Goal: Answer question/provide support: Answer question/provide support

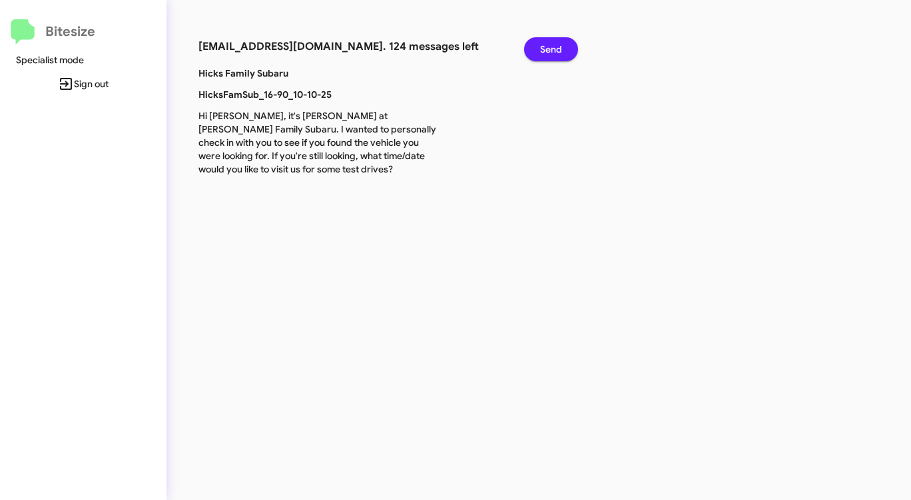
click at [561, 45] on span "Send" at bounding box center [551, 49] width 22 height 24
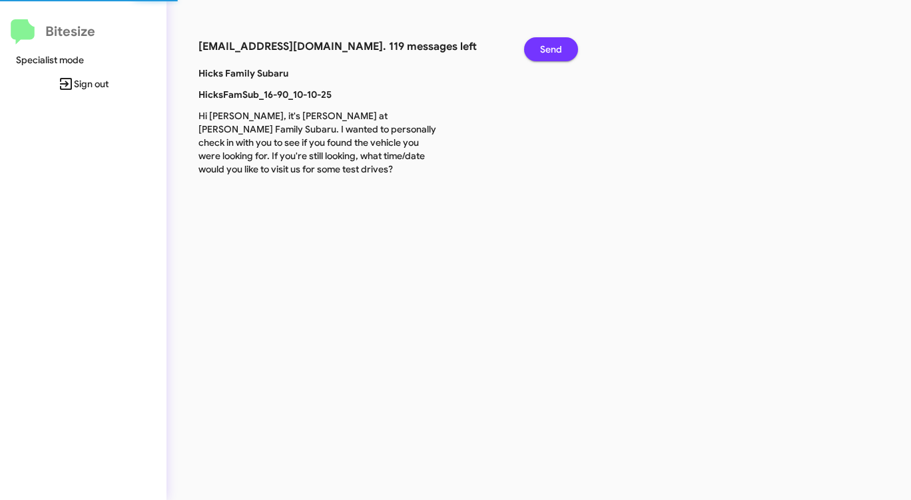
click at [561, 45] on span "Send" at bounding box center [551, 49] width 22 height 24
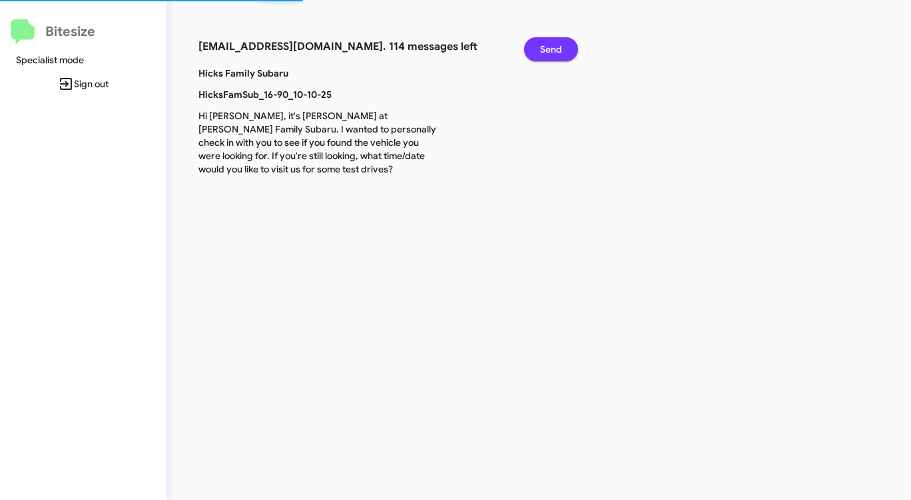
click at [561, 45] on span "Send" at bounding box center [551, 49] width 22 height 24
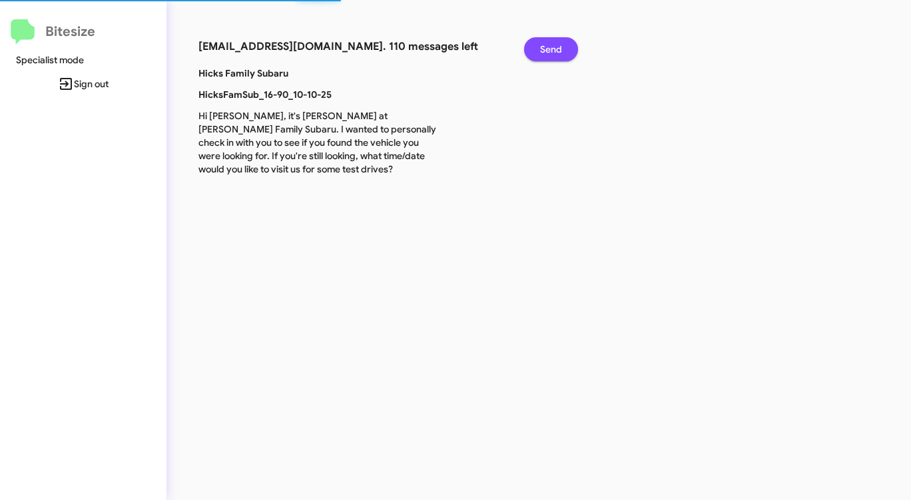
click at [561, 45] on span "Send" at bounding box center [551, 49] width 22 height 24
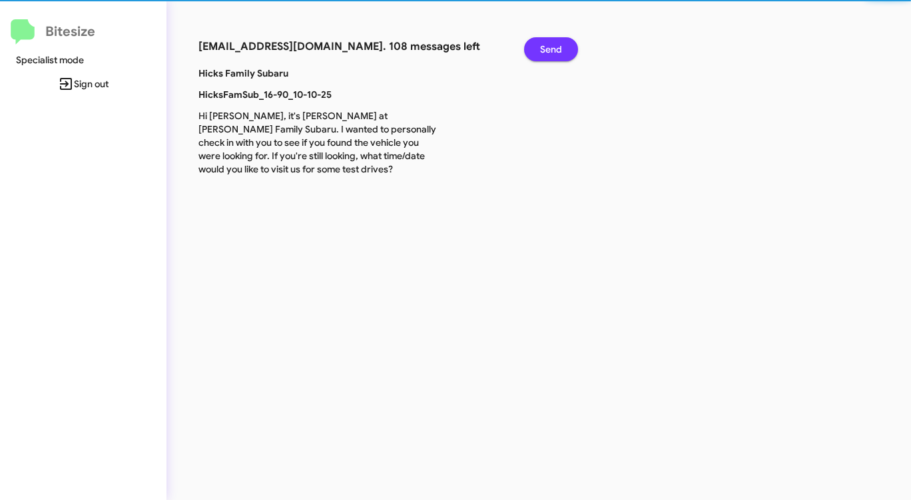
click at [561, 45] on span "Send" at bounding box center [551, 49] width 22 height 24
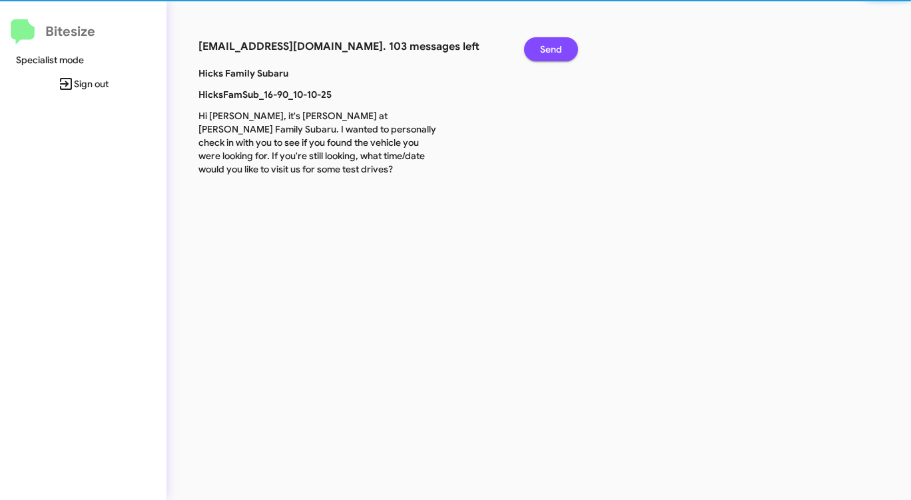
click at [561, 45] on span "Send" at bounding box center [551, 49] width 22 height 24
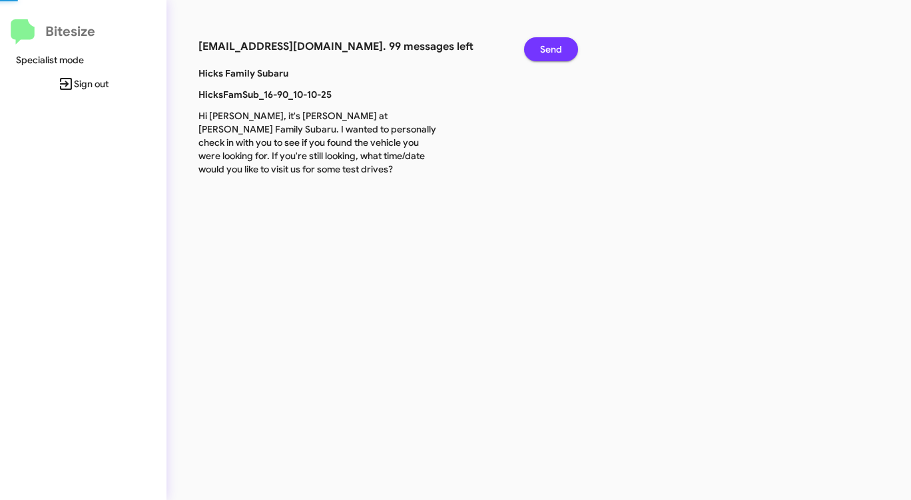
click at [561, 45] on span "Send" at bounding box center [551, 49] width 22 height 24
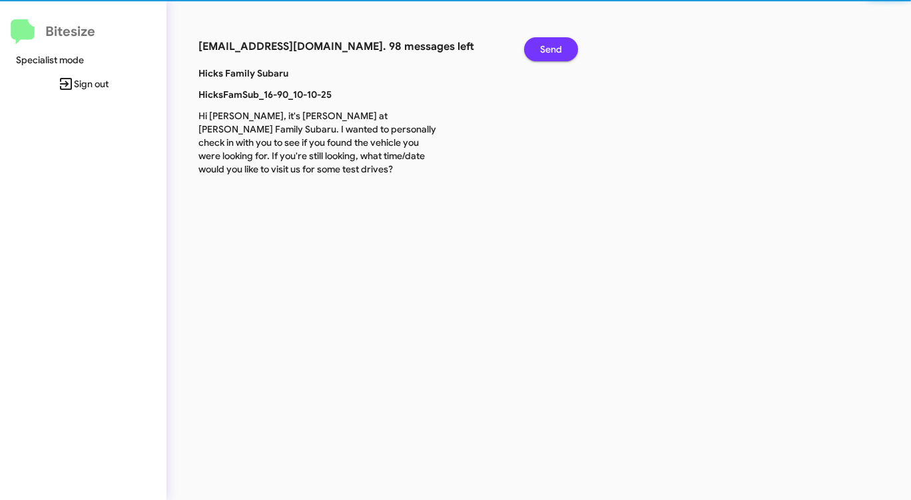
click at [561, 45] on span "Send" at bounding box center [551, 49] width 22 height 24
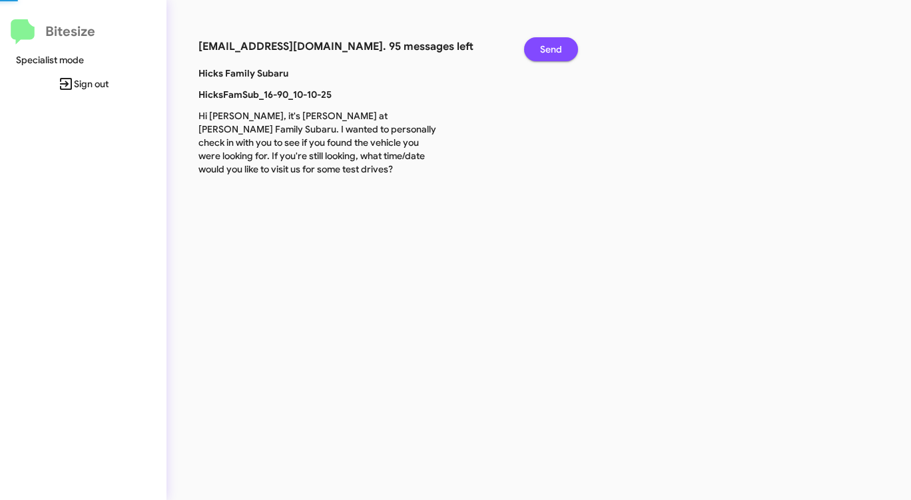
click at [561, 45] on span "Send" at bounding box center [551, 49] width 22 height 24
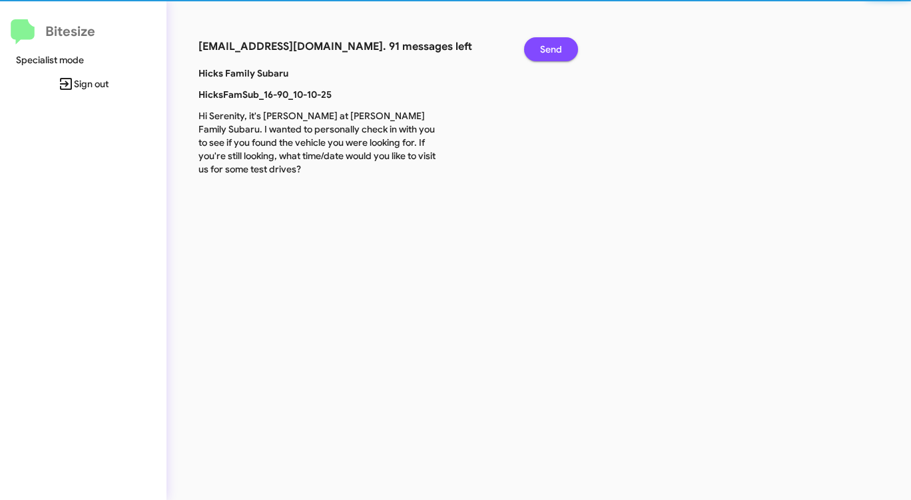
click at [561, 45] on span "Send" at bounding box center [551, 49] width 22 height 24
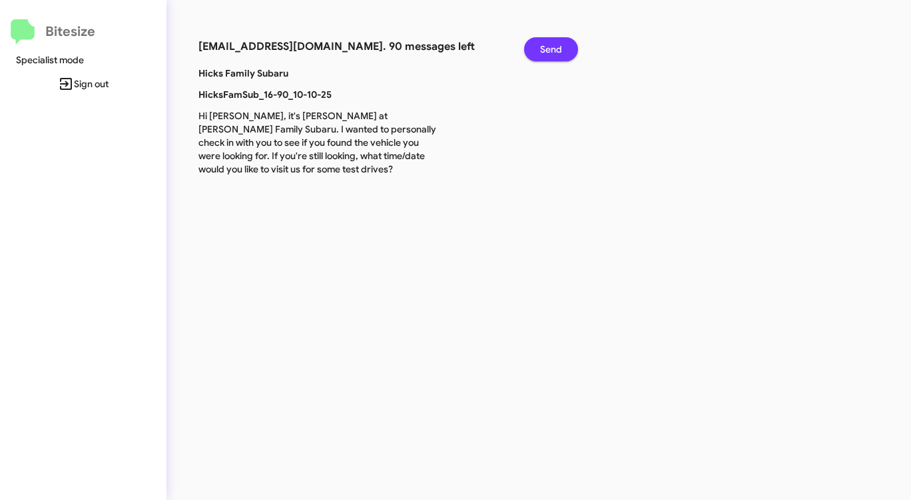
click at [561, 45] on span "Send" at bounding box center [551, 49] width 22 height 24
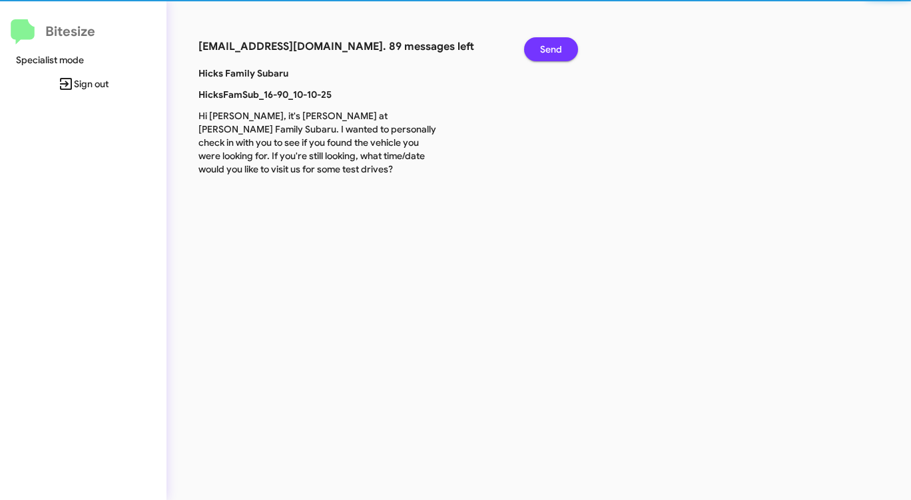
click at [561, 45] on span "Send" at bounding box center [551, 49] width 22 height 24
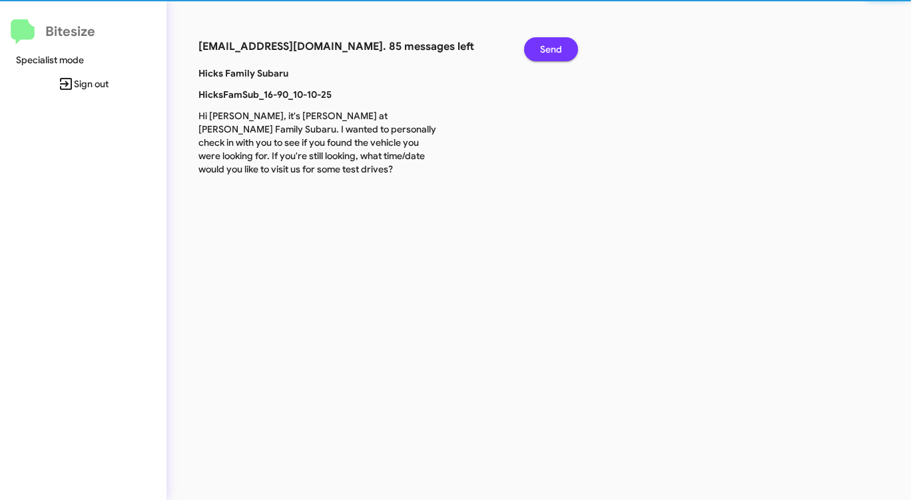
click at [561, 45] on span "Send" at bounding box center [551, 49] width 22 height 24
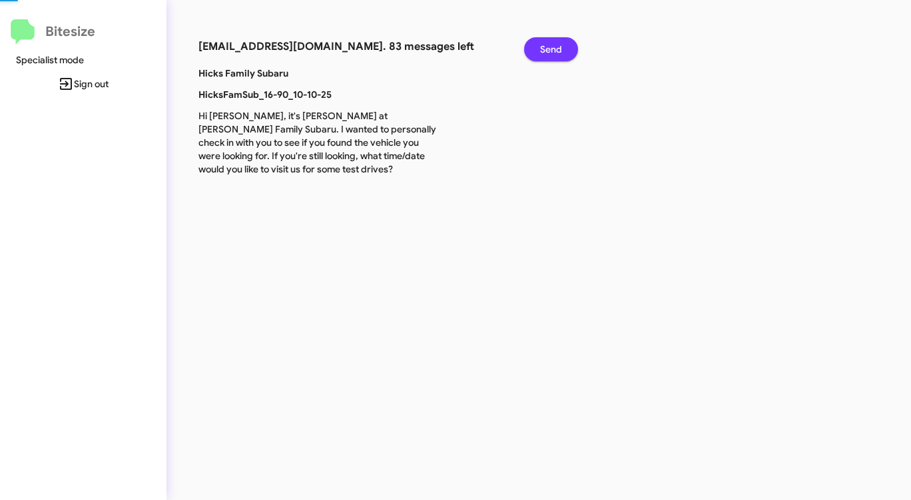
click at [561, 45] on span "Send" at bounding box center [551, 49] width 22 height 24
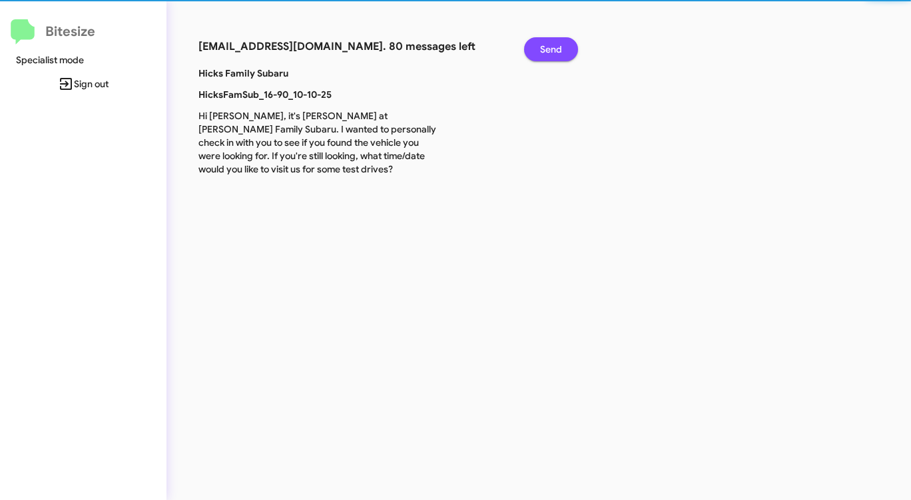
click at [561, 45] on span "Send" at bounding box center [551, 49] width 22 height 24
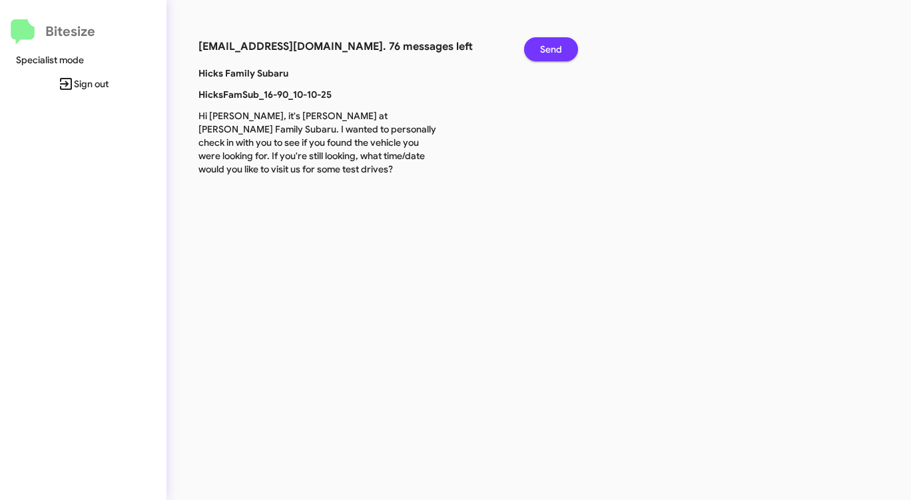
click at [561, 45] on span "Send" at bounding box center [551, 49] width 22 height 24
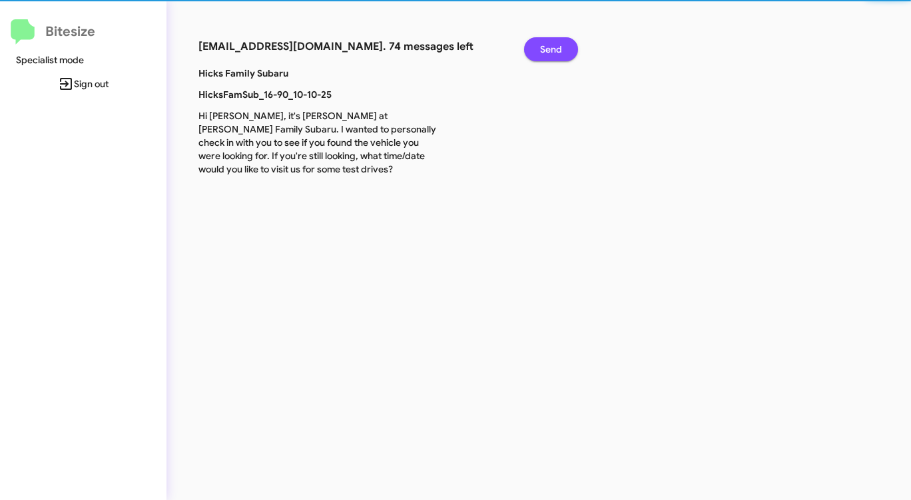
click at [561, 45] on span "Send" at bounding box center [551, 49] width 22 height 24
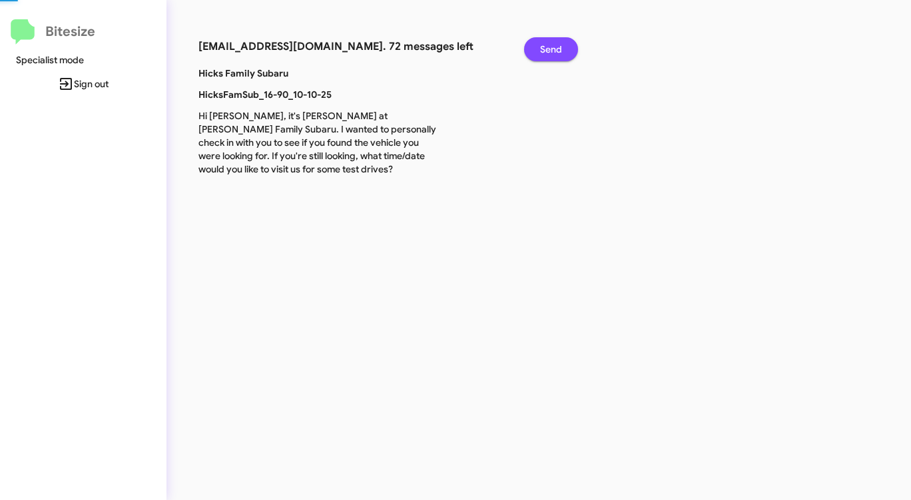
click at [561, 45] on span "Send" at bounding box center [551, 49] width 22 height 24
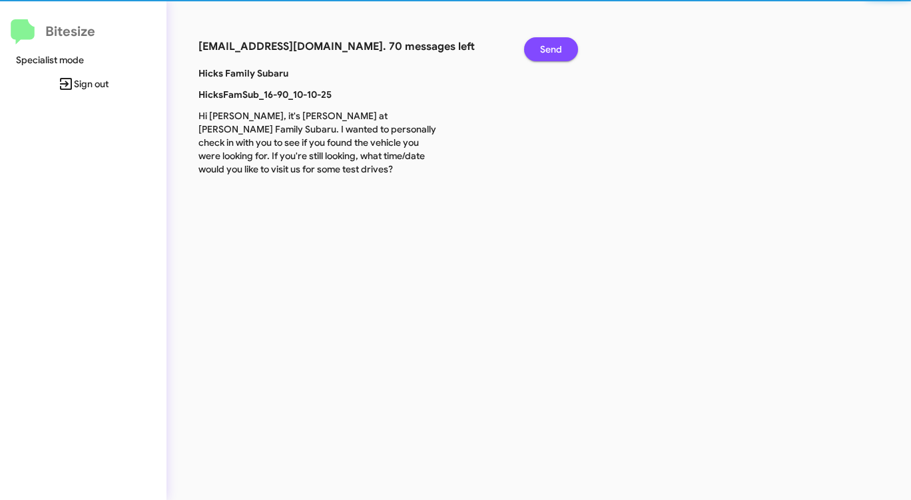
click at [561, 45] on span "Send" at bounding box center [551, 49] width 22 height 24
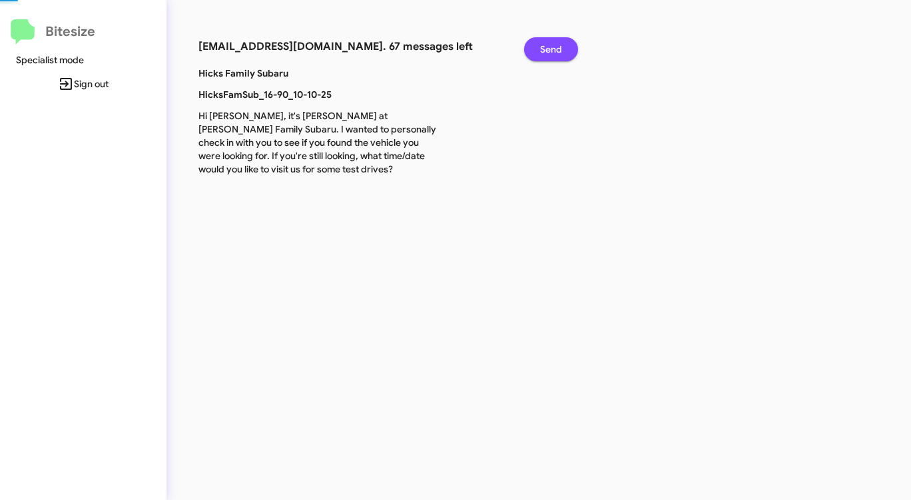
click at [561, 45] on span "Send" at bounding box center [551, 49] width 22 height 24
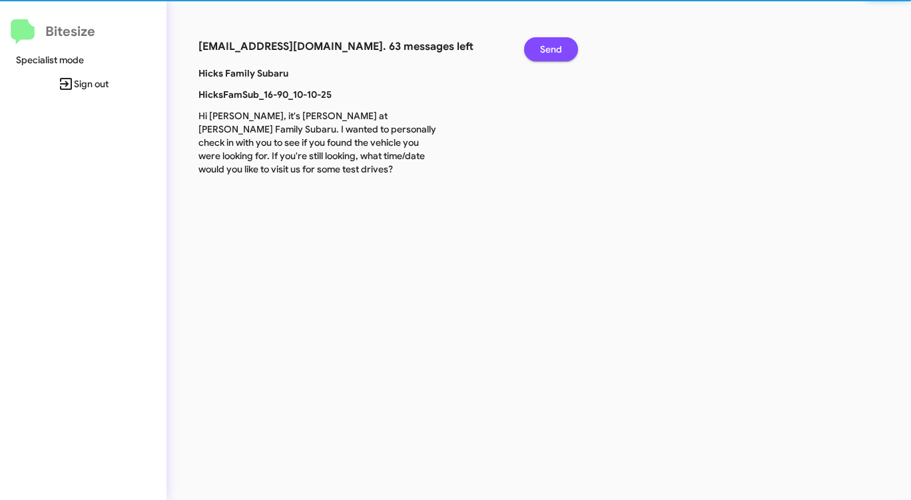
click at [561, 45] on span "Send" at bounding box center [551, 49] width 22 height 24
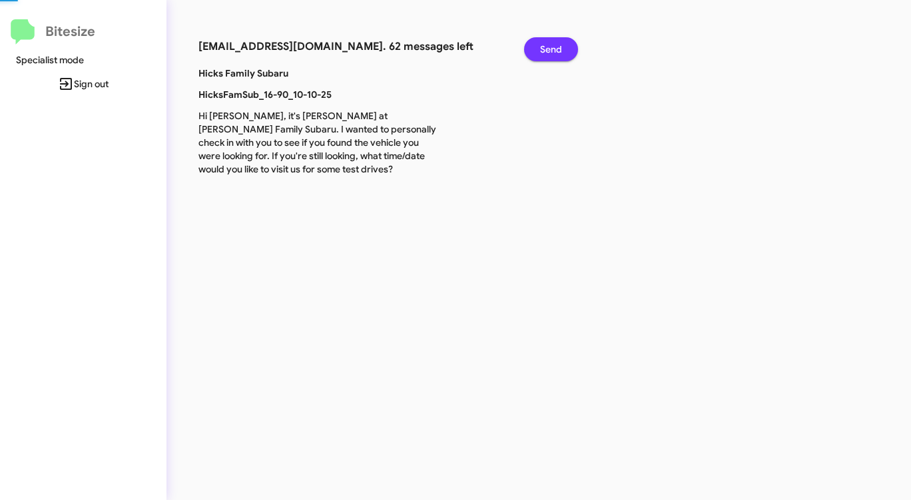
click at [561, 45] on span "Send" at bounding box center [551, 49] width 22 height 24
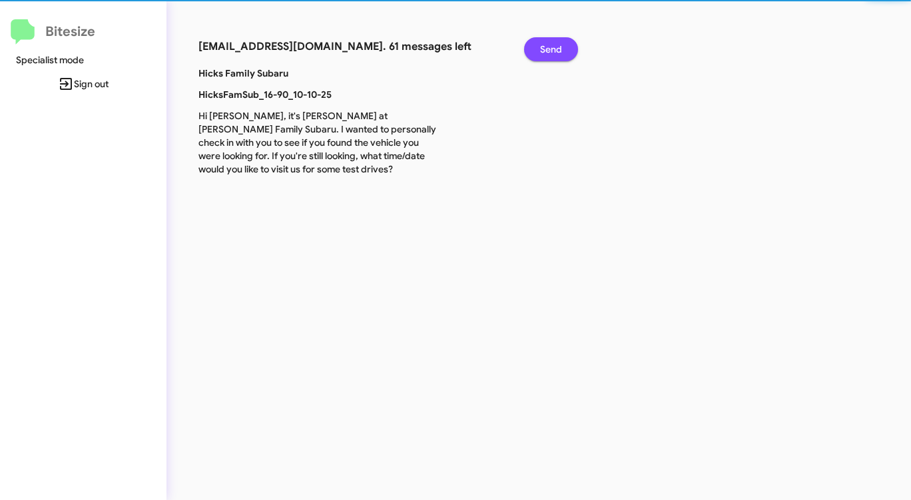
click at [561, 45] on span "Send" at bounding box center [551, 49] width 22 height 24
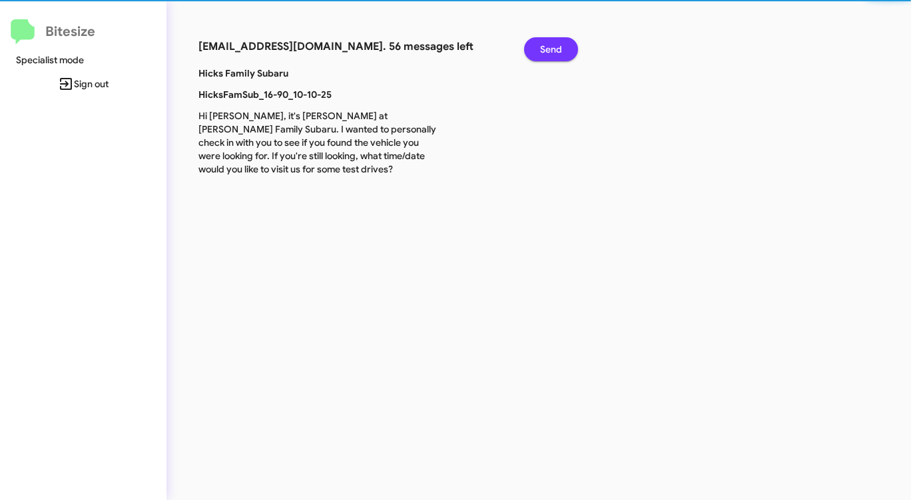
click at [561, 45] on span "Send" at bounding box center [551, 49] width 22 height 24
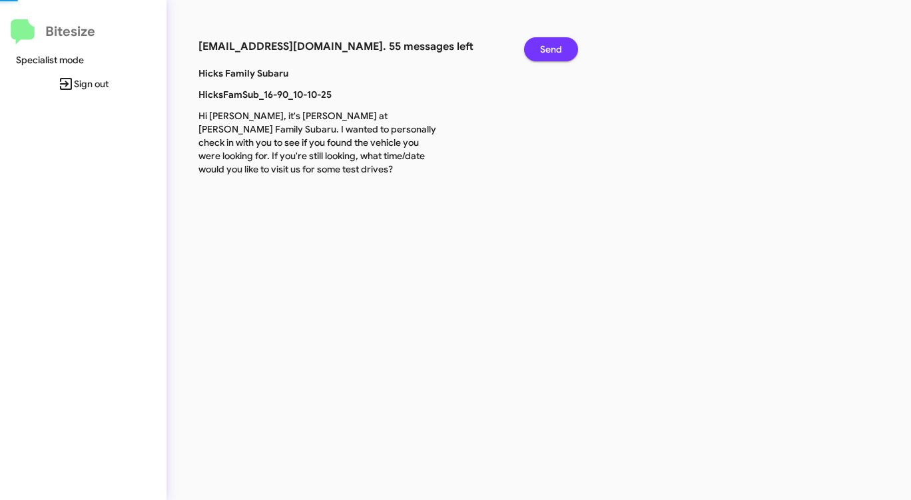
click at [561, 45] on span "Send" at bounding box center [551, 49] width 22 height 24
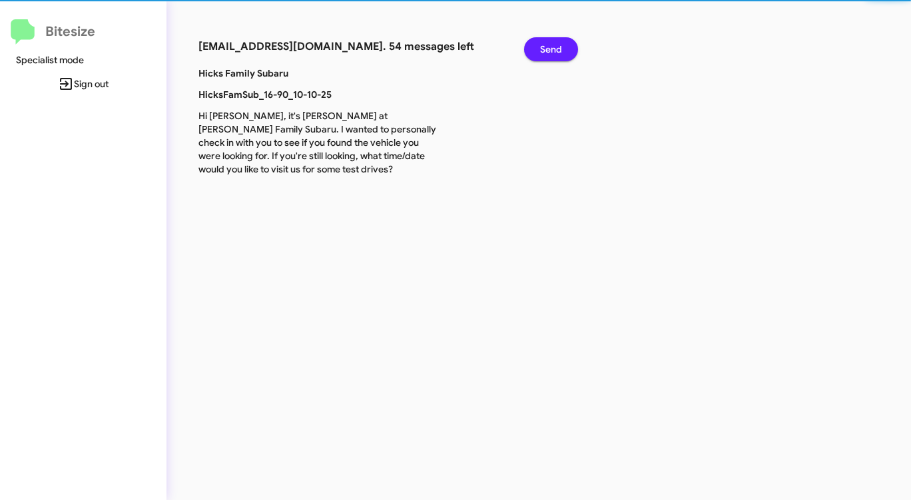
click at [561, 45] on span "Send" at bounding box center [551, 49] width 22 height 24
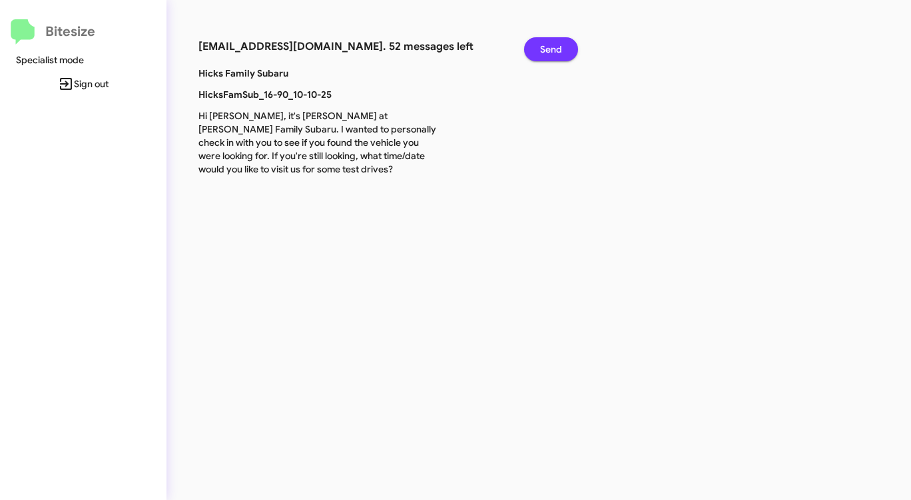
click at [561, 45] on span "Send" at bounding box center [551, 49] width 22 height 24
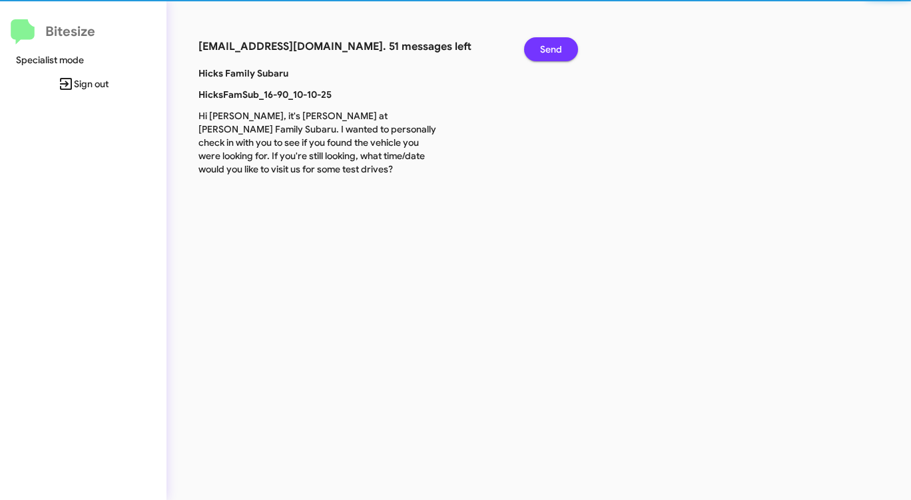
click at [561, 45] on span "Send" at bounding box center [551, 49] width 22 height 24
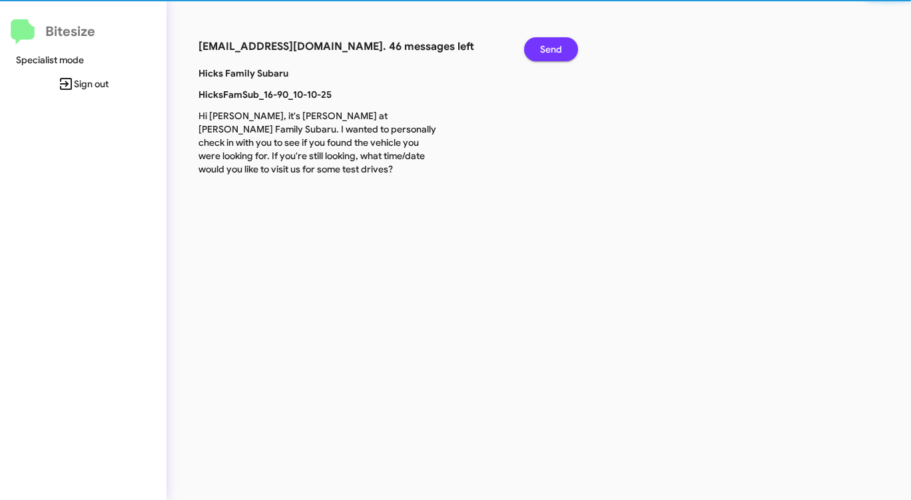
click at [561, 45] on span "Send" at bounding box center [551, 49] width 22 height 24
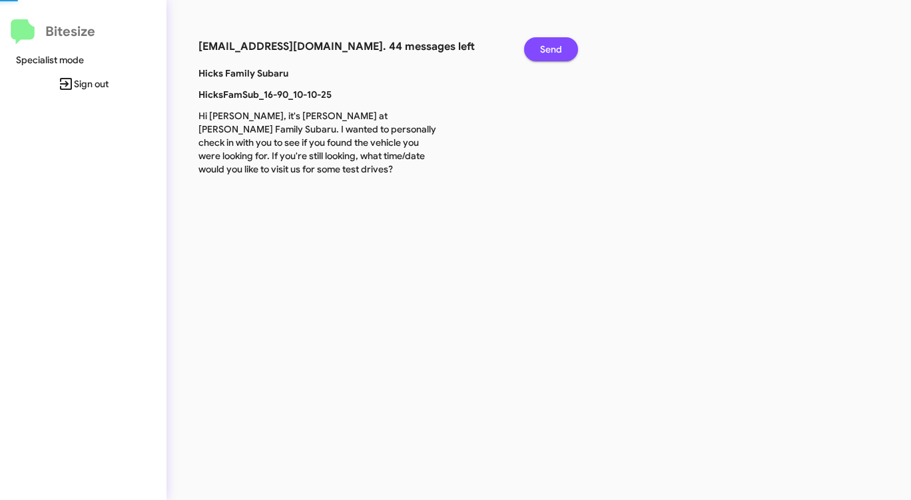
click at [561, 45] on span "Send" at bounding box center [551, 49] width 22 height 24
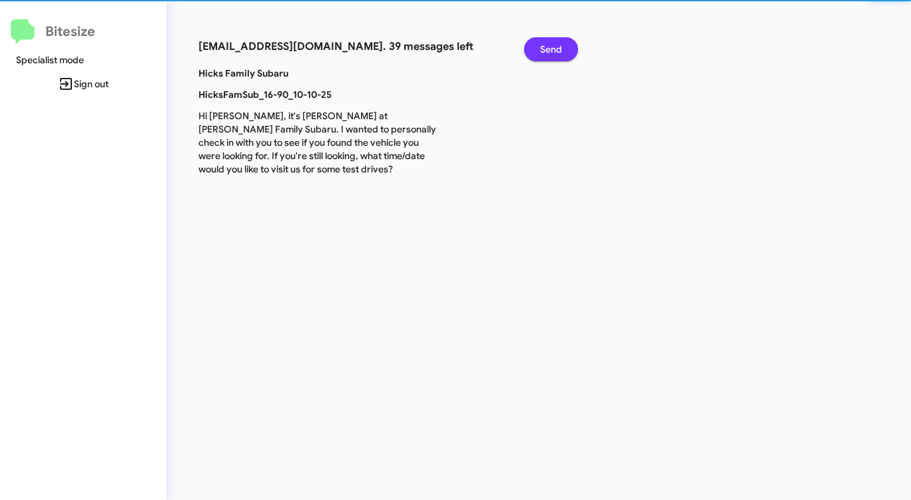
click at [561, 45] on span "Send" at bounding box center [551, 49] width 22 height 24
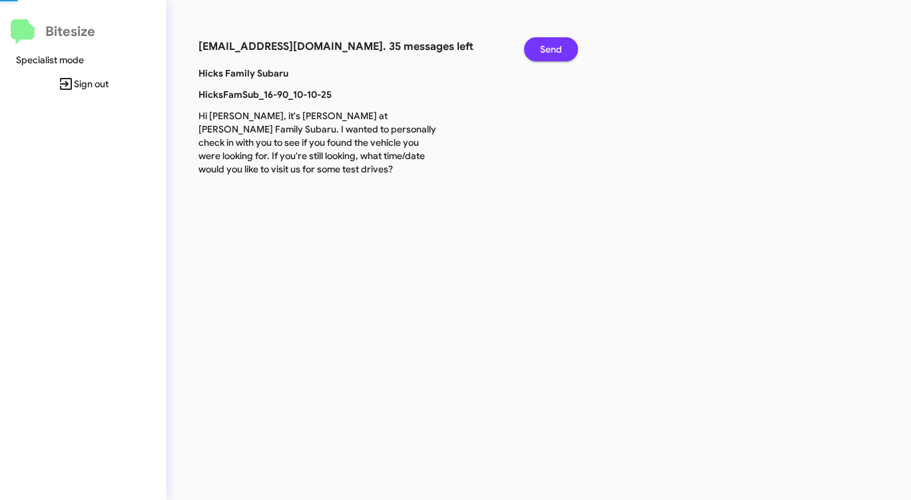
click at [561, 45] on span "Send" at bounding box center [551, 49] width 22 height 24
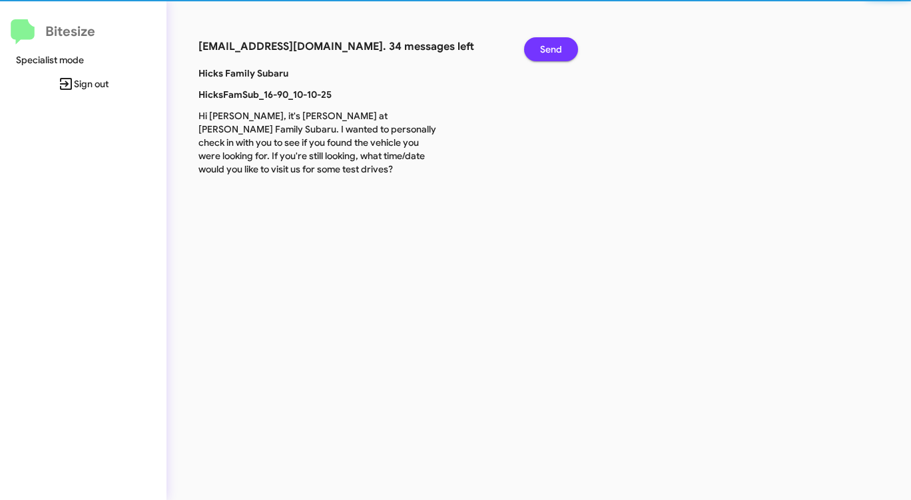
click at [561, 45] on span "Send" at bounding box center [551, 49] width 22 height 24
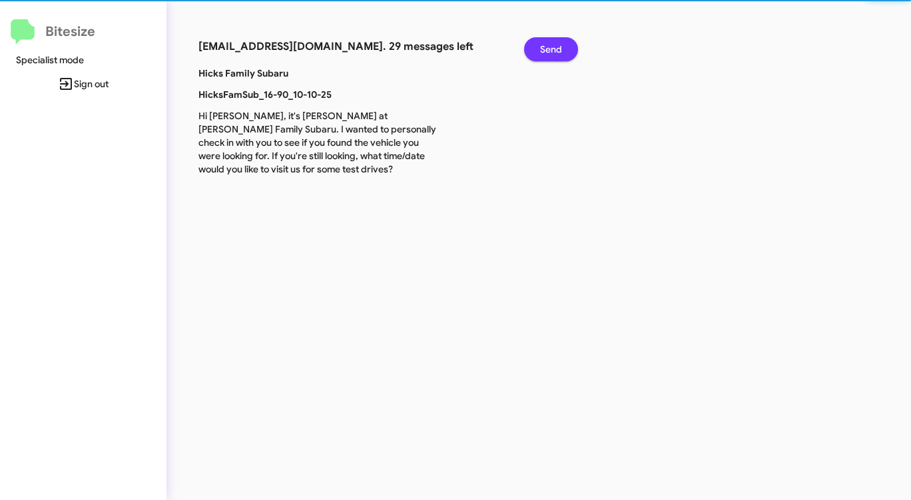
click at [561, 45] on span "Send" at bounding box center [551, 49] width 22 height 24
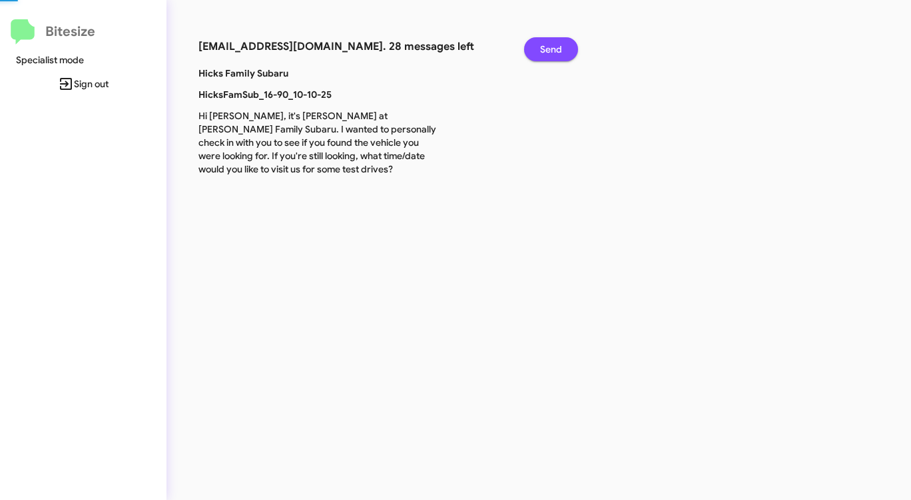
click at [561, 45] on span "Send" at bounding box center [551, 49] width 22 height 24
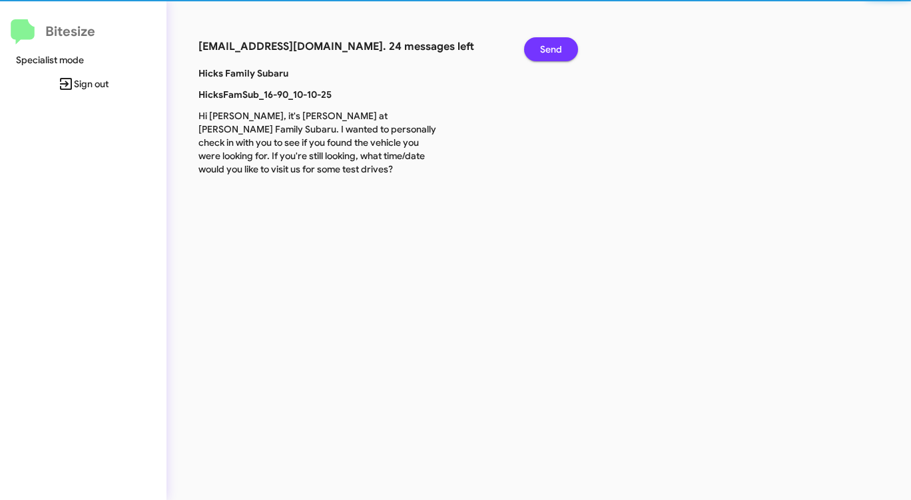
click at [561, 45] on span "Send" at bounding box center [551, 49] width 22 height 24
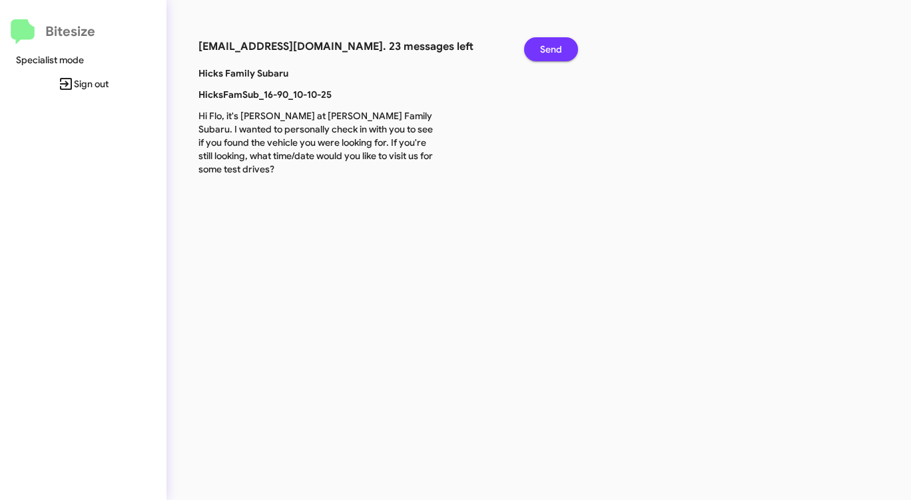
click at [561, 45] on span "Send" at bounding box center [551, 49] width 22 height 24
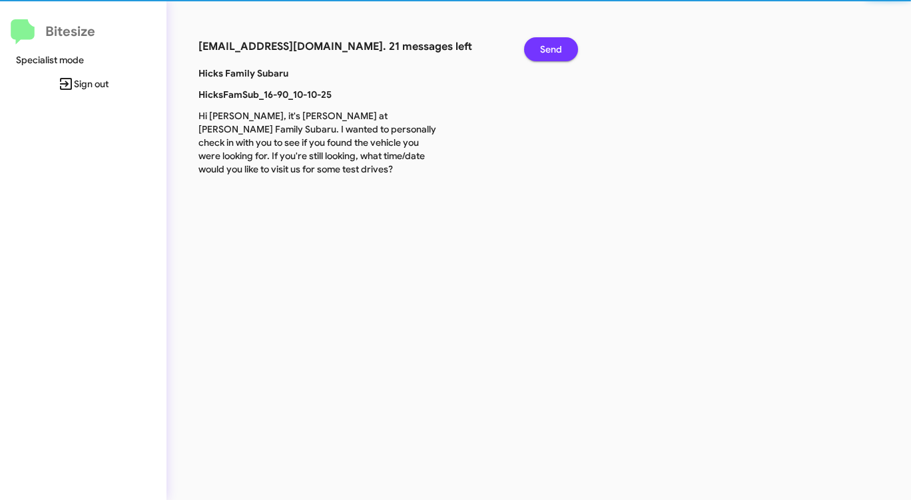
click at [561, 45] on span "Send" at bounding box center [551, 49] width 22 height 24
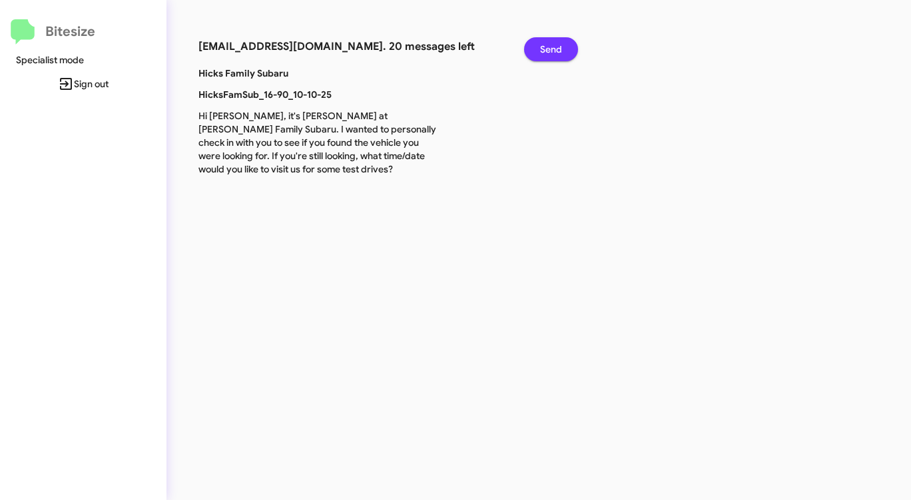
click at [561, 45] on span "Send" at bounding box center [551, 49] width 22 height 24
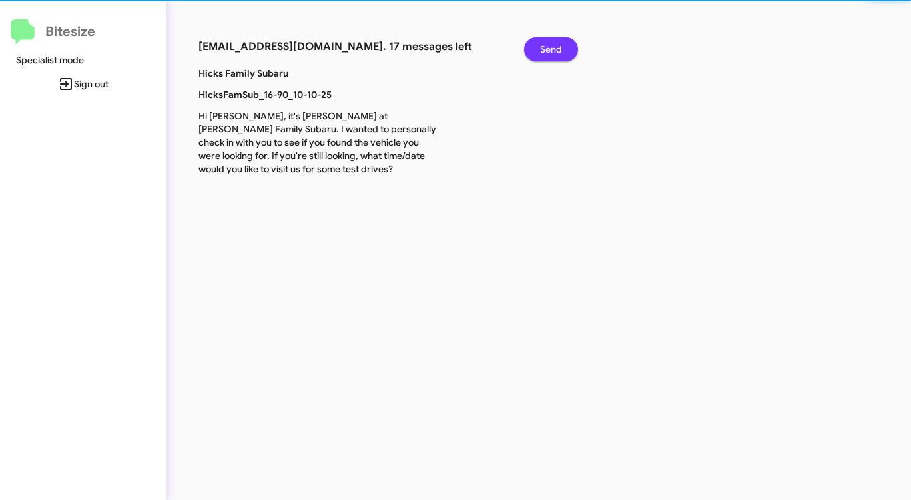
click at [561, 45] on span "Send" at bounding box center [551, 49] width 22 height 24
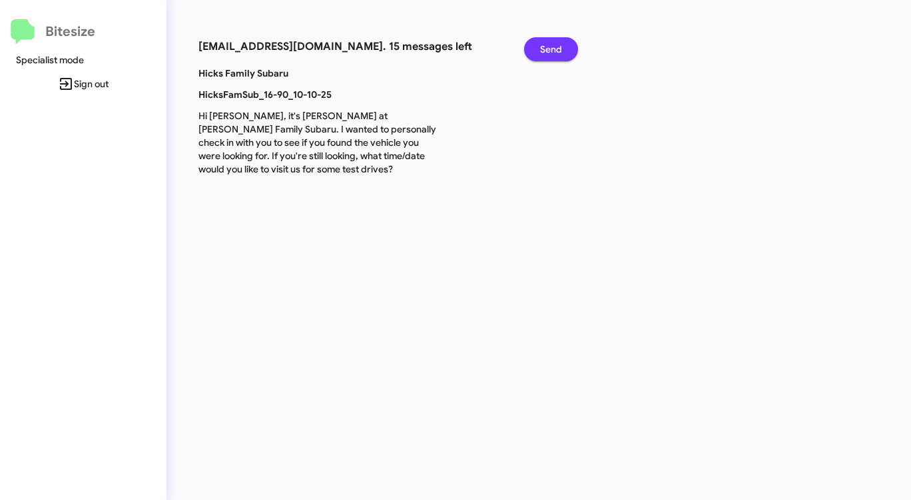
click at [561, 45] on span "Send" at bounding box center [551, 49] width 22 height 24
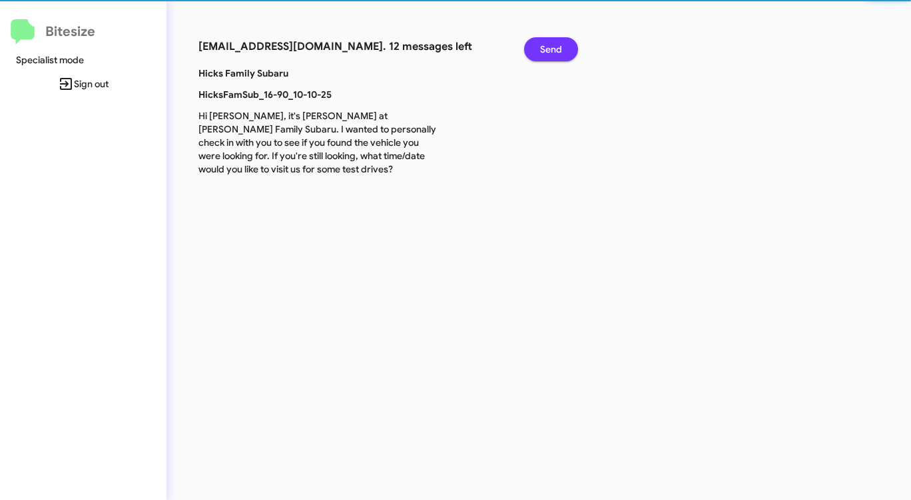
click at [561, 45] on span "Send" at bounding box center [551, 49] width 22 height 24
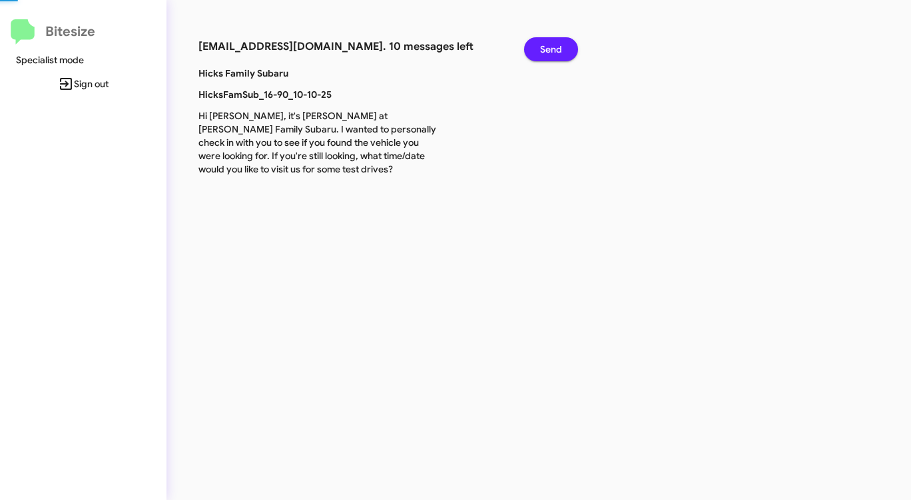
click at [561, 45] on span "Send" at bounding box center [551, 49] width 22 height 24
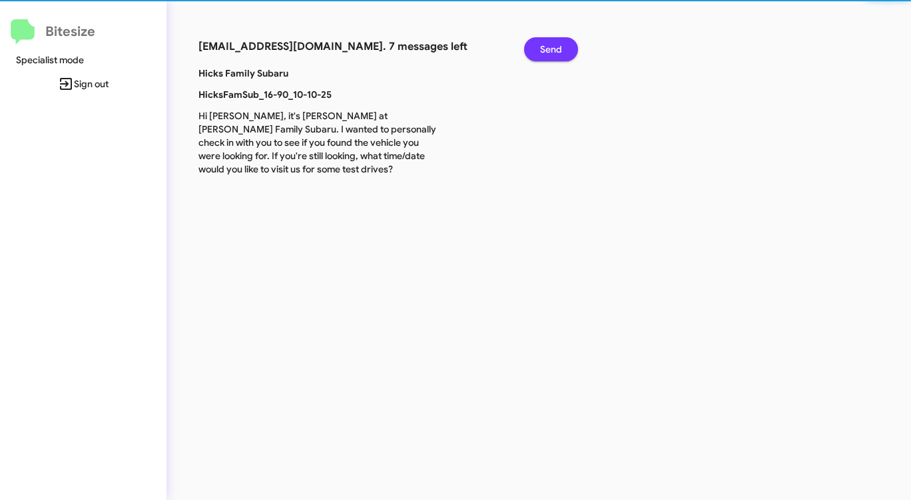
click at [561, 45] on span "Send" at bounding box center [551, 49] width 22 height 24
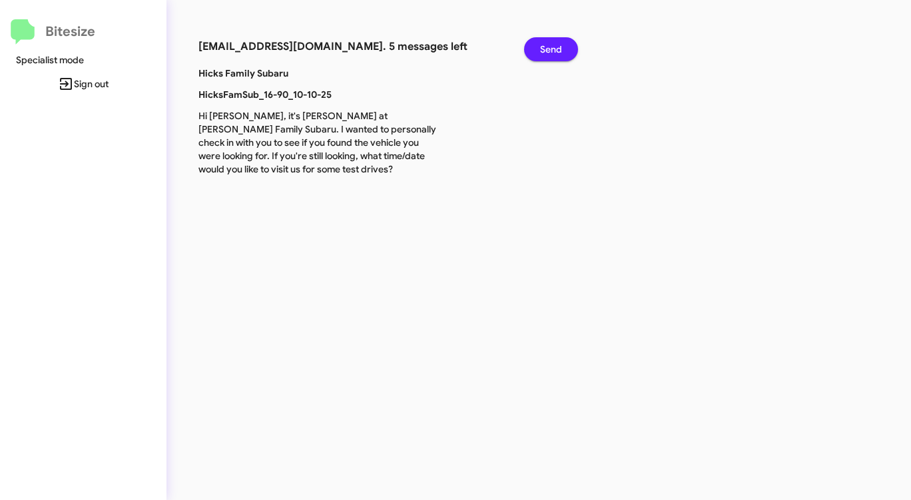
click at [561, 45] on span "Send" at bounding box center [551, 49] width 22 height 24
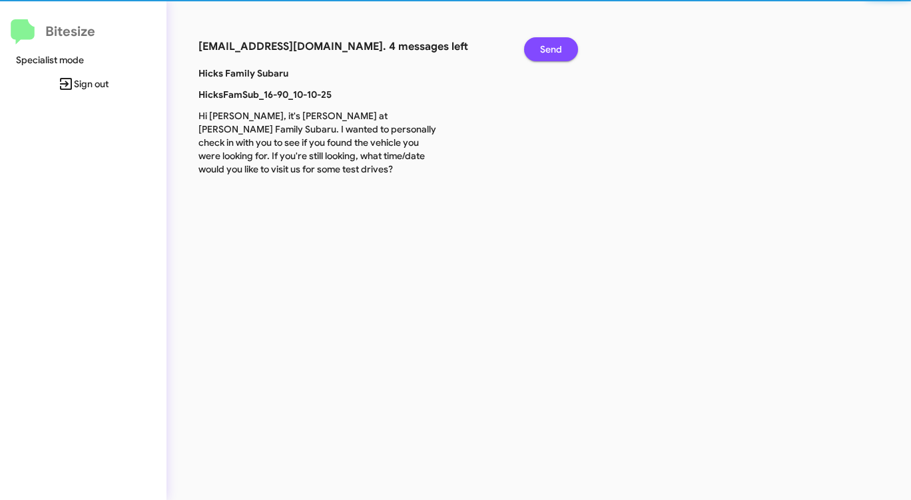
click at [561, 45] on span "Send" at bounding box center [551, 49] width 22 height 24
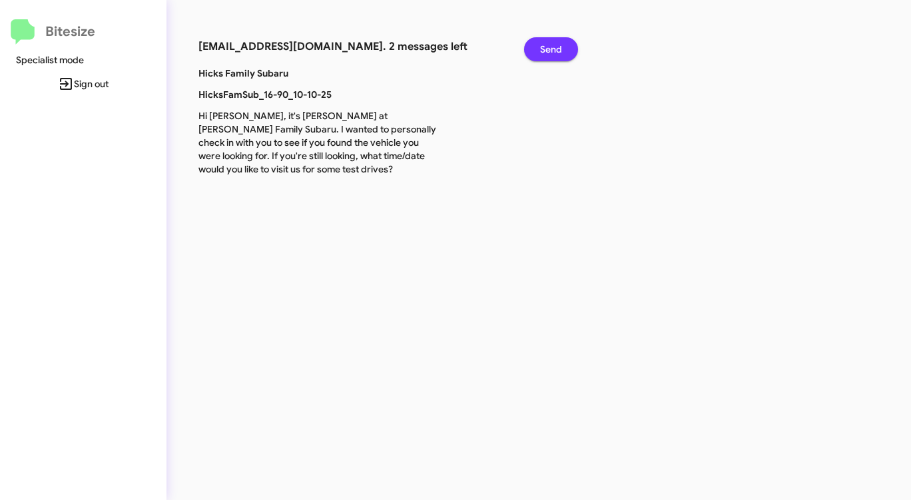
click at [561, 45] on span "Send" at bounding box center [551, 49] width 22 height 24
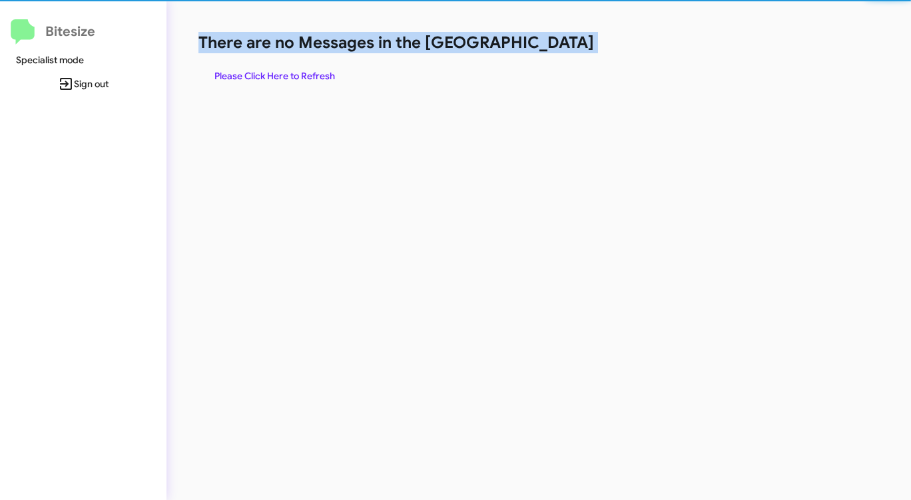
click at [561, 45] on h1 "There are no Messages in the [GEOGRAPHIC_DATA]" at bounding box center [476, 42] width 557 height 21
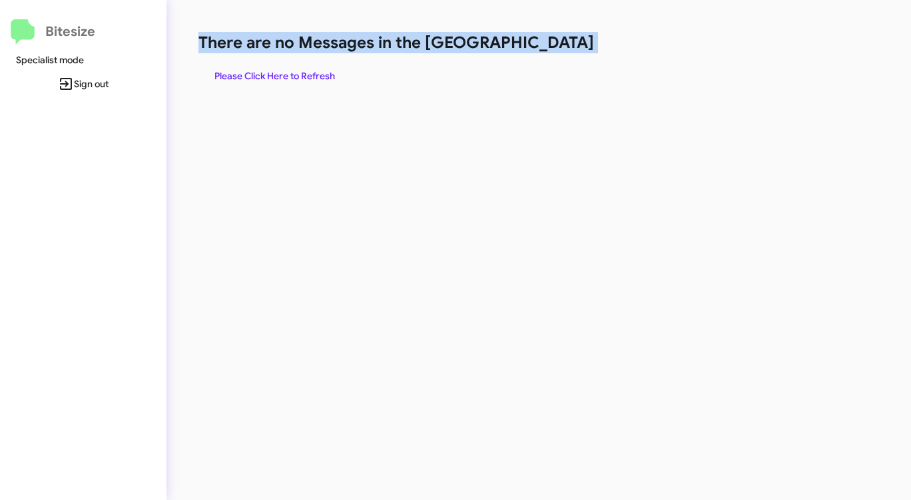
click at [561, 45] on h1 "There are no Messages in the [GEOGRAPHIC_DATA]" at bounding box center [476, 42] width 557 height 21
click at [304, 79] on span "Please Click Here to Refresh" at bounding box center [274, 76] width 121 height 24
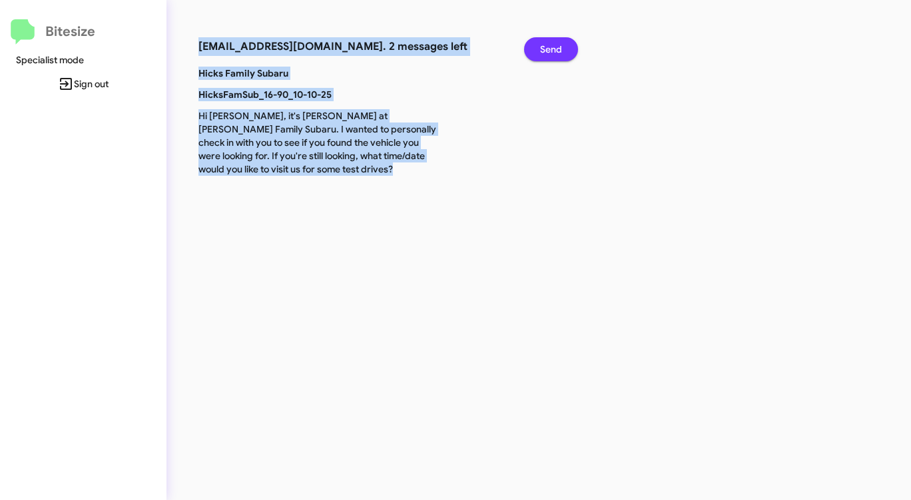
click at [544, 50] on span "Send" at bounding box center [551, 49] width 22 height 24
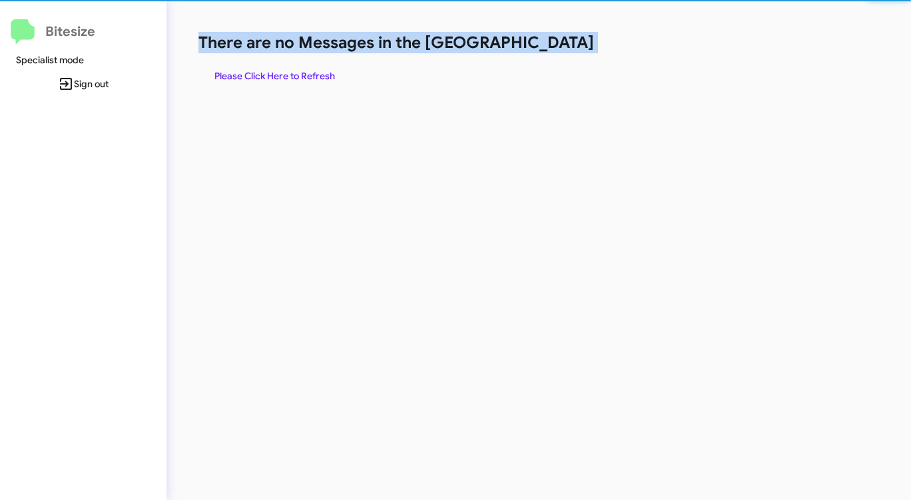
click at [544, 50] on h1 "There are no Messages in the [GEOGRAPHIC_DATA]" at bounding box center [476, 42] width 557 height 21
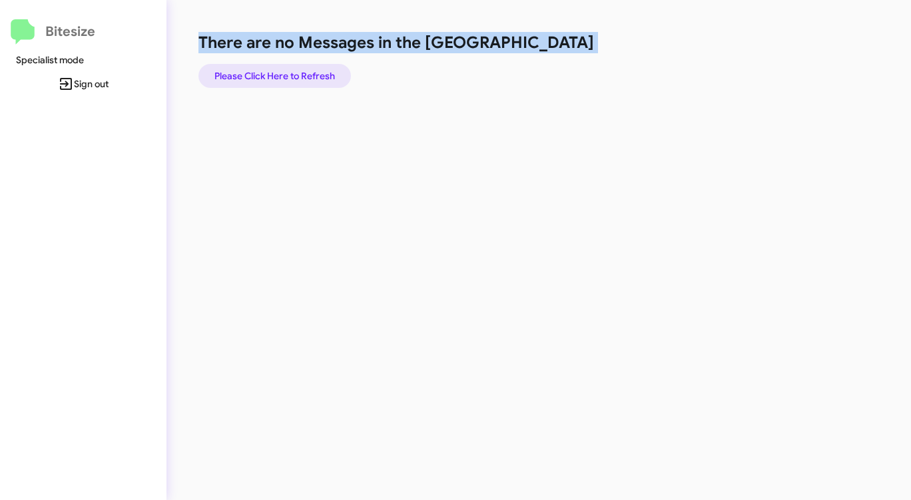
click at [317, 70] on span "Please Click Here to Refresh" at bounding box center [274, 76] width 121 height 24
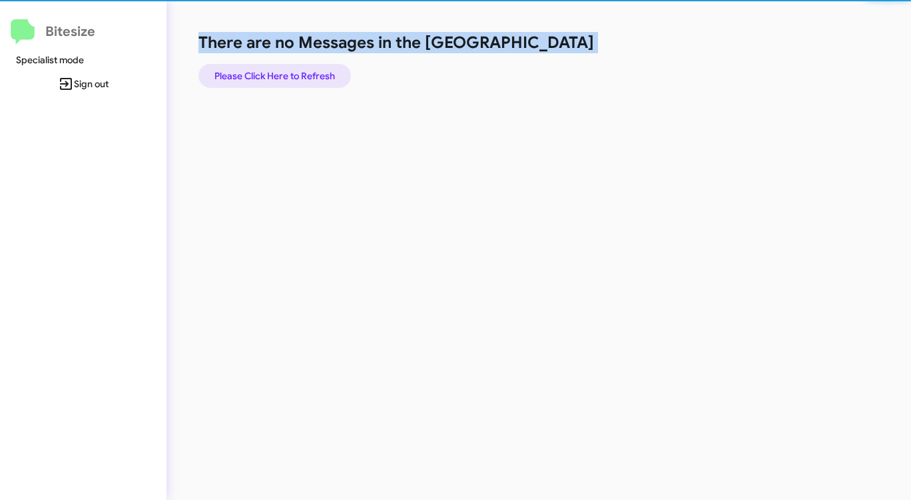
click at [317, 70] on span "Please Click Here to Refresh" at bounding box center [274, 76] width 121 height 24
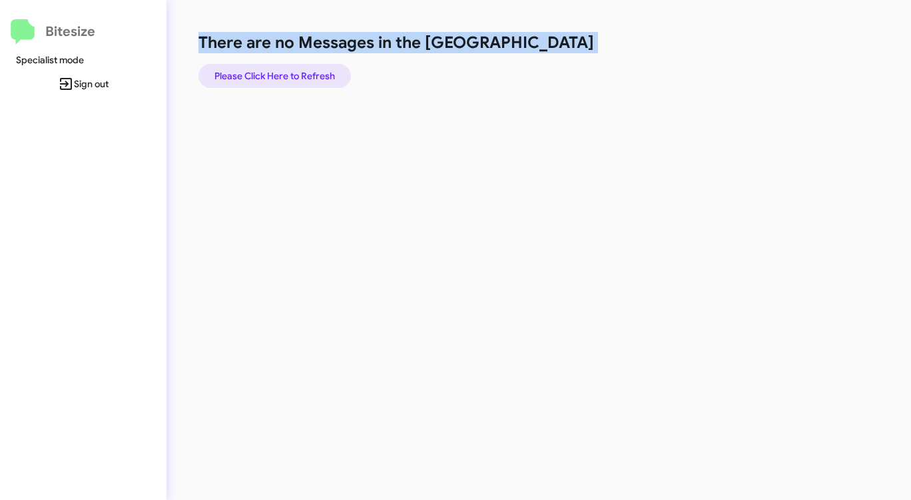
click at [285, 81] on span "Please Click Here to Refresh" at bounding box center [274, 76] width 121 height 24
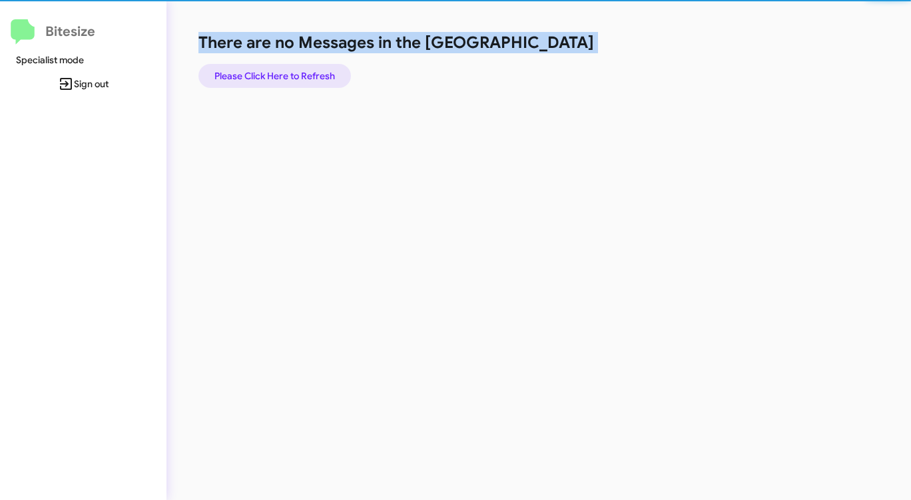
click at [285, 81] on span "Please Click Here to Refresh" at bounding box center [274, 76] width 121 height 24
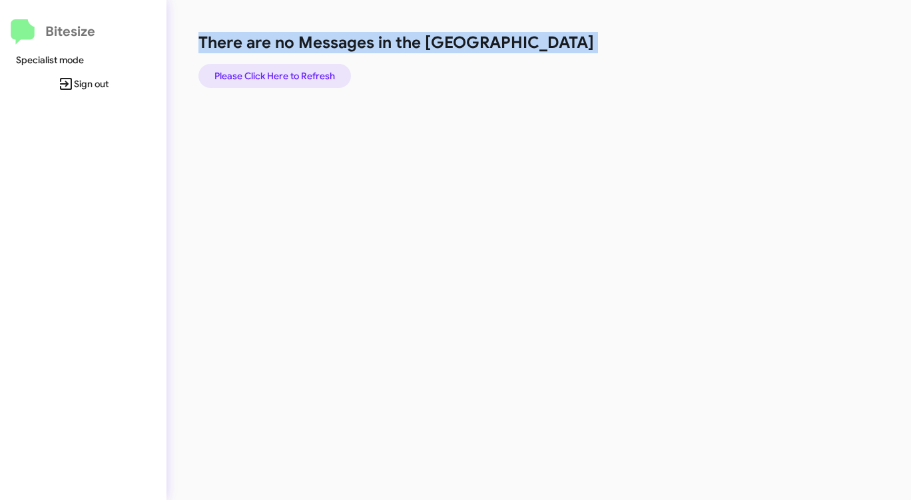
click at [285, 81] on span "Please Click Here to Refresh" at bounding box center [274, 76] width 121 height 24
click at [296, 79] on span "Please Click Here to Refresh" at bounding box center [274, 76] width 121 height 24
click at [294, 80] on span "Please Click Here to Refresh" at bounding box center [274, 76] width 121 height 24
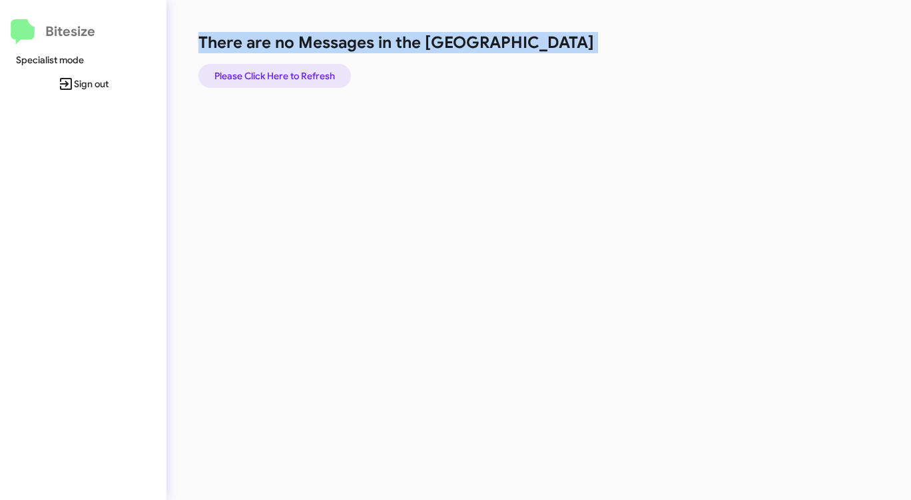
click at [294, 79] on span "Please Click Here to Refresh" at bounding box center [274, 76] width 121 height 24
click at [294, 80] on span "Please Click Here to Refresh" at bounding box center [274, 76] width 121 height 24
click at [293, 84] on span "Please Click Here to Refresh" at bounding box center [274, 76] width 121 height 24
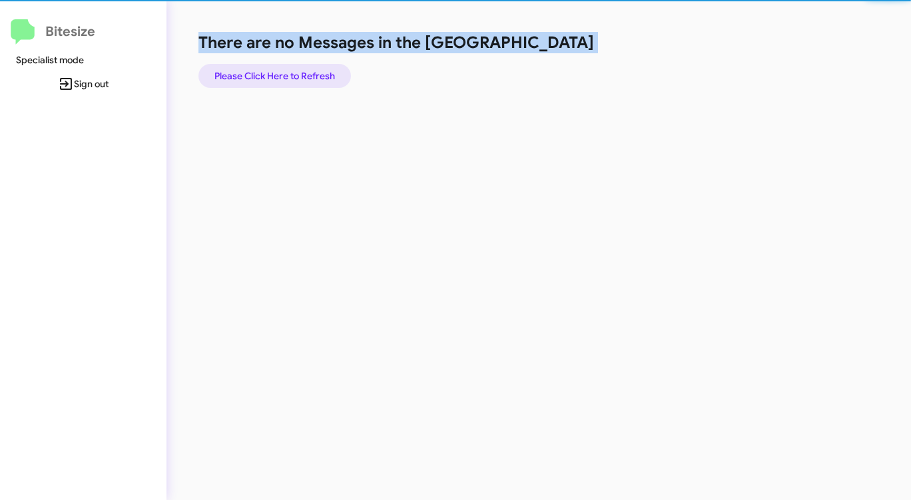
click at [293, 84] on span "Please Click Here to Refresh" at bounding box center [274, 76] width 121 height 24
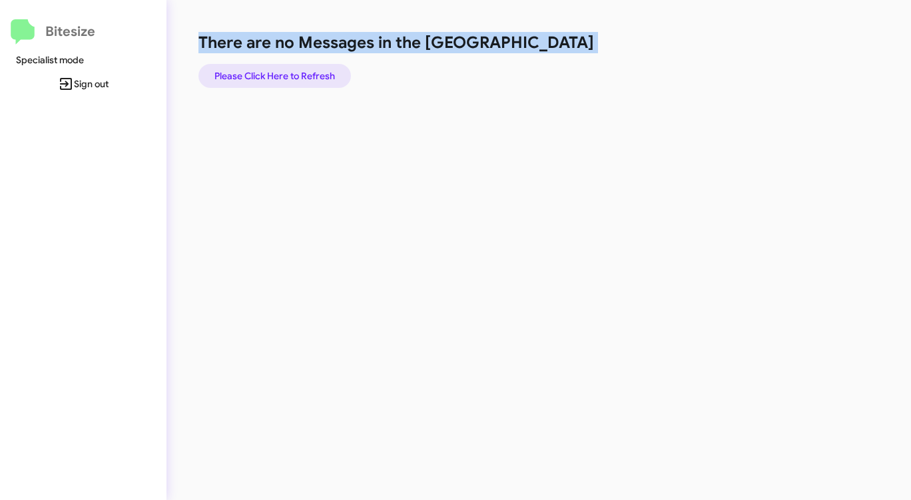
click at [304, 77] on span "Please Click Here to Refresh" at bounding box center [274, 76] width 121 height 24
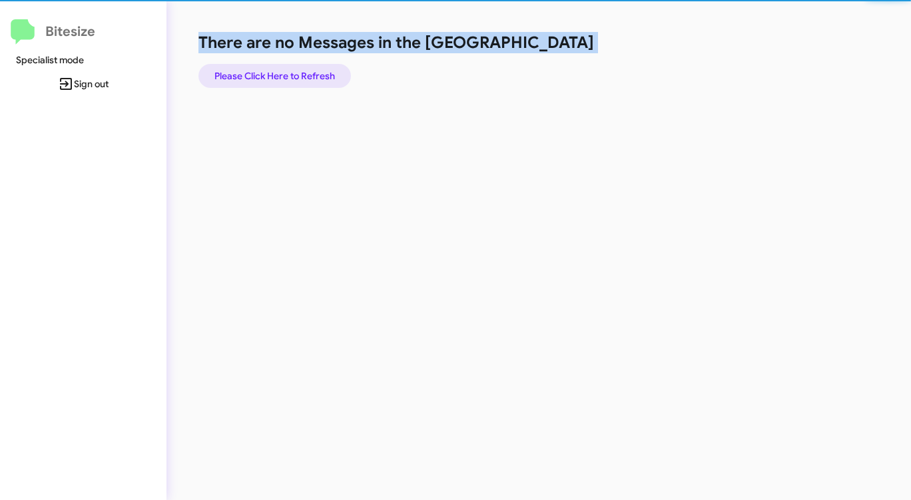
click at [304, 77] on span "Please Click Here to Refresh" at bounding box center [274, 76] width 121 height 24
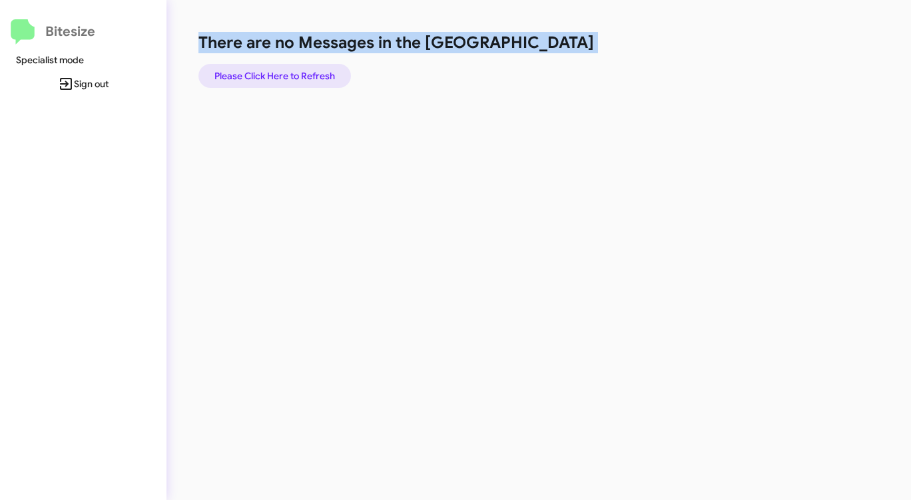
click at [303, 77] on span "Please Click Here to Refresh" at bounding box center [274, 76] width 121 height 24
click at [302, 77] on span "Please Click Here to Refresh" at bounding box center [274, 76] width 121 height 24
click at [301, 77] on span "Please Click Here to Refresh" at bounding box center [274, 76] width 121 height 24
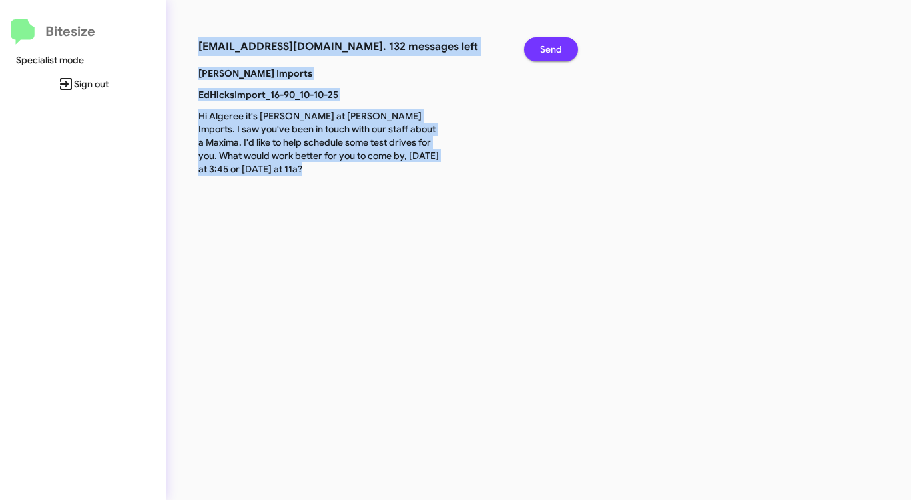
click at [545, 54] on span "Send" at bounding box center [551, 49] width 22 height 24
click at [544, 54] on span "Send" at bounding box center [551, 49] width 22 height 24
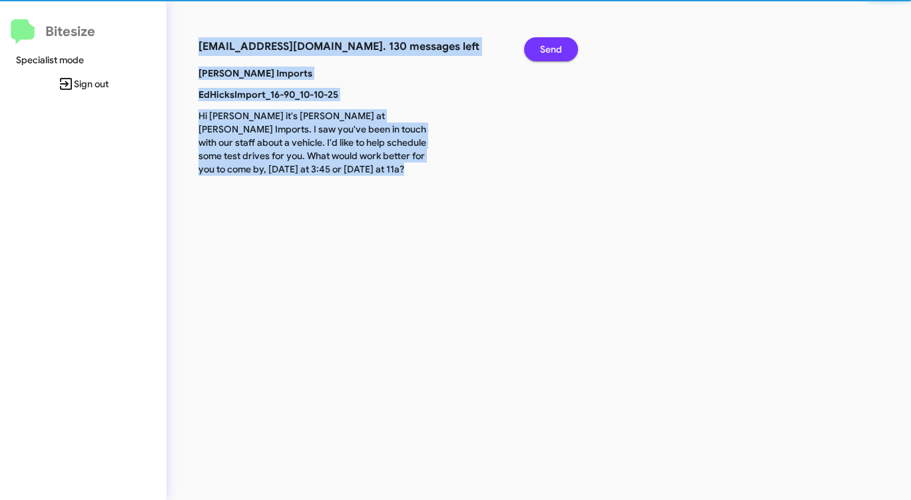
click at [544, 55] on span "Send" at bounding box center [551, 49] width 22 height 24
click at [543, 55] on span "Send" at bounding box center [551, 49] width 22 height 24
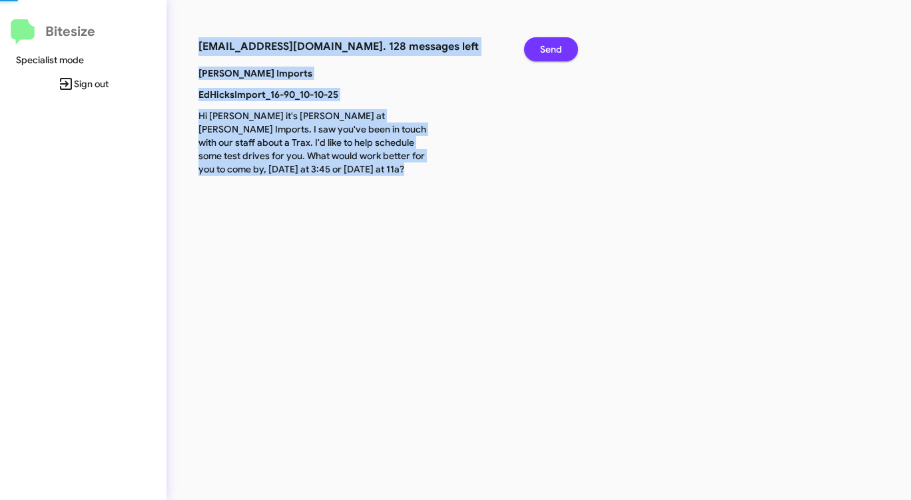
click at [543, 55] on span "Send" at bounding box center [551, 49] width 22 height 24
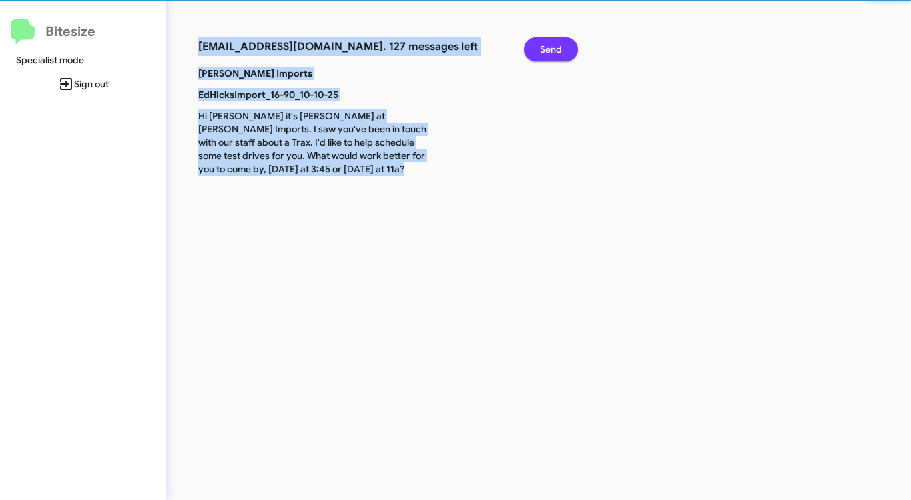
click at [543, 55] on span "Send" at bounding box center [551, 49] width 22 height 24
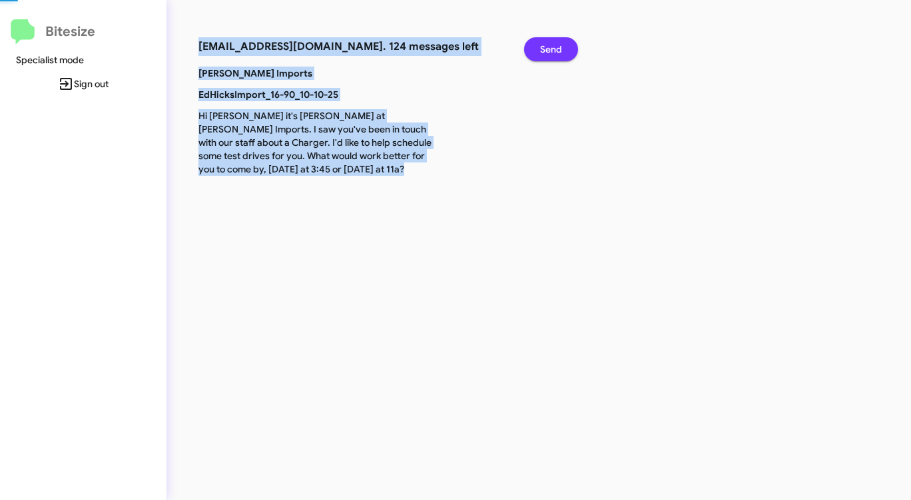
click at [543, 55] on span "Send" at bounding box center [551, 49] width 22 height 24
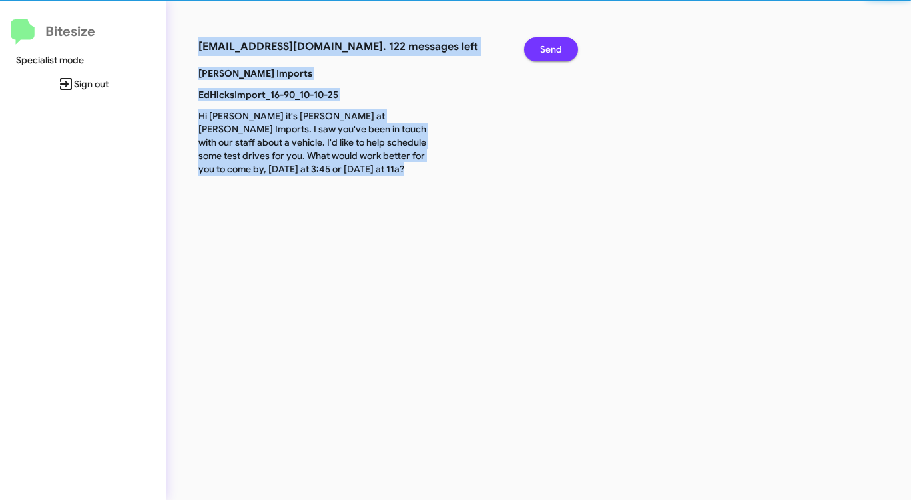
click at [541, 55] on span "Send" at bounding box center [551, 49] width 22 height 24
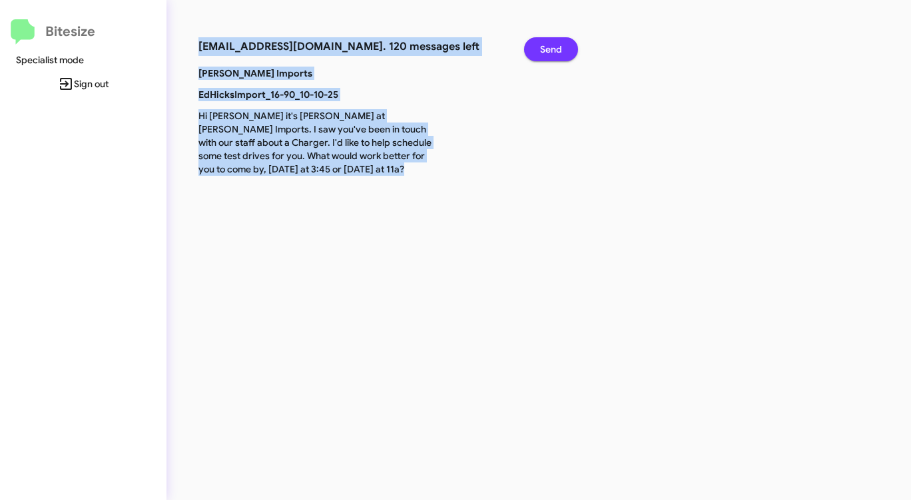
click at [541, 55] on span "Send" at bounding box center [551, 49] width 22 height 24
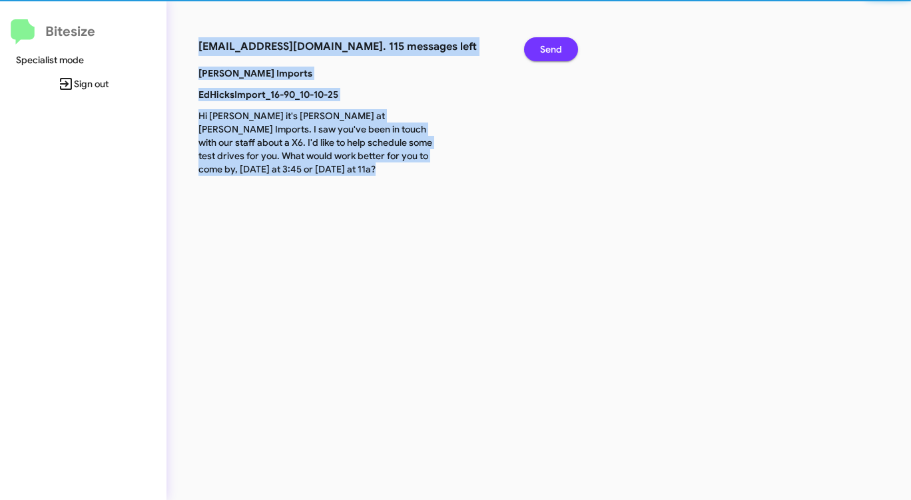
click at [541, 55] on span "Send" at bounding box center [551, 49] width 22 height 24
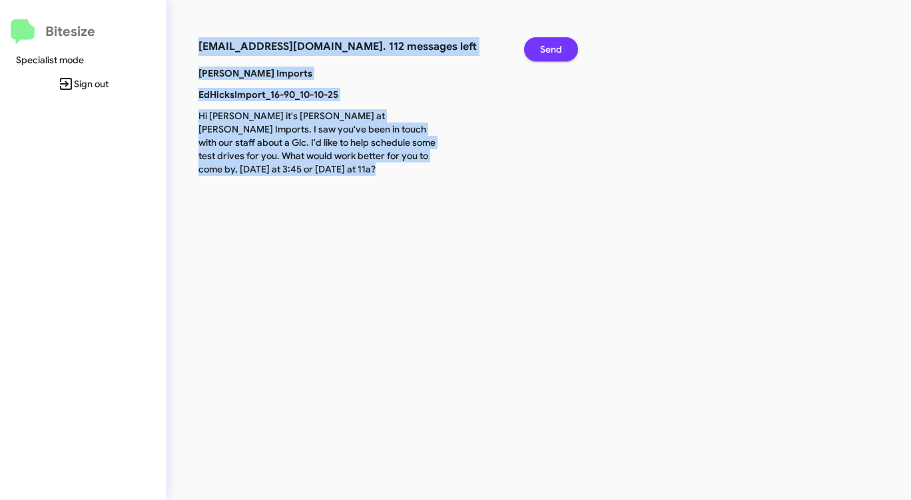
click at [541, 55] on span "Send" at bounding box center [551, 49] width 22 height 24
click at [539, 55] on button "Send" at bounding box center [551, 49] width 54 height 24
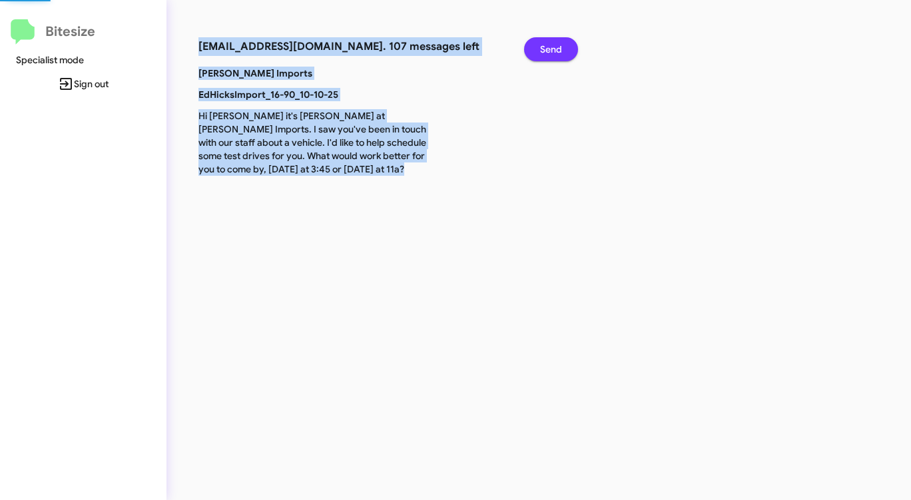
click at [539, 55] on button "Send" at bounding box center [551, 49] width 54 height 24
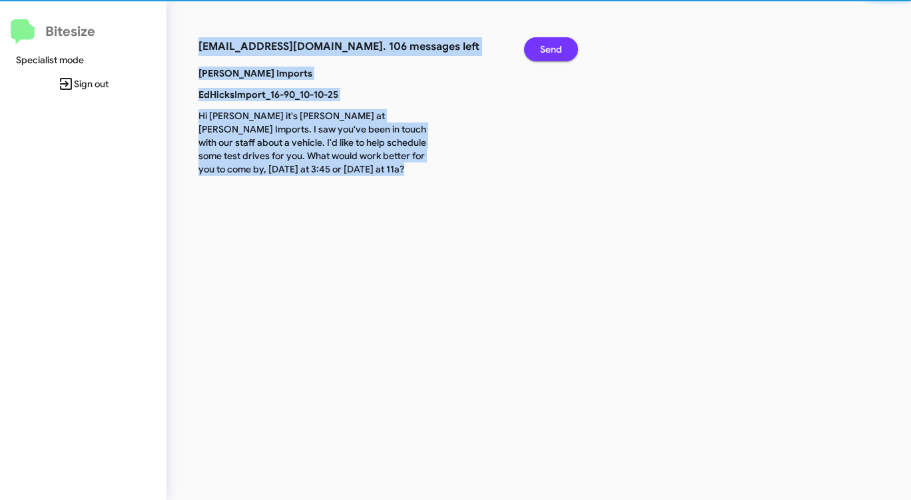
click at [539, 55] on button "Send" at bounding box center [551, 49] width 54 height 24
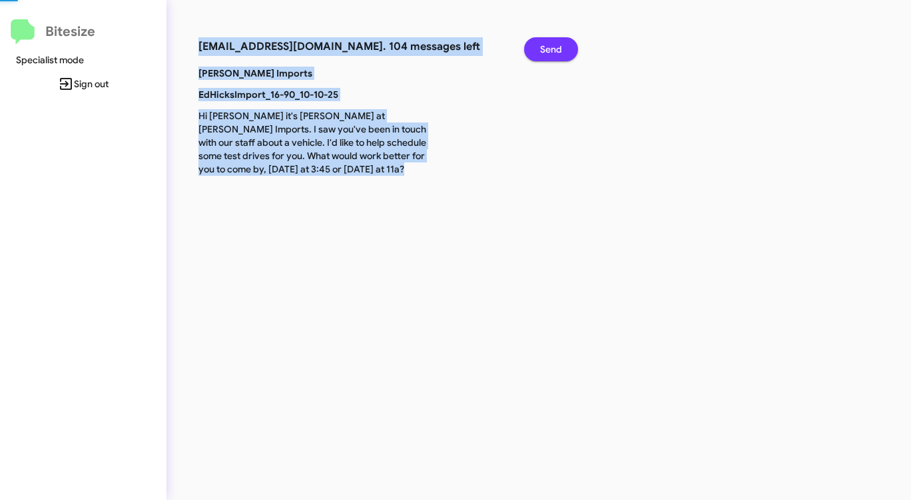
click at [539, 55] on button "Send" at bounding box center [551, 49] width 54 height 24
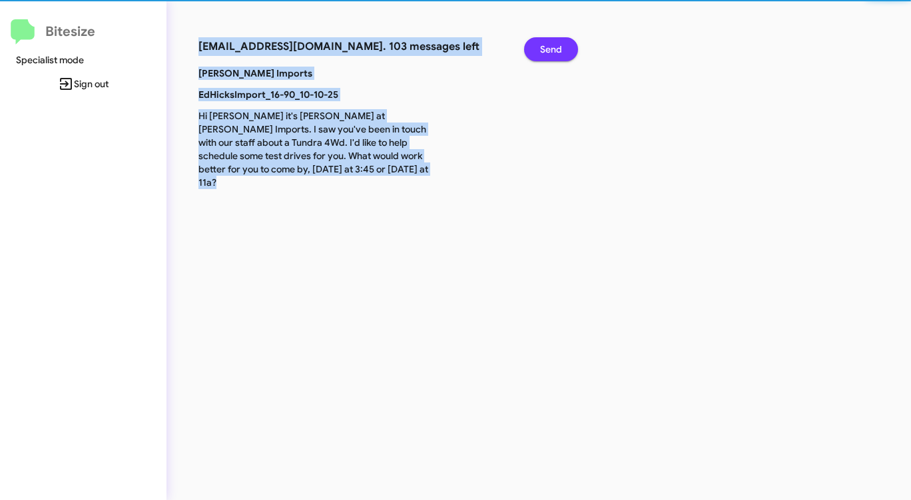
click at [539, 55] on button "Send" at bounding box center [551, 49] width 54 height 24
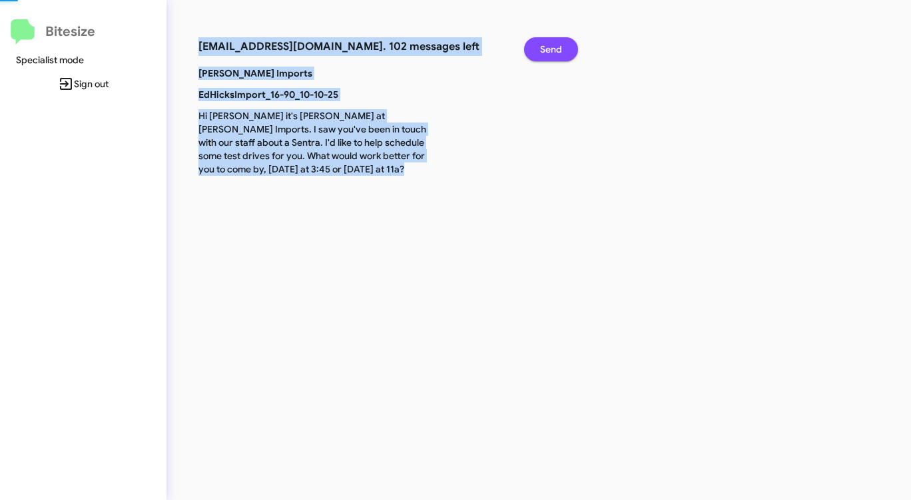
click at [539, 55] on button "Send" at bounding box center [551, 49] width 54 height 24
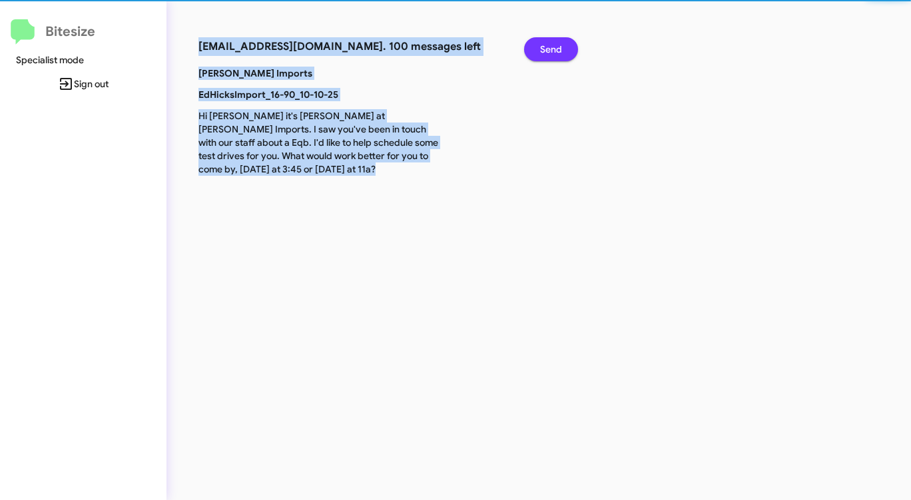
click at [539, 55] on button "Send" at bounding box center [551, 49] width 54 height 24
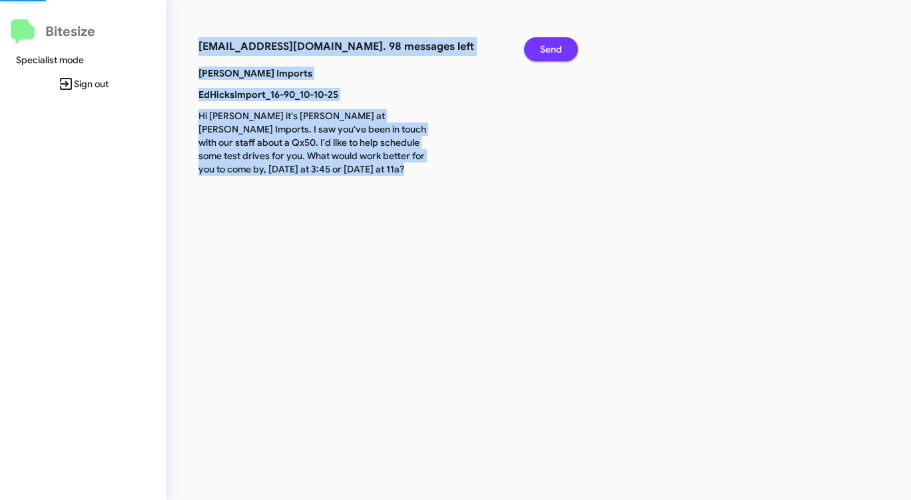
click at [539, 55] on button "Send" at bounding box center [551, 49] width 54 height 24
click at [538, 55] on button "Send" at bounding box center [551, 49] width 54 height 24
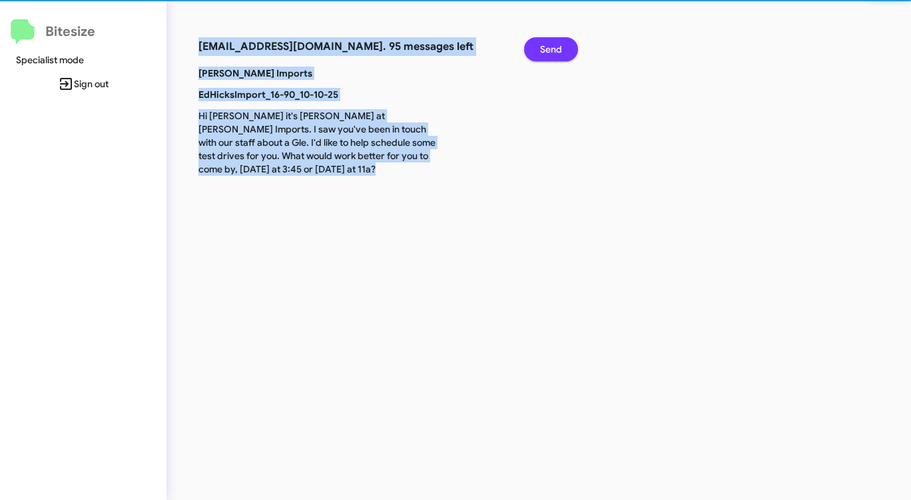
click at [538, 55] on button "Send" at bounding box center [551, 49] width 54 height 24
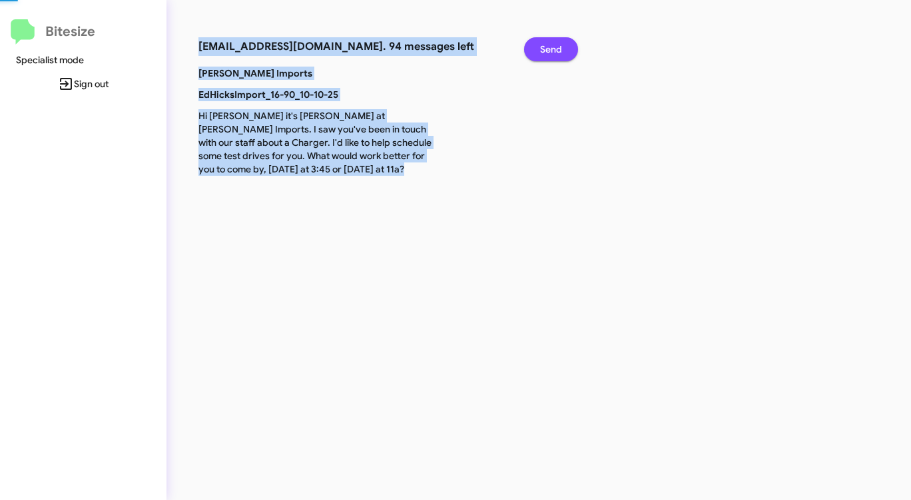
click at [538, 55] on button "Send" at bounding box center [551, 49] width 54 height 24
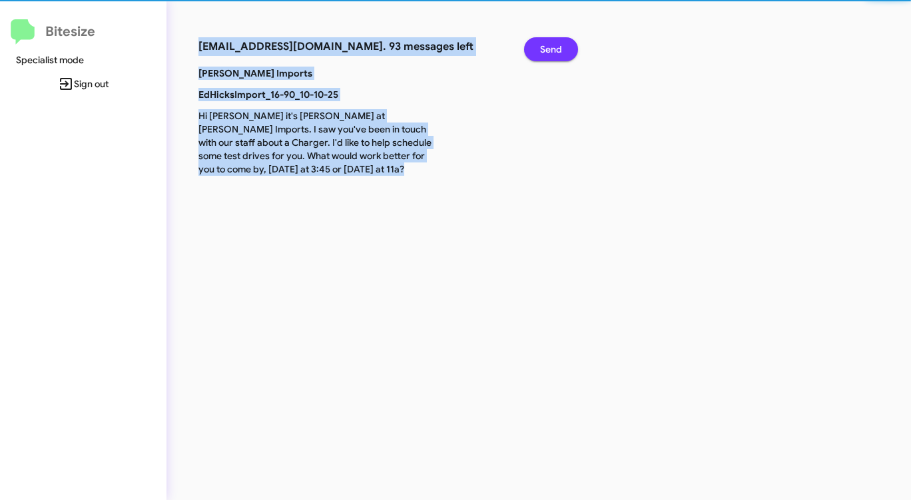
click at [538, 55] on button "Send" at bounding box center [551, 49] width 54 height 24
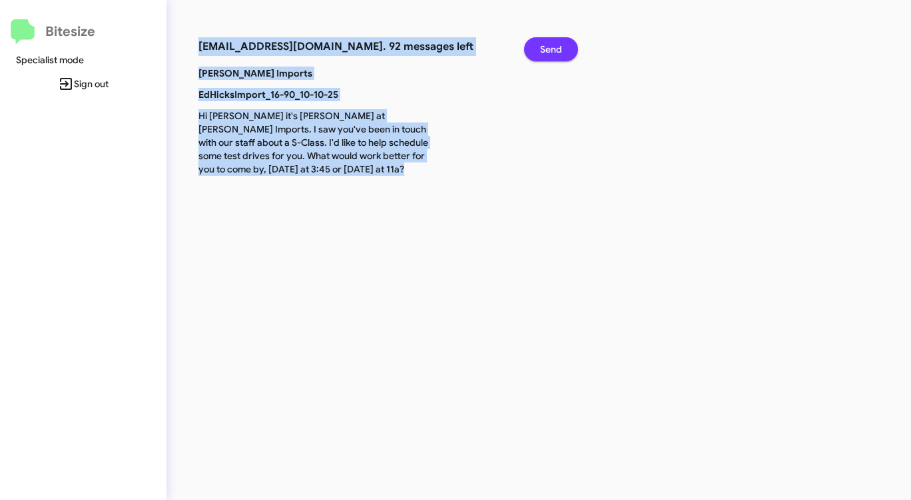
click at [538, 55] on button "Send" at bounding box center [551, 49] width 54 height 24
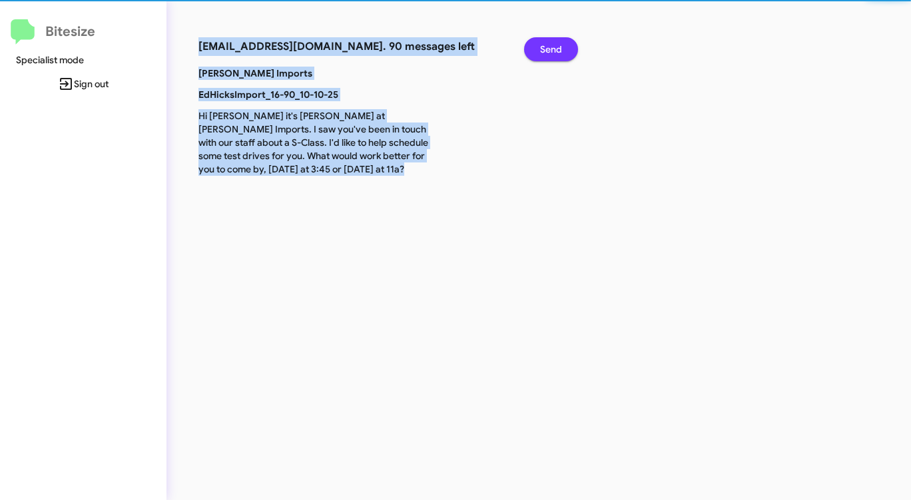
click at [538, 55] on button "Send" at bounding box center [551, 49] width 54 height 24
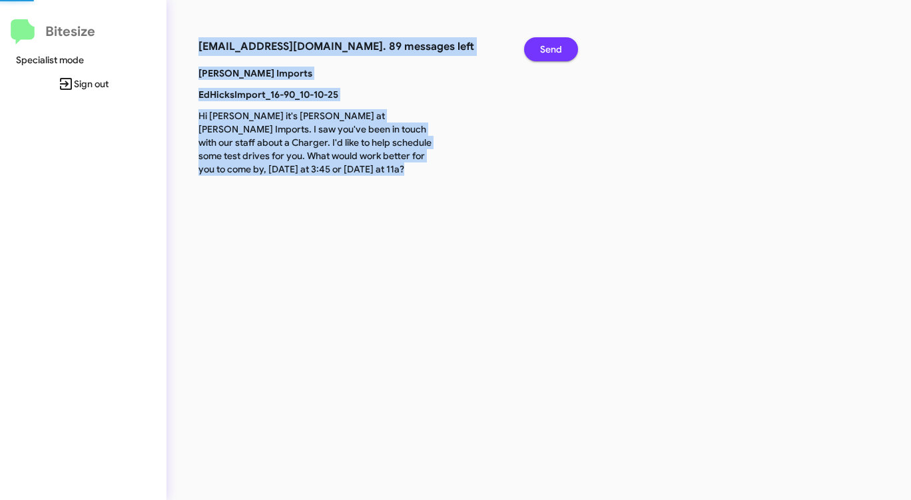
click at [535, 55] on button "Send" at bounding box center [551, 49] width 54 height 24
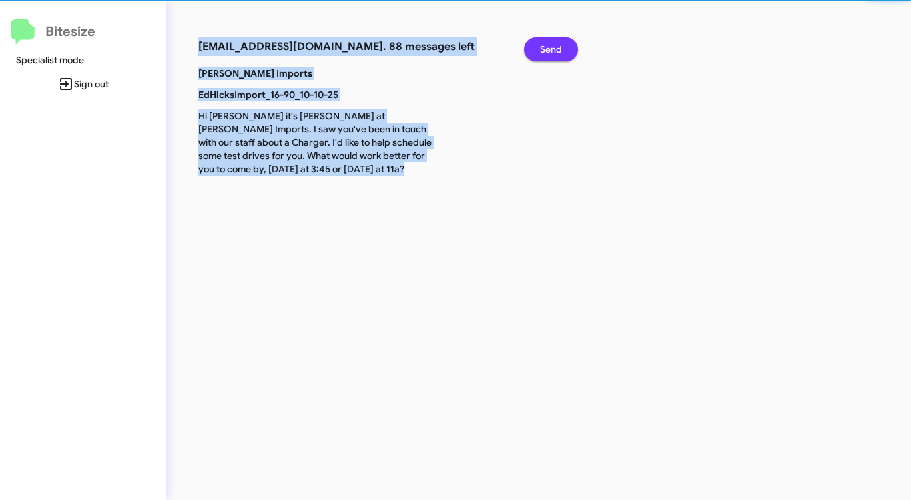
click at [535, 55] on button "Send" at bounding box center [551, 49] width 54 height 24
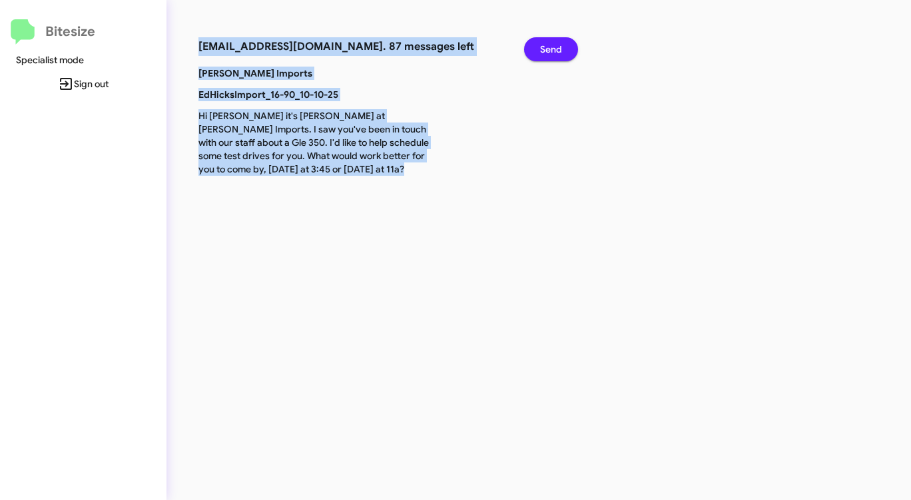
click at [535, 56] on button "Send" at bounding box center [551, 49] width 54 height 24
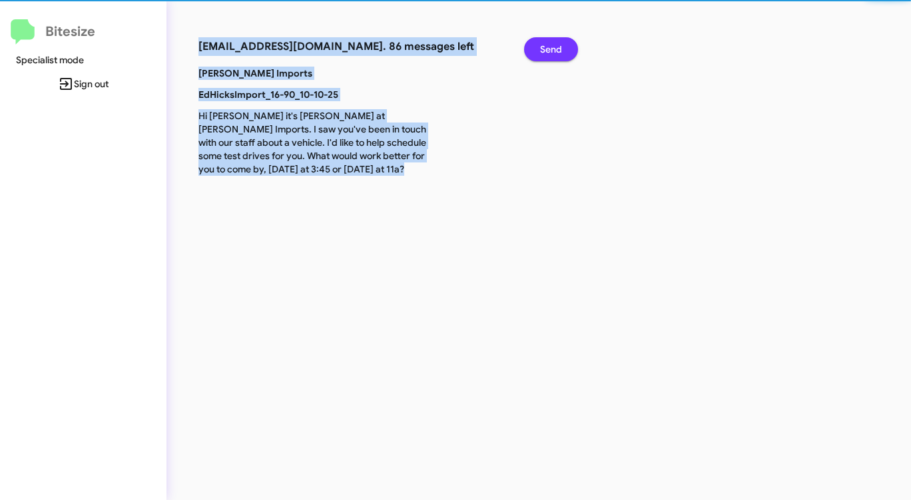
click at [535, 56] on button "Send" at bounding box center [551, 49] width 54 height 24
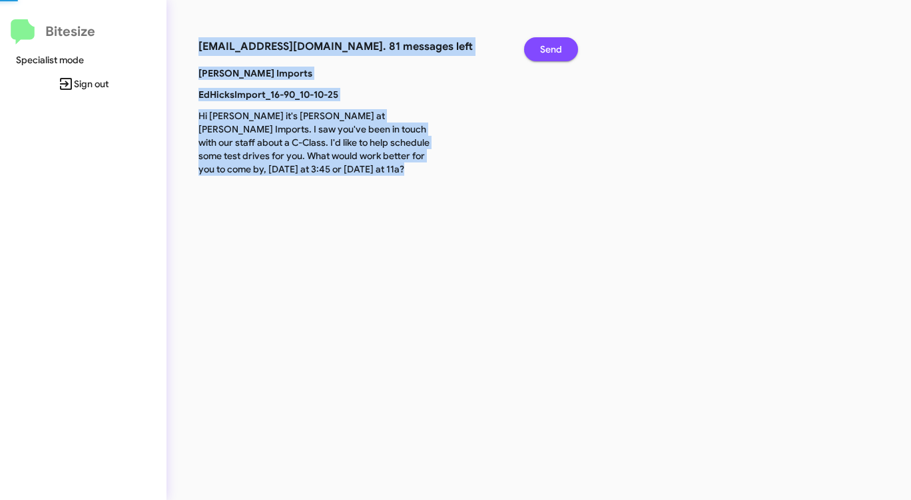
click at [535, 56] on button "Send" at bounding box center [551, 49] width 54 height 24
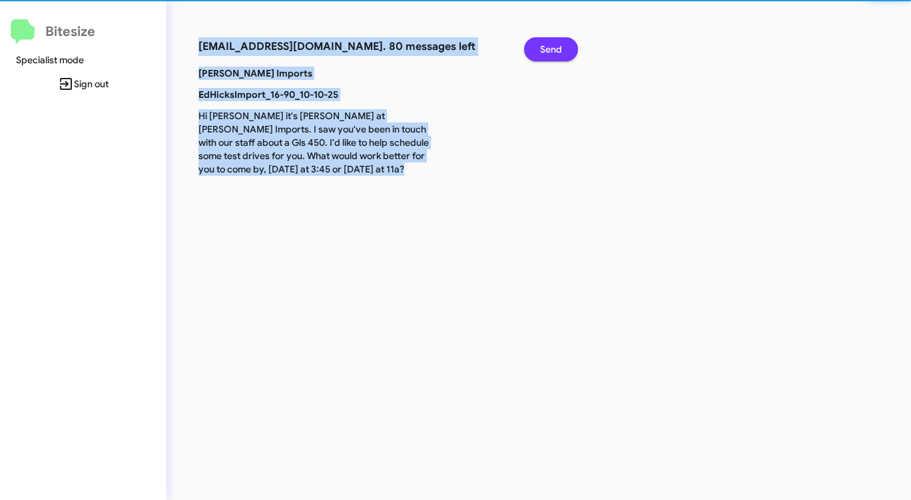
click at [535, 56] on button "Send" at bounding box center [551, 49] width 54 height 24
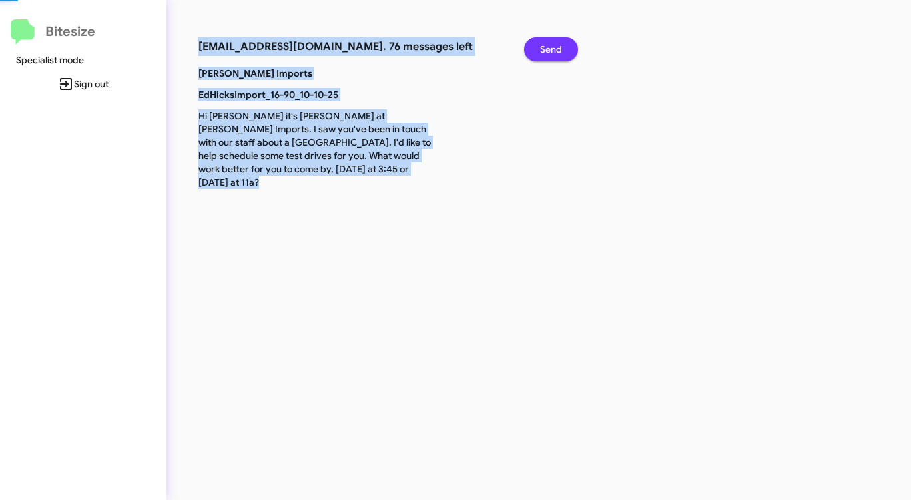
click at [535, 56] on button "Send" at bounding box center [551, 49] width 54 height 24
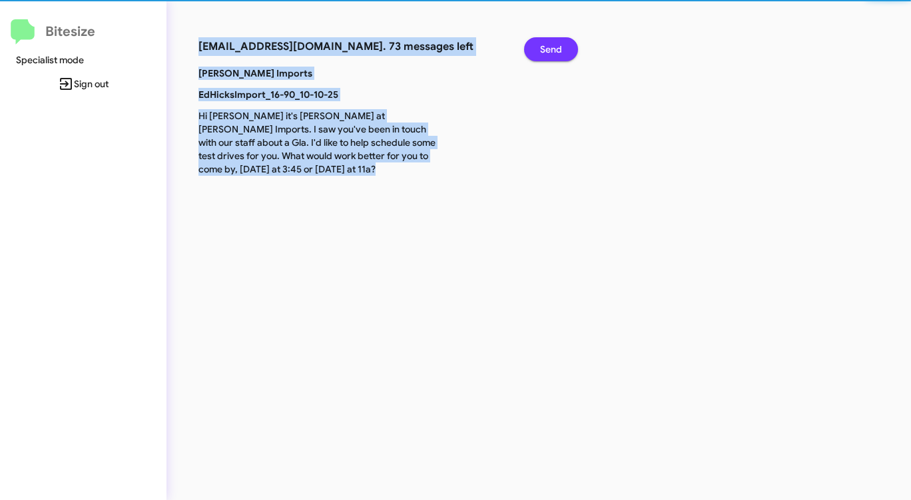
click at [535, 56] on button "Send" at bounding box center [551, 49] width 54 height 24
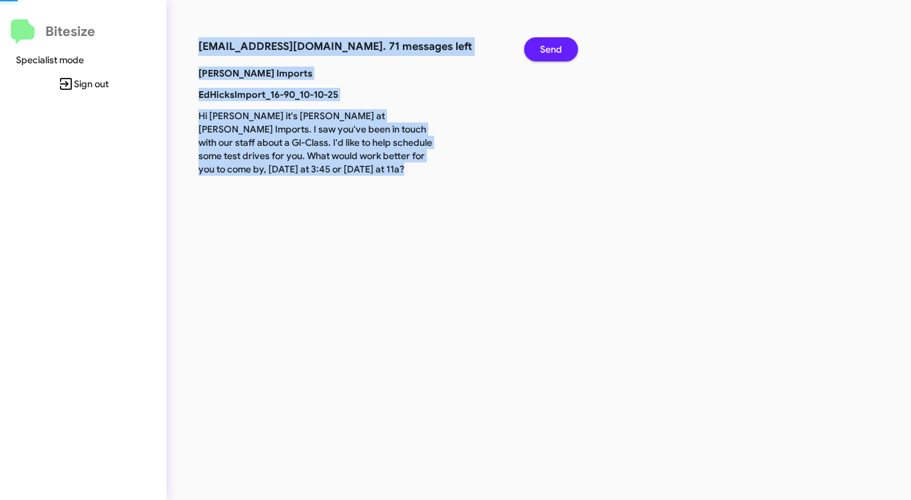
click at [535, 56] on button "Send" at bounding box center [551, 49] width 54 height 24
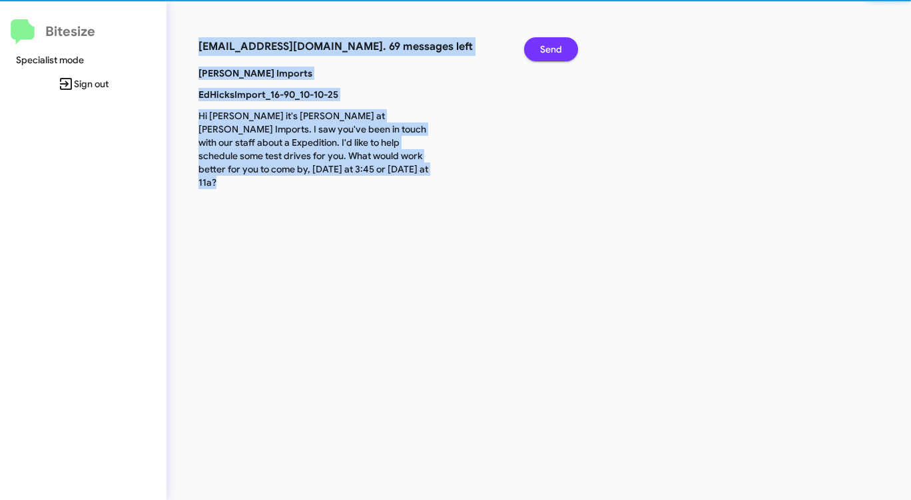
click at [535, 56] on button "Send" at bounding box center [551, 49] width 54 height 24
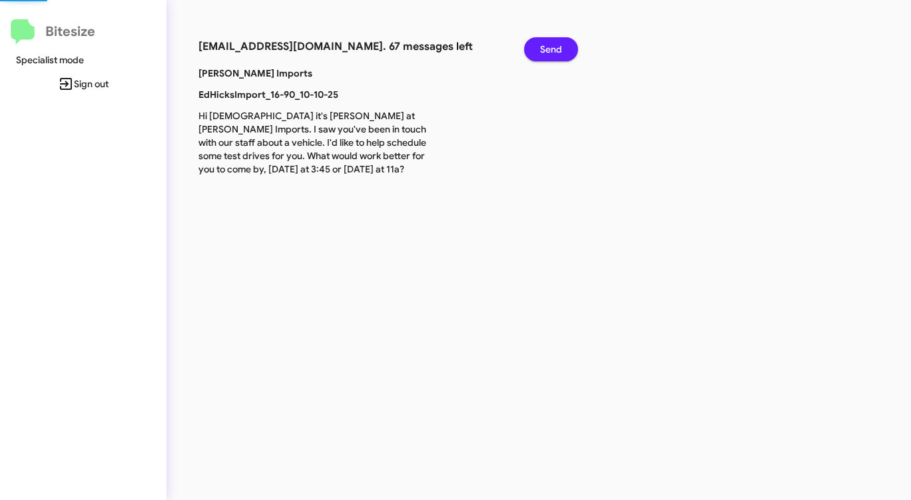
click at [585, 47] on div "connect+edhicksimports@bitesize.co. 67 messages left Send Ed Hicks Imports EdHi…" at bounding box center [476, 250] width 621 height 500
click at [572, 49] on button "Send" at bounding box center [551, 49] width 54 height 24
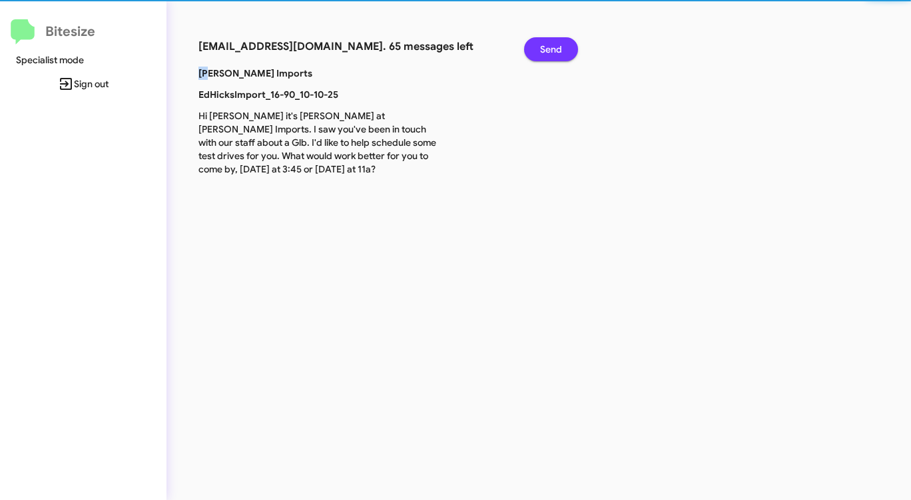
click at [572, 49] on button "Send" at bounding box center [551, 49] width 54 height 24
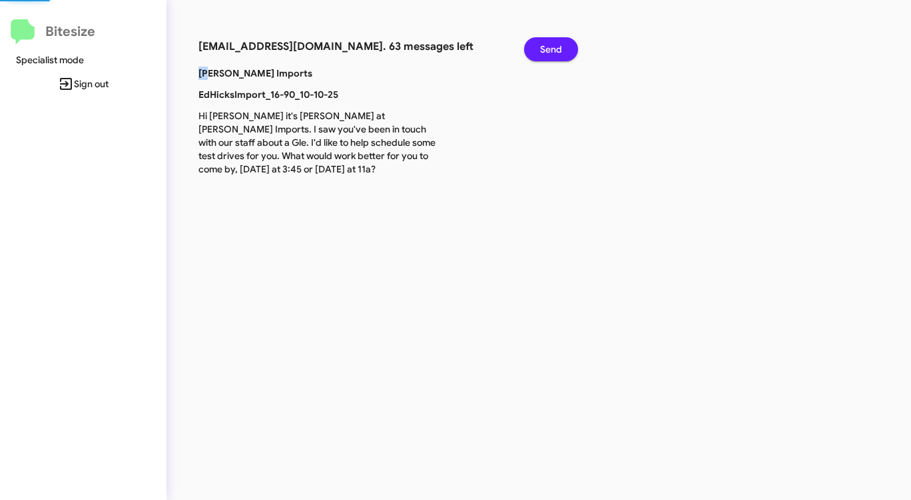
click at [572, 49] on button "Send" at bounding box center [551, 49] width 54 height 24
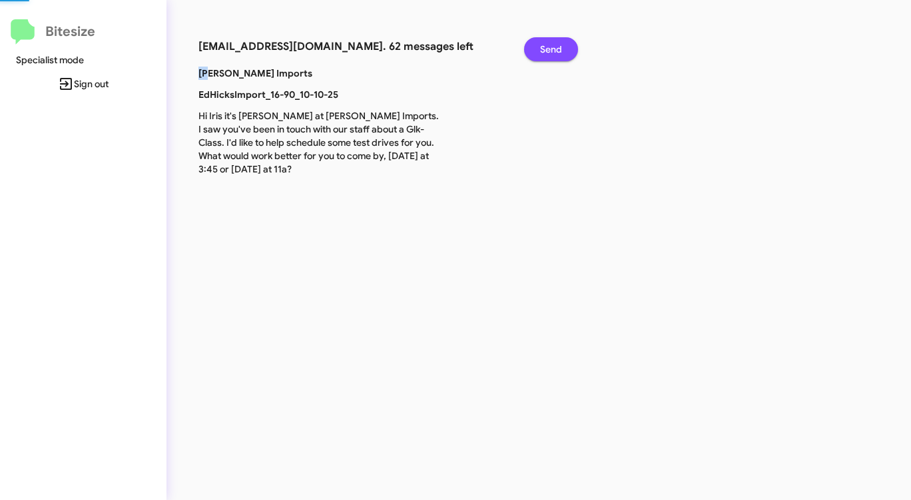
click at [572, 49] on button "Send" at bounding box center [551, 49] width 54 height 24
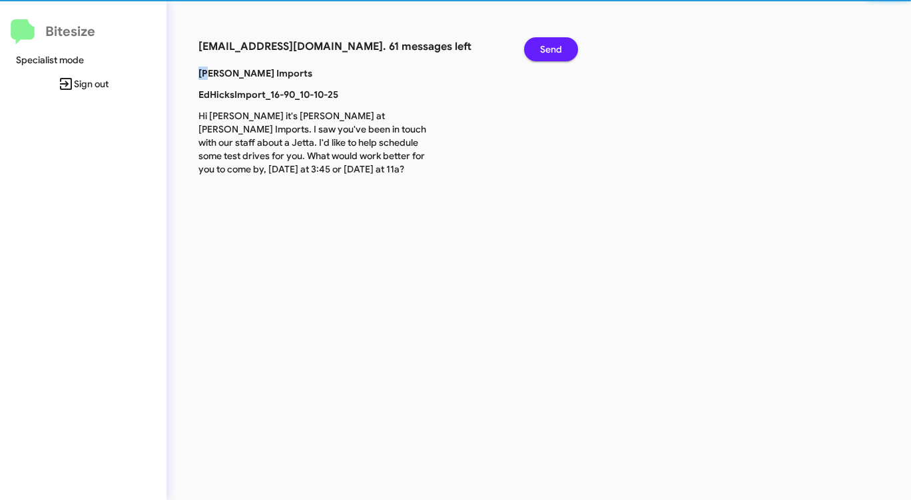
click at [572, 49] on button "Send" at bounding box center [551, 49] width 54 height 24
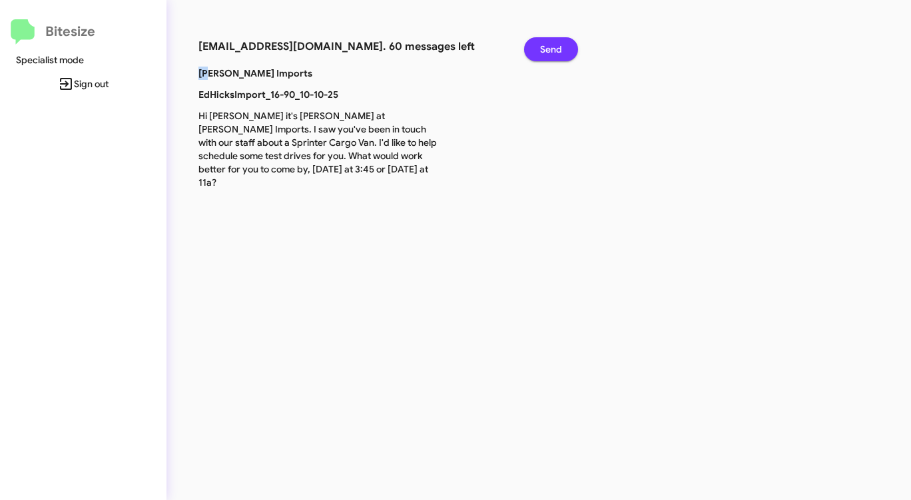
click at [572, 49] on button "Send" at bounding box center [551, 49] width 54 height 24
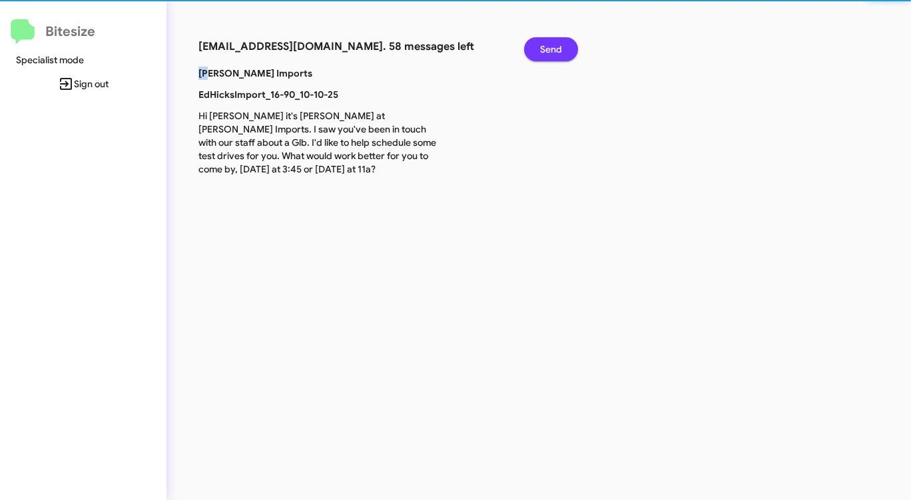
click at [572, 49] on button "Send" at bounding box center [551, 49] width 54 height 24
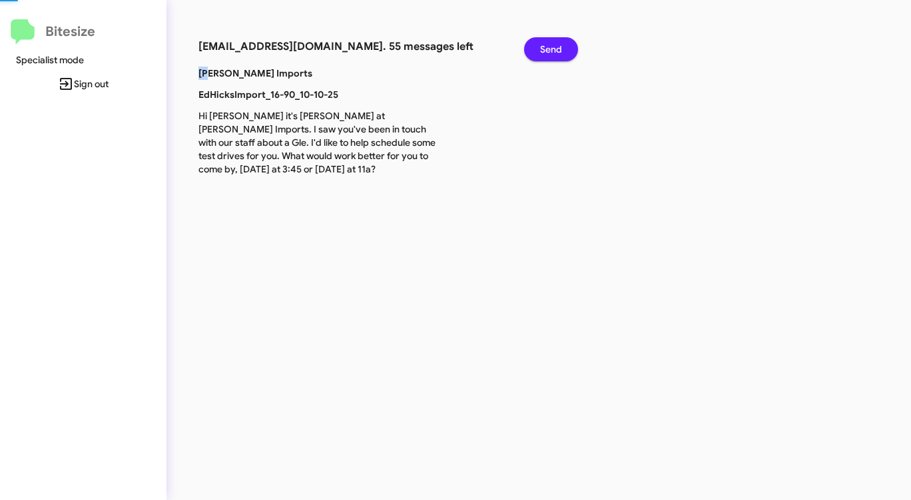
click at [572, 49] on button "Send" at bounding box center [551, 49] width 54 height 24
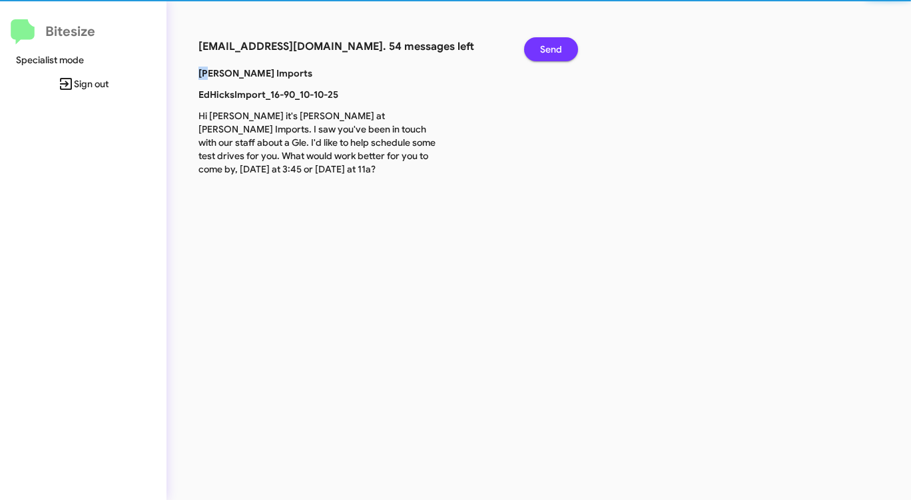
click at [572, 49] on button "Send" at bounding box center [551, 49] width 54 height 24
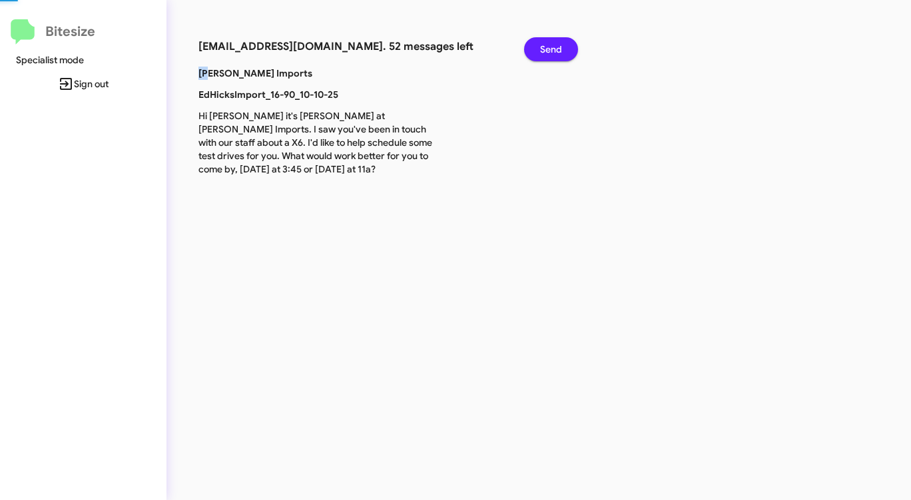
click at [572, 49] on button "Send" at bounding box center [551, 49] width 54 height 24
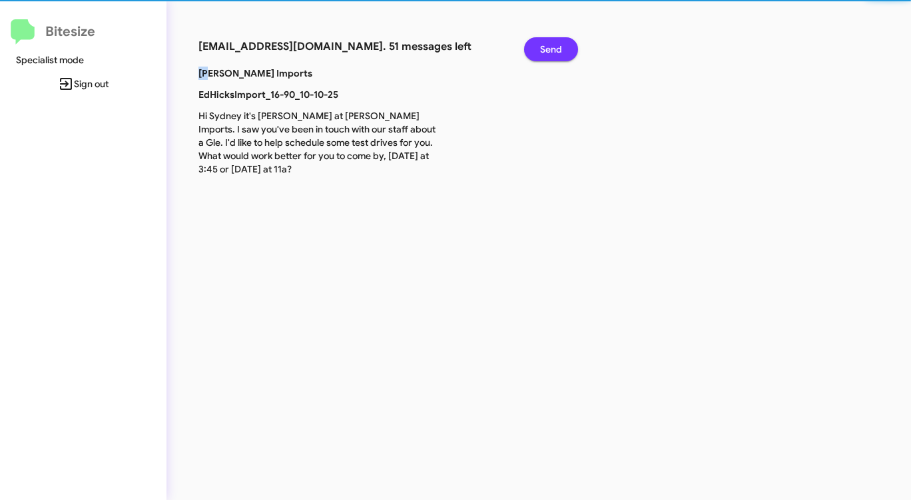
click at [572, 49] on button "Send" at bounding box center [551, 49] width 54 height 24
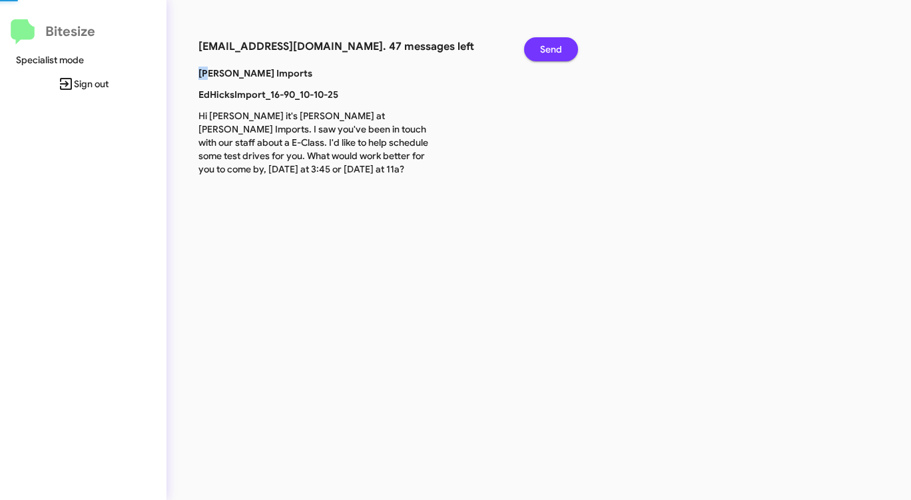
click at [572, 49] on button "Send" at bounding box center [551, 49] width 54 height 24
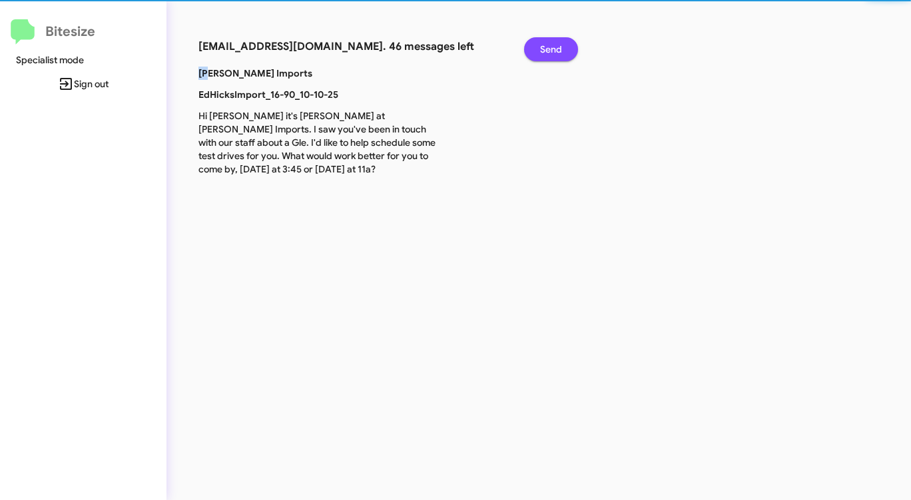
click at [572, 49] on button "Send" at bounding box center [551, 49] width 54 height 24
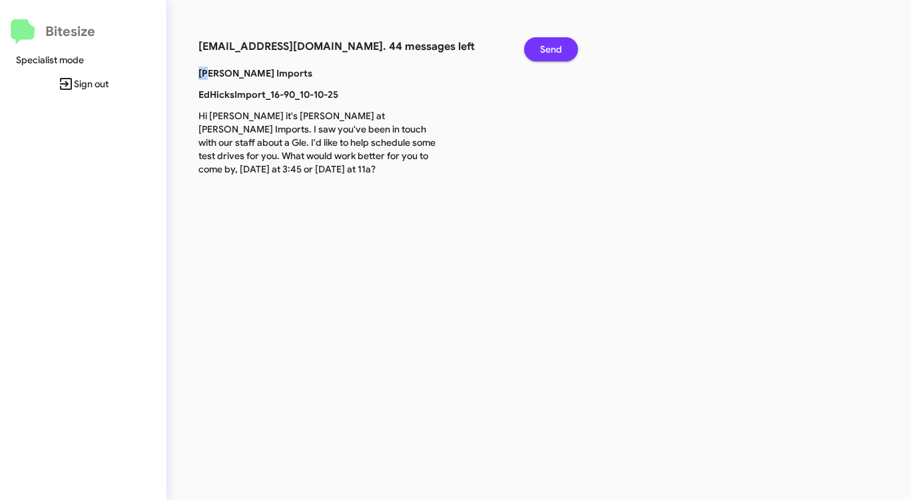
click at [572, 49] on button "Send" at bounding box center [551, 49] width 54 height 24
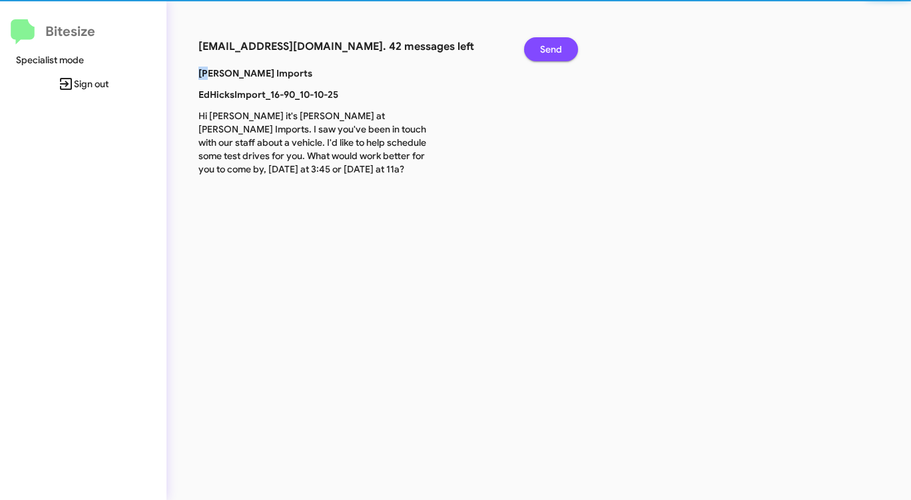
click at [572, 49] on button "Send" at bounding box center [551, 49] width 54 height 24
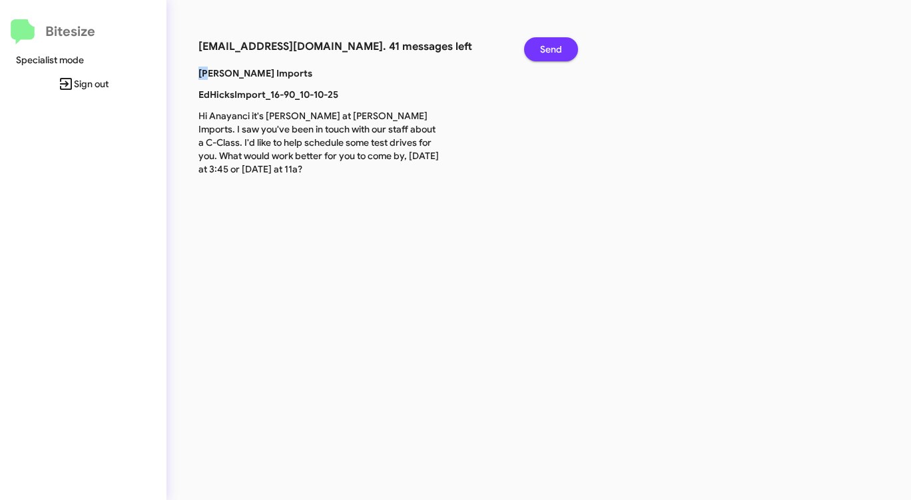
click at [572, 49] on button "Send" at bounding box center [551, 49] width 54 height 24
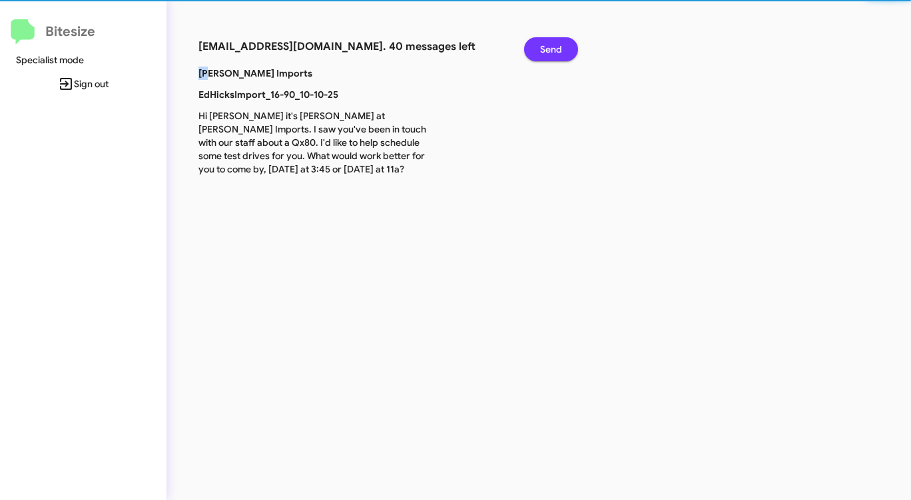
click at [572, 49] on button "Send" at bounding box center [551, 49] width 54 height 24
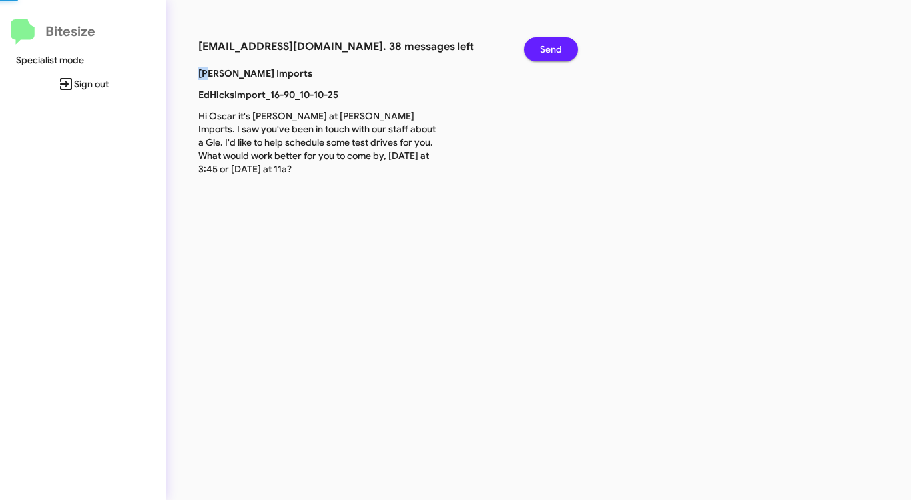
click at [572, 49] on button "Send" at bounding box center [551, 49] width 54 height 24
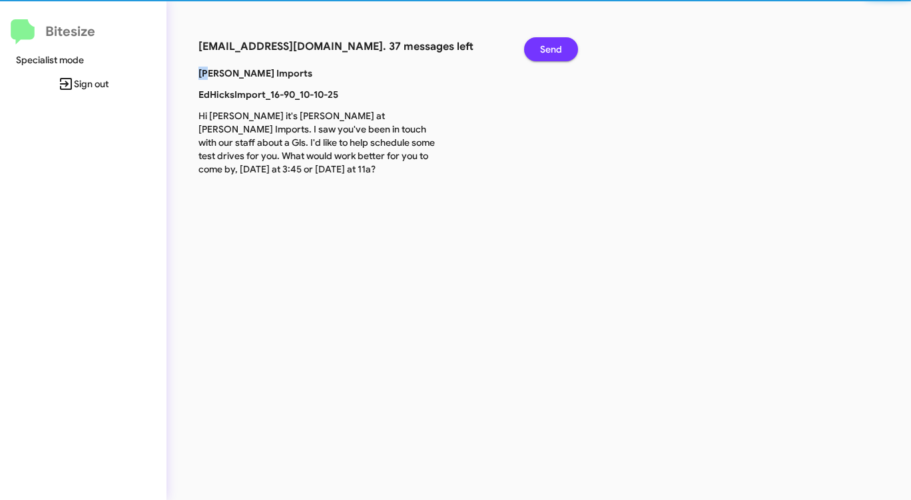
click at [572, 49] on button "Send" at bounding box center [551, 49] width 54 height 24
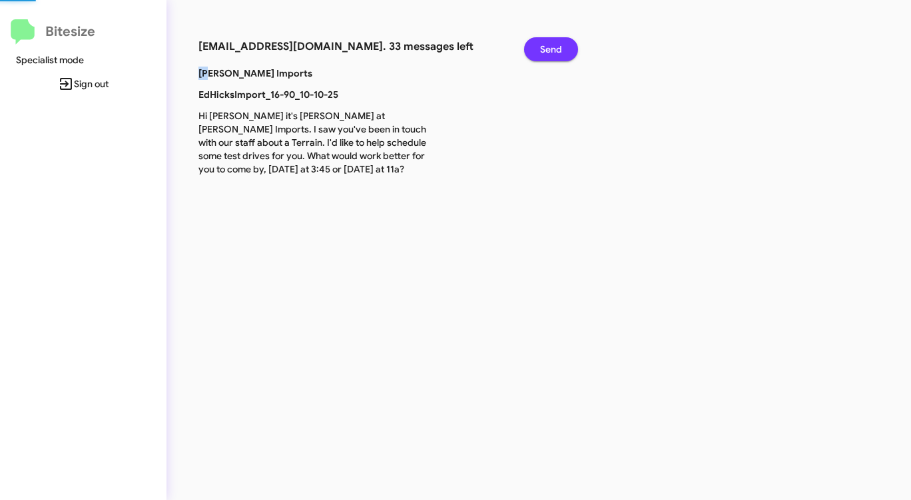
click at [572, 49] on button "Send" at bounding box center [551, 49] width 54 height 24
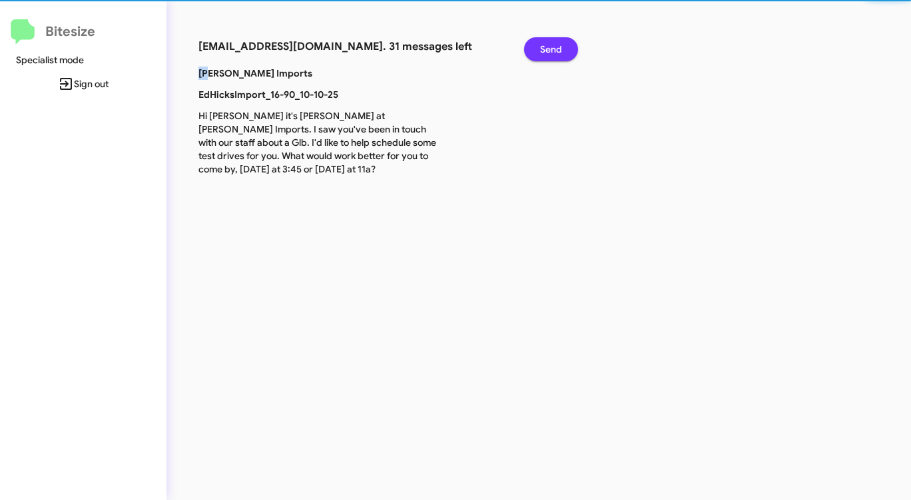
click at [572, 49] on button "Send" at bounding box center [551, 49] width 54 height 24
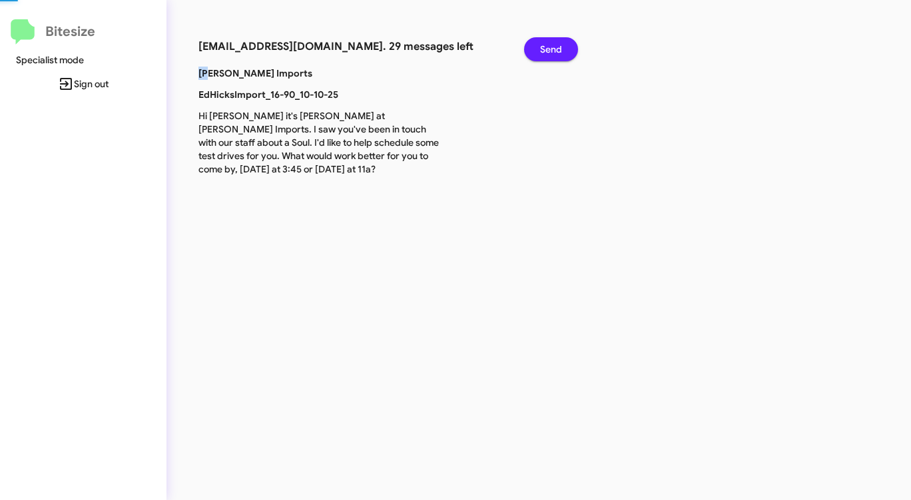
click at [572, 49] on button "Send" at bounding box center [551, 49] width 54 height 24
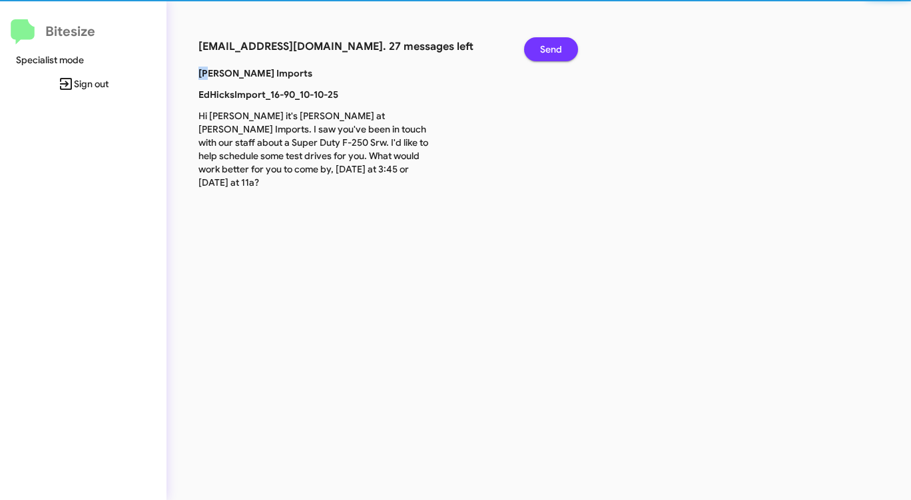
click at [572, 49] on button "Send" at bounding box center [551, 49] width 54 height 24
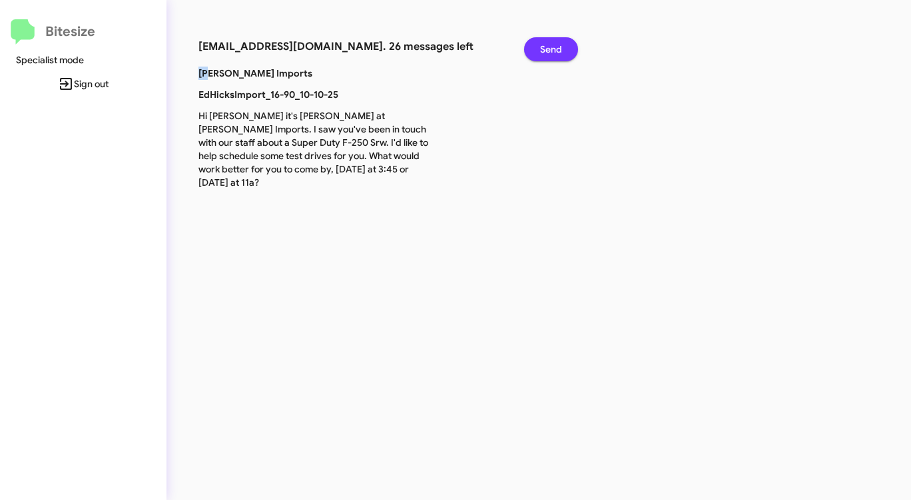
click at [572, 49] on button "Send" at bounding box center [551, 49] width 54 height 24
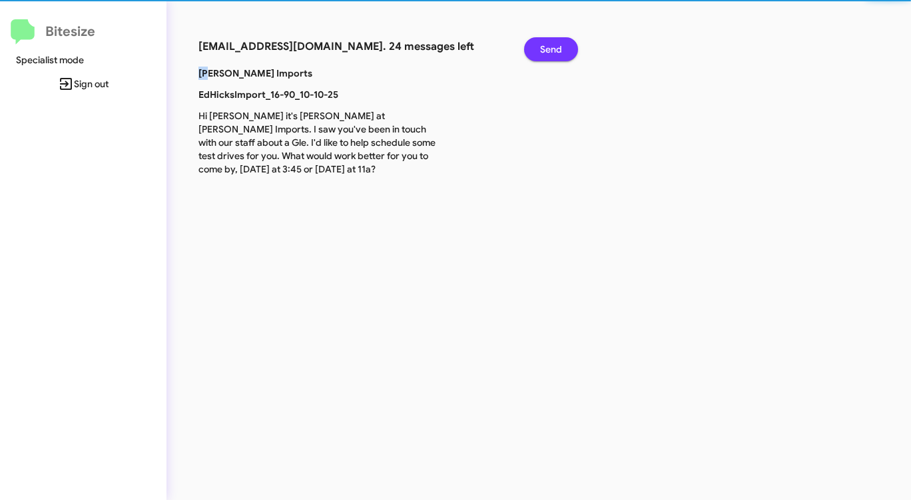
click at [572, 49] on button "Send" at bounding box center [551, 49] width 54 height 24
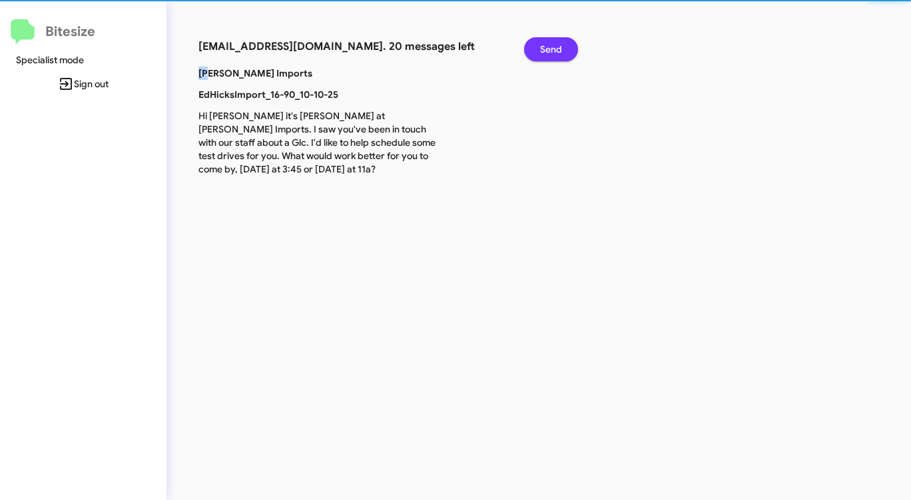
click at [572, 49] on button "Send" at bounding box center [551, 49] width 54 height 24
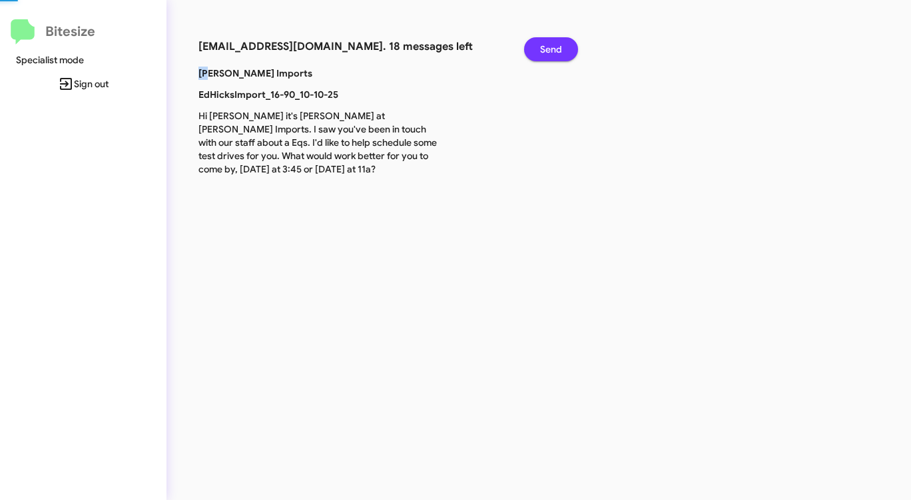
click at [572, 49] on button "Send" at bounding box center [551, 49] width 54 height 24
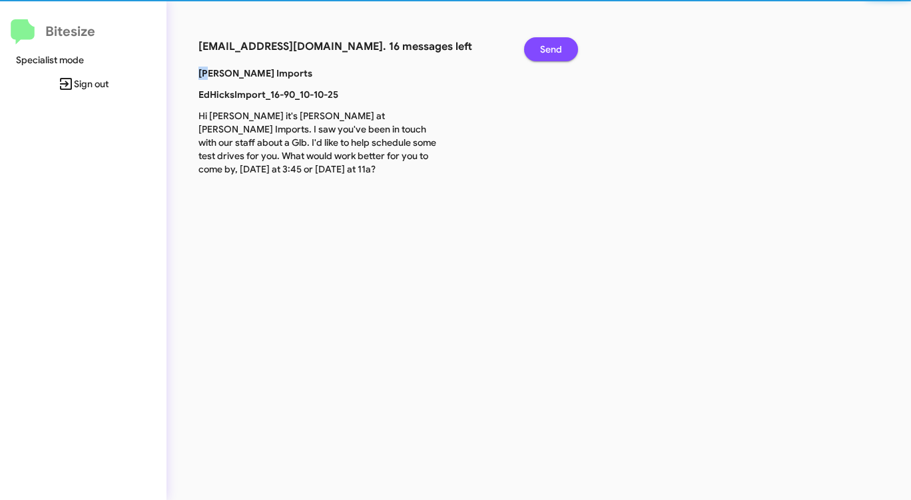
click at [572, 49] on button "Send" at bounding box center [551, 49] width 54 height 24
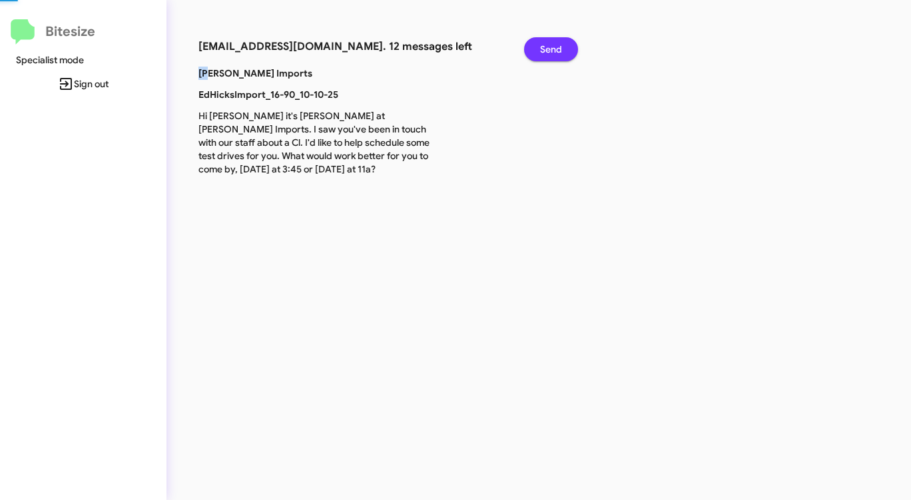
click at [572, 49] on button "Send" at bounding box center [551, 49] width 54 height 24
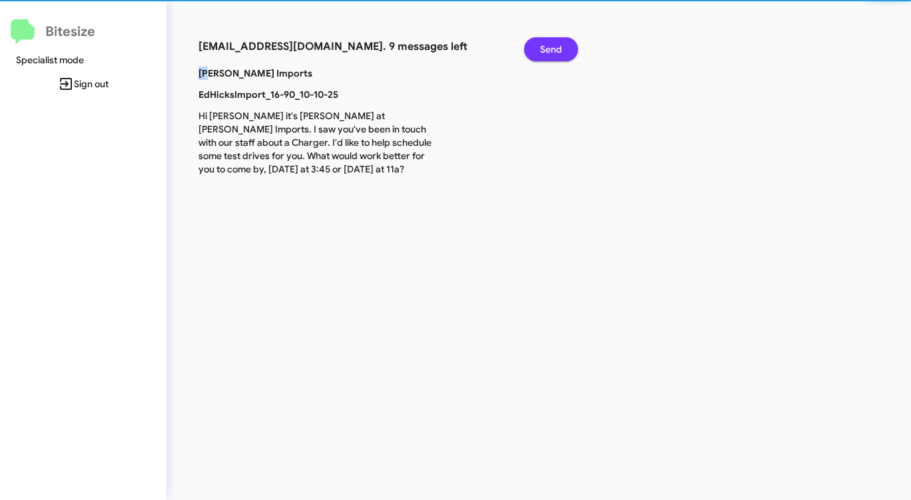
click at [572, 49] on button "Send" at bounding box center [551, 49] width 54 height 24
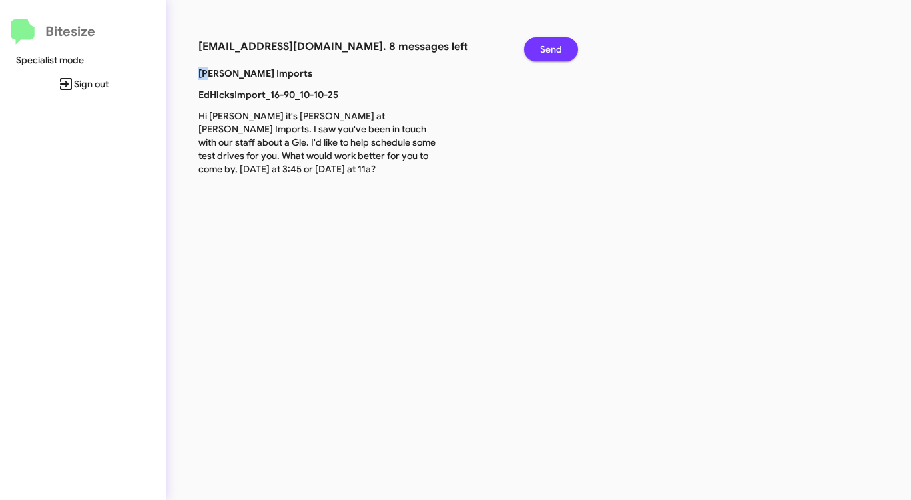
click at [572, 49] on button "Send" at bounding box center [551, 49] width 54 height 24
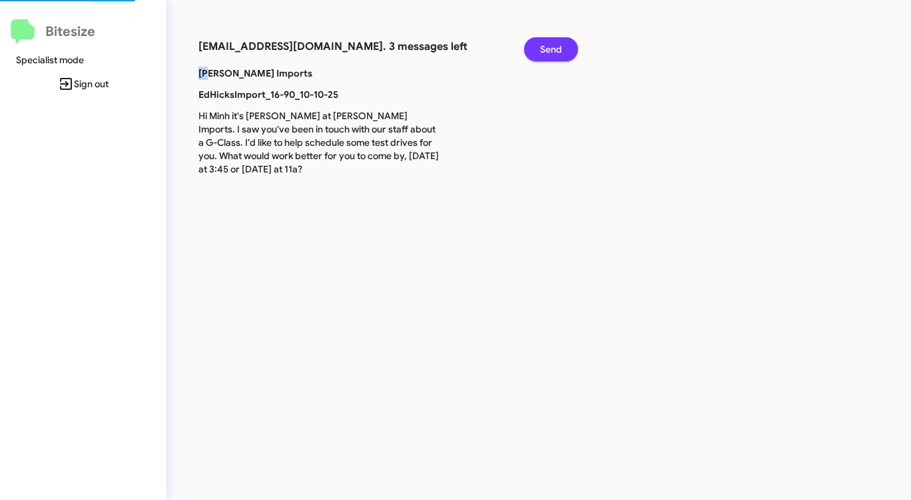
click at [572, 49] on button "Send" at bounding box center [551, 49] width 54 height 24
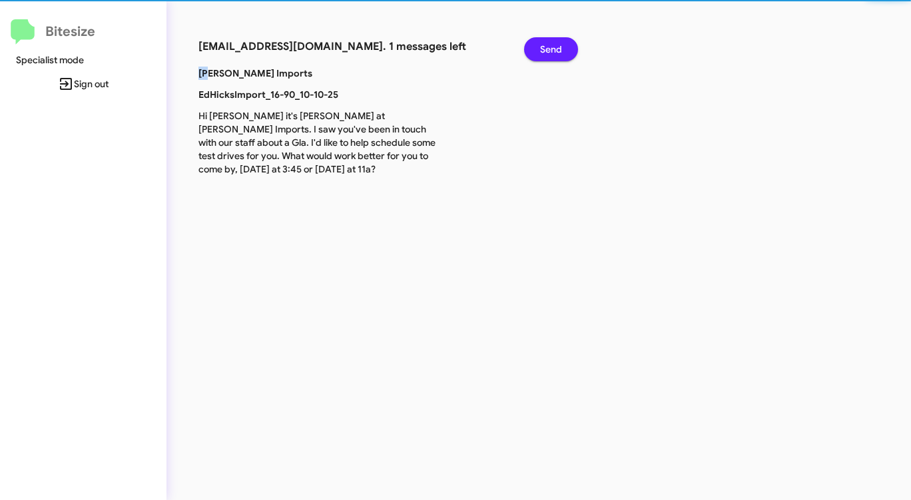
click at [572, 49] on button "Send" at bounding box center [551, 49] width 54 height 24
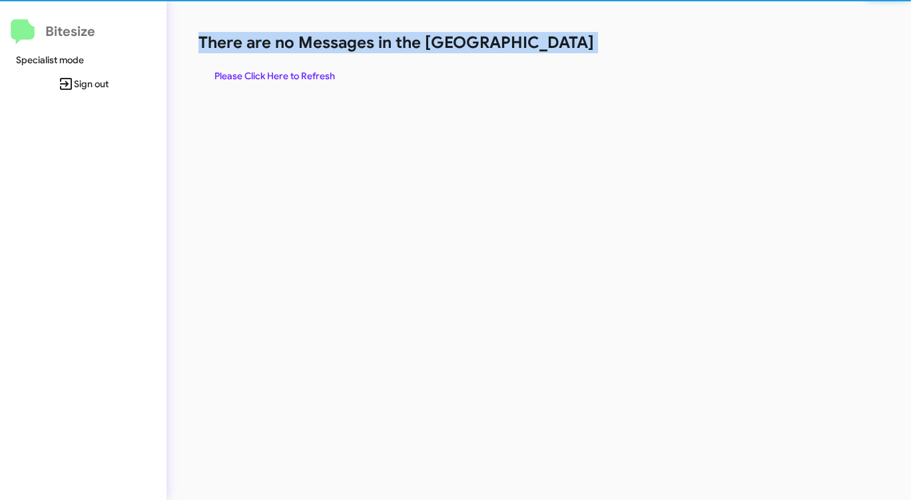
click at [572, 49] on h1 "There are no Messages in the [GEOGRAPHIC_DATA]" at bounding box center [476, 42] width 557 height 21
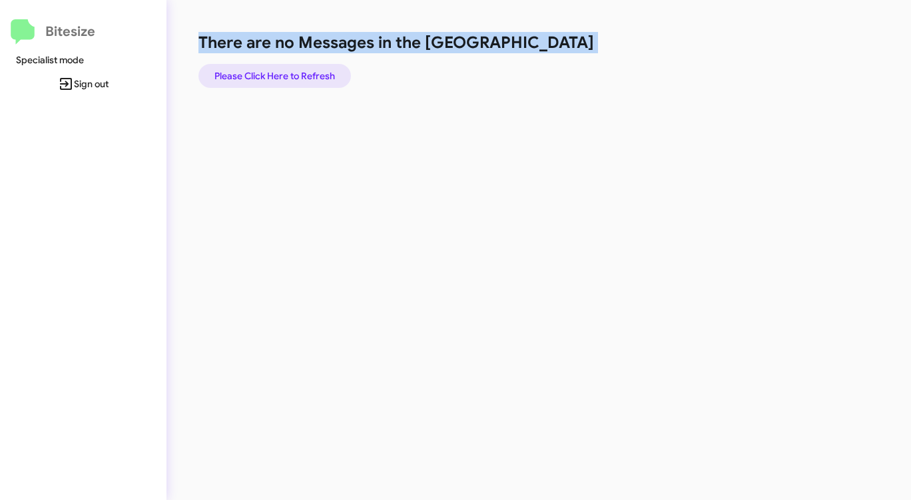
click at [312, 71] on span "Please Click Here to Refresh" at bounding box center [274, 76] width 121 height 24
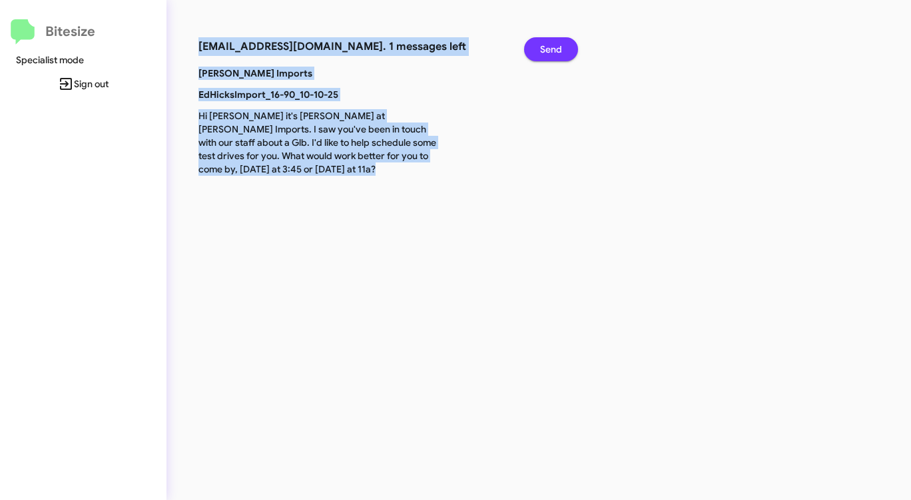
click at [557, 55] on span "Send" at bounding box center [551, 49] width 22 height 24
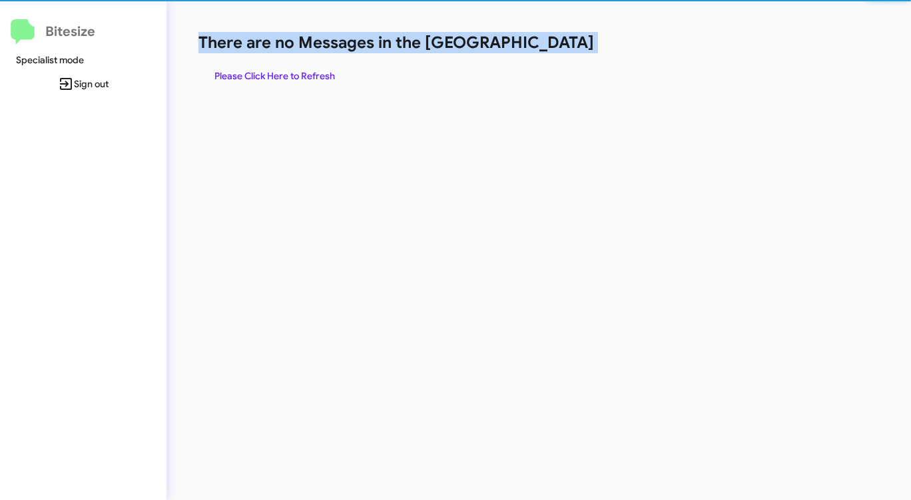
click at [557, 54] on div "There are no Messages in the Queue Please Click Here to Refresh" at bounding box center [476, 60] width 557 height 56
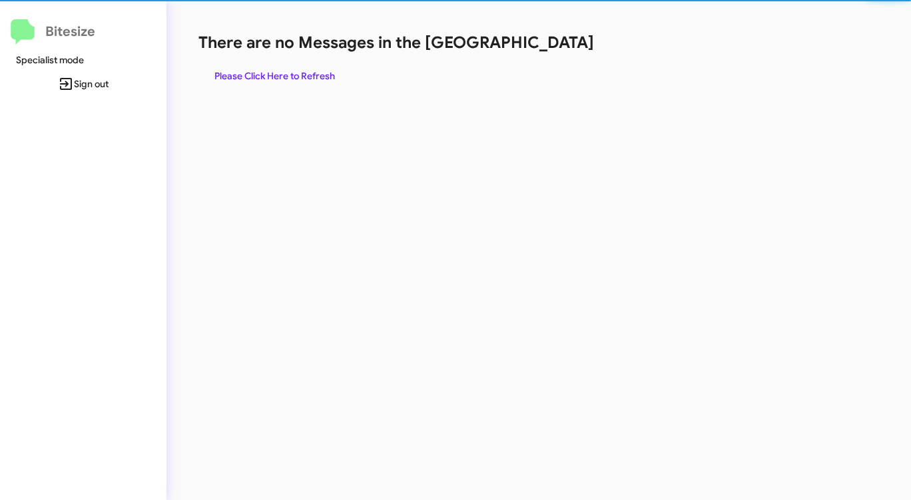
drag, startPoint x: 557, startPoint y: 54, endPoint x: 415, endPoint y: 73, distance: 143.0
click at [556, 55] on div "There are no Messages in the Queue Please Click Here to Refresh" at bounding box center [476, 60] width 557 height 56
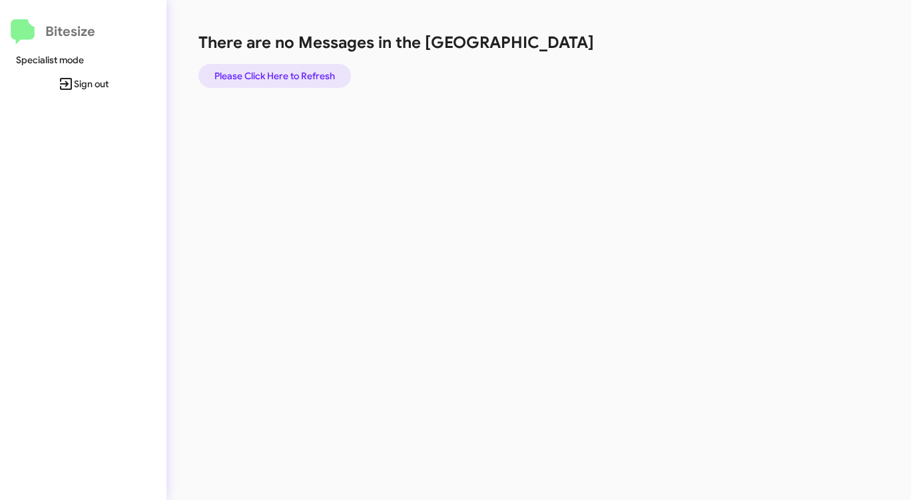
click at [296, 74] on span "Please Click Here to Refresh" at bounding box center [274, 76] width 121 height 24
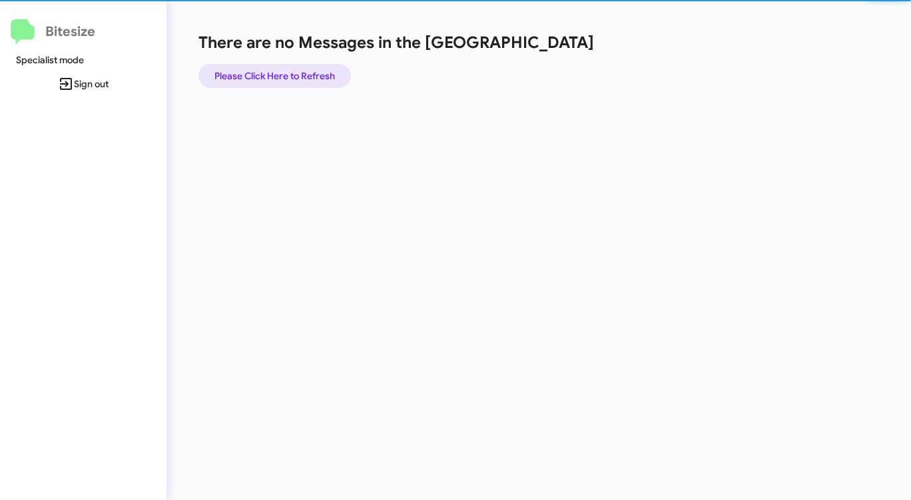
click at [296, 74] on span "Please Click Here to Refresh" at bounding box center [274, 76] width 121 height 24
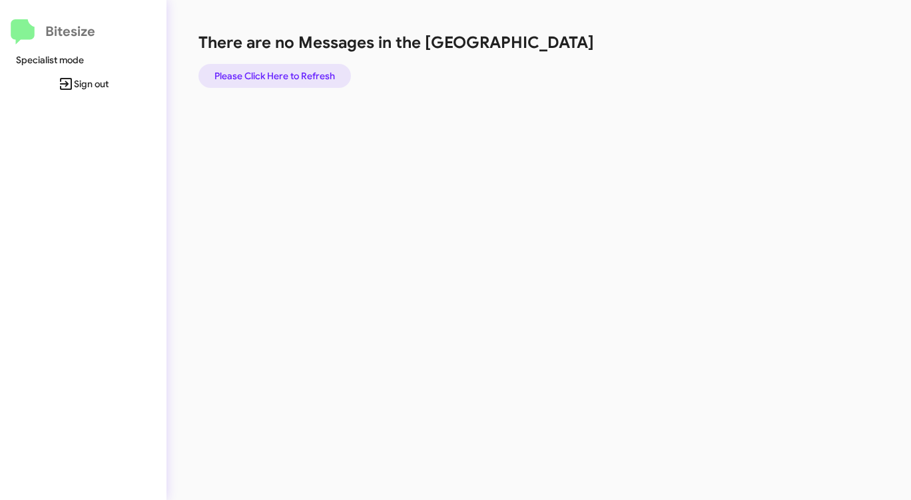
click at [296, 74] on span "Please Click Here to Refresh" at bounding box center [274, 76] width 121 height 24
click at [296, 73] on span "Please Click Here to Refresh" at bounding box center [274, 76] width 121 height 24
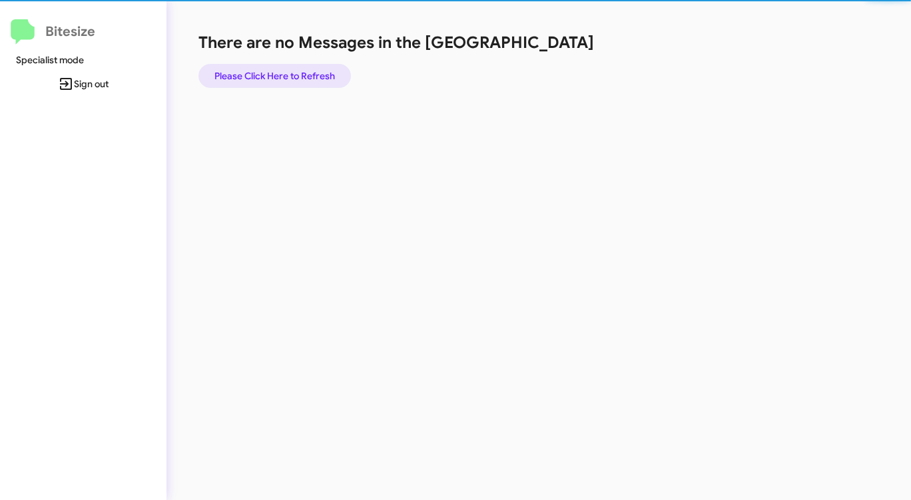
click at [296, 73] on span "Please Click Here to Refresh" at bounding box center [274, 76] width 121 height 24
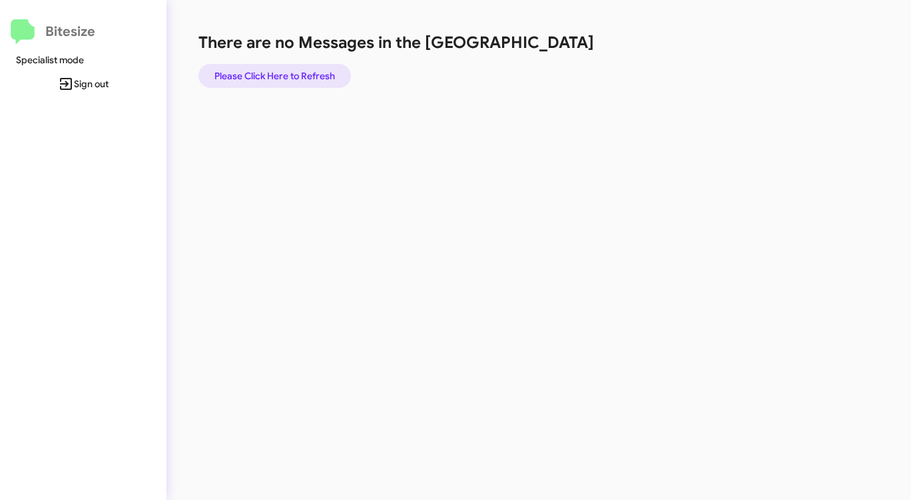
click at [288, 76] on span "Please Click Here to Refresh" at bounding box center [274, 76] width 121 height 24
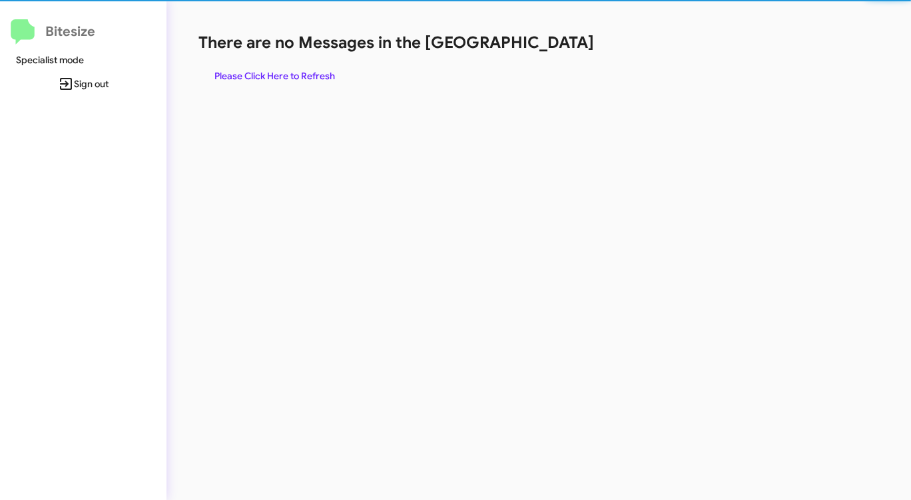
click at [286, 77] on span "Please Click Here to Refresh" at bounding box center [274, 76] width 121 height 24
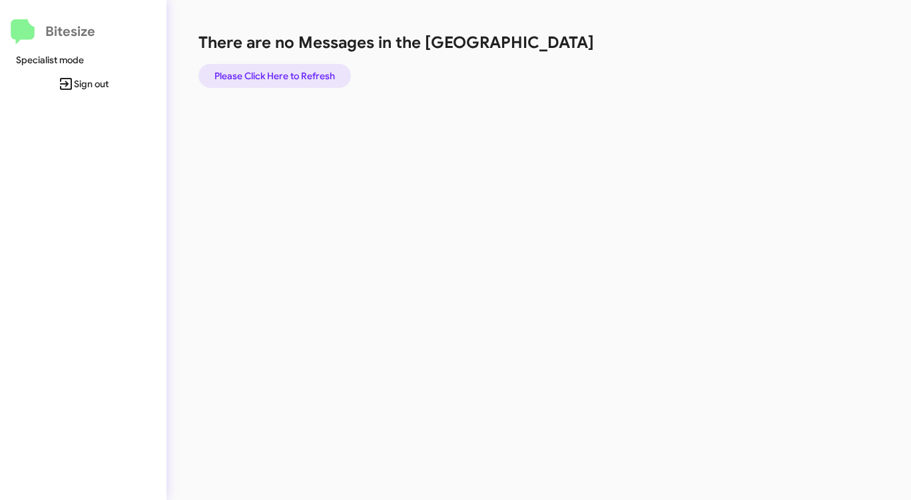
click at [286, 76] on span "Please Click Here to Refresh" at bounding box center [274, 76] width 121 height 24
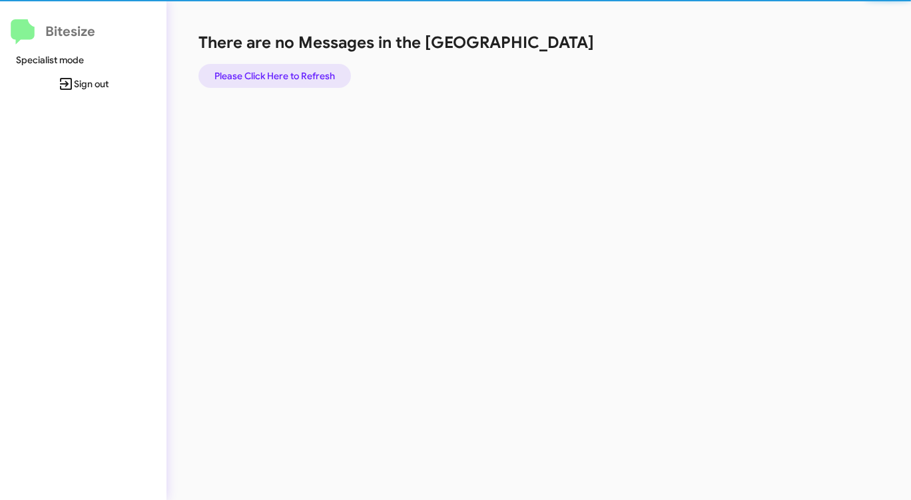
click at [286, 76] on span "Please Click Here to Refresh" at bounding box center [274, 76] width 121 height 24
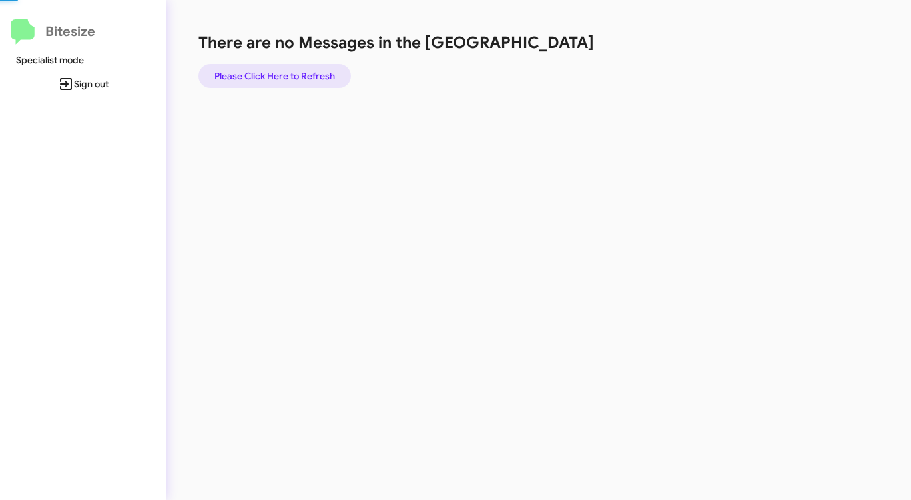
click at [286, 77] on span "Please Click Here to Refresh" at bounding box center [274, 76] width 121 height 24
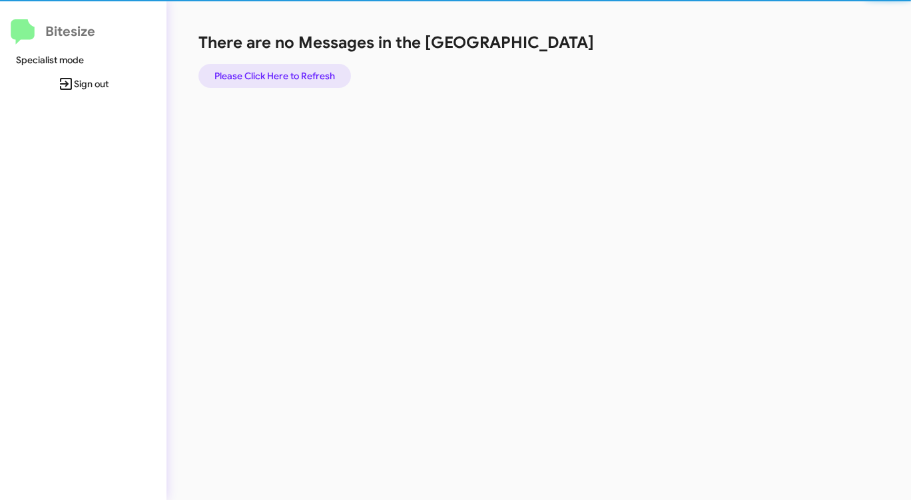
click at [284, 77] on span "Please Click Here to Refresh" at bounding box center [274, 76] width 121 height 24
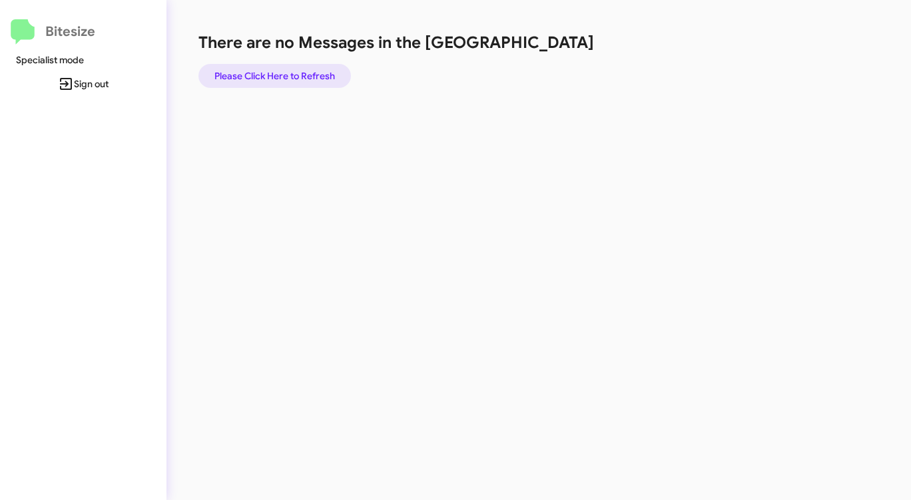
click at [284, 77] on span "Please Click Here to Refresh" at bounding box center [274, 76] width 121 height 24
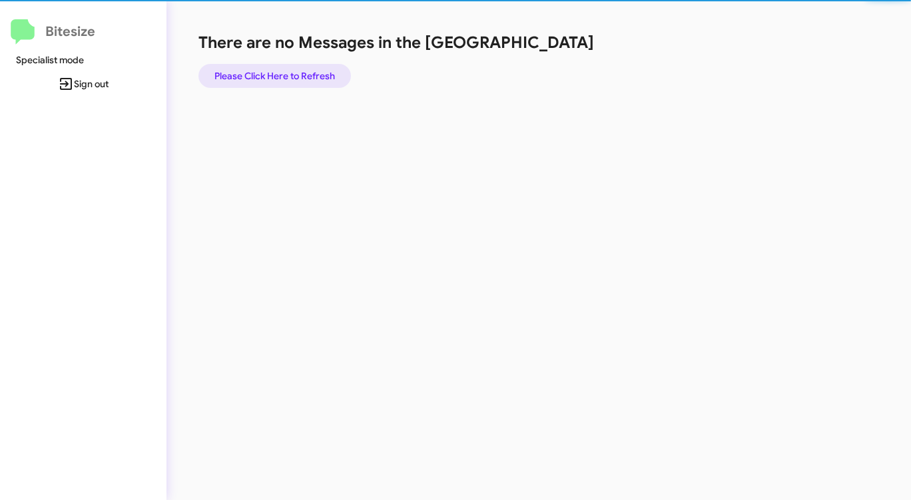
click at [284, 77] on span "Please Click Here to Refresh" at bounding box center [274, 76] width 121 height 24
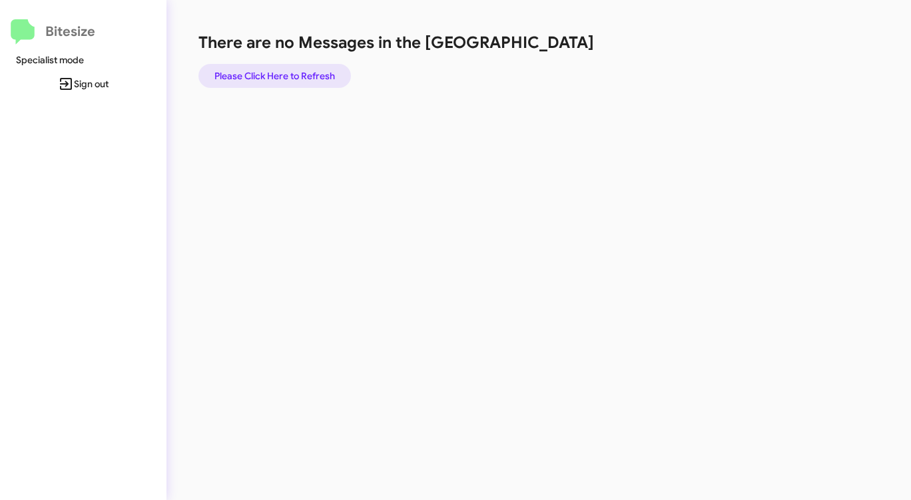
click at [281, 79] on span "Please Click Here to Refresh" at bounding box center [274, 76] width 121 height 24
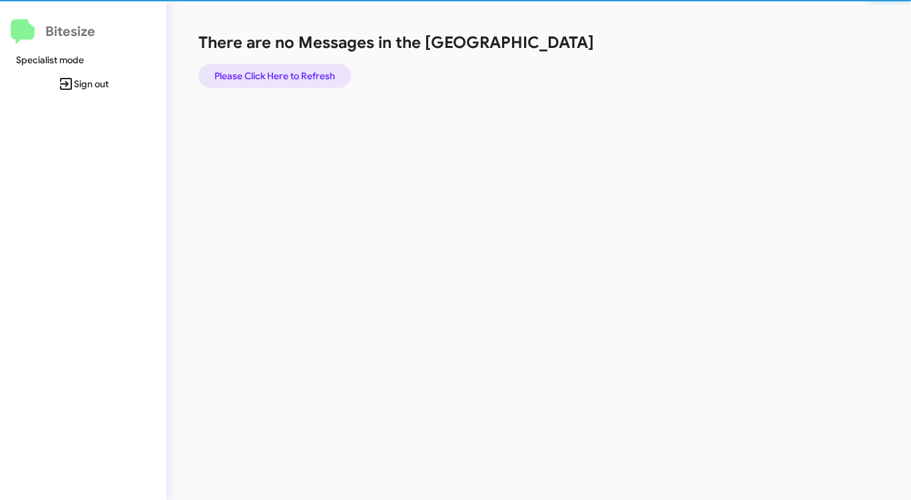
click at [279, 79] on span "Please Click Here to Refresh" at bounding box center [274, 76] width 121 height 24
click at [278, 80] on span "Please Click Here to Refresh" at bounding box center [274, 76] width 121 height 24
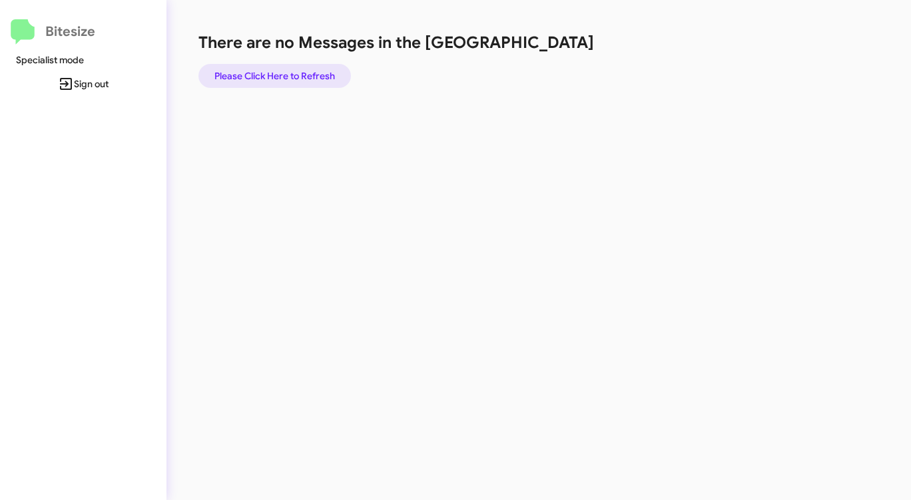
click at [270, 83] on span "Please Click Here to Refresh" at bounding box center [274, 76] width 121 height 24
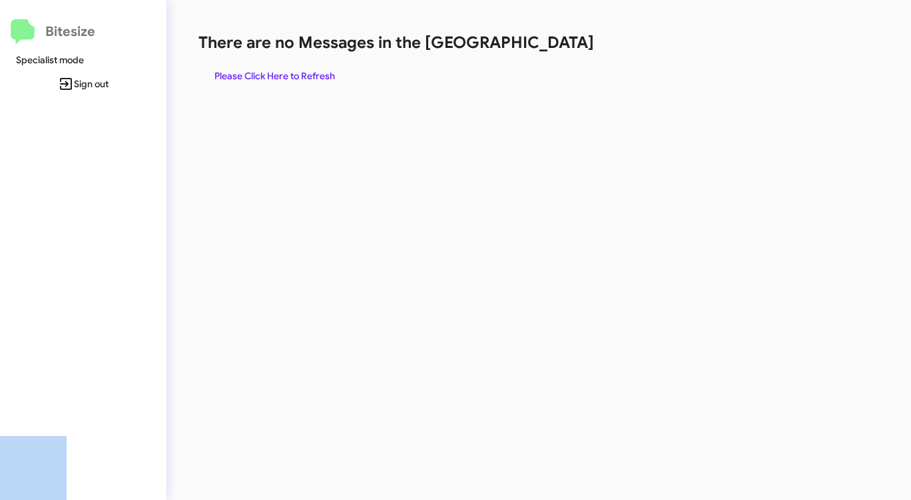
drag, startPoint x: 259, startPoint y: 88, endPoint x: 273, endPoint y: 75, distance: 18.9
click at [270, 78] on div "There are no Messages in the Queue Please Click Here to Refresh" at bounding box center [476, 250] width 621 height 500
click at [279, 72] on span "Please Click Here to Refresh" at bounding box center [274, 76] width 121 height 24
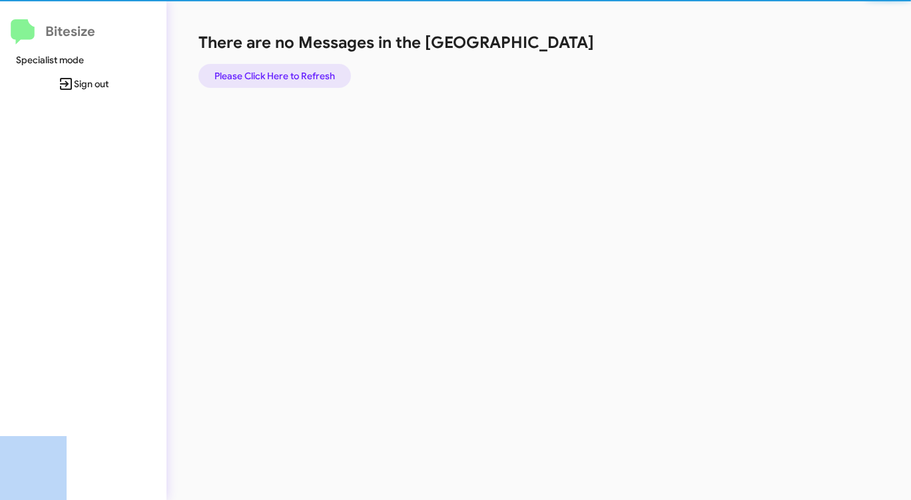
click at [279, 72] on span "Please Click Here to Refresh" at bounding box center [274, 76] width 121 height 24
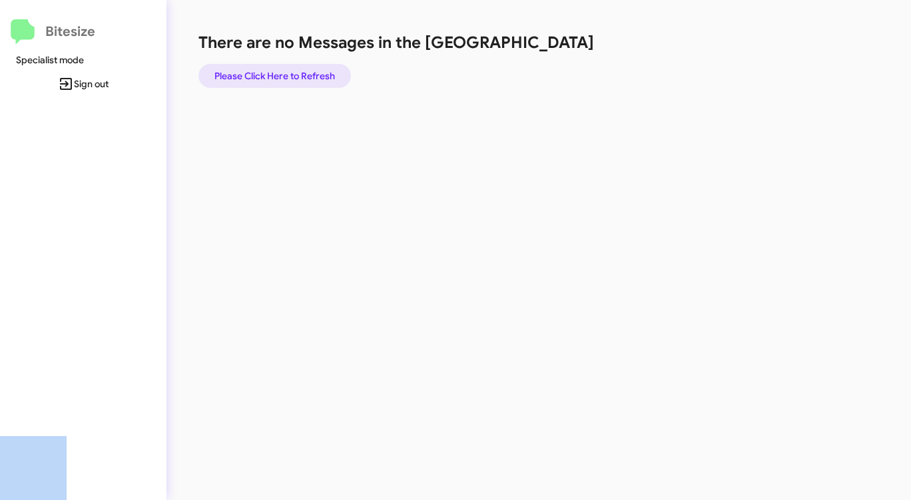
click at [279, 72] on span "Please Click Here to Refresh" at bounding box center [274, 76] width 121 height 24
click at [268, 75] on span "Please Click Here to Refresh" at bounding box center [274, 76] width 121 height 24
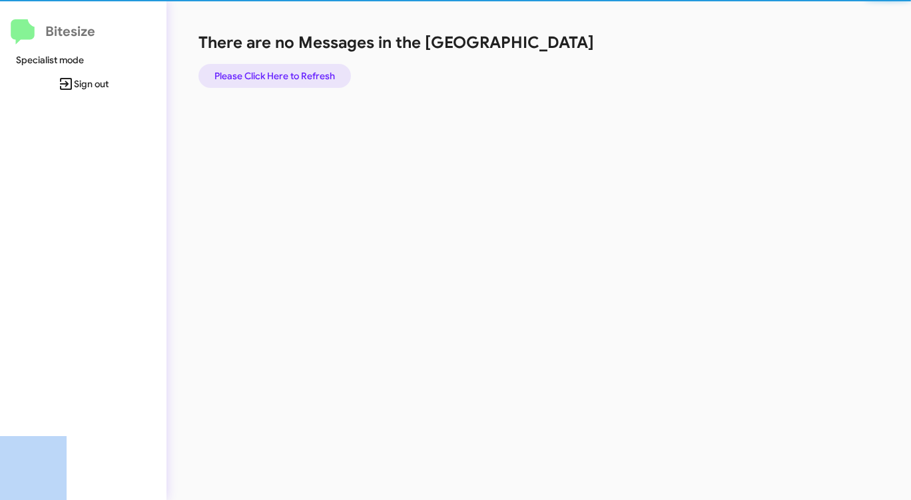
click at [268, 75] on span "Please Click Here to Refresh" at bounding box center [274, 76] width 121 height 24
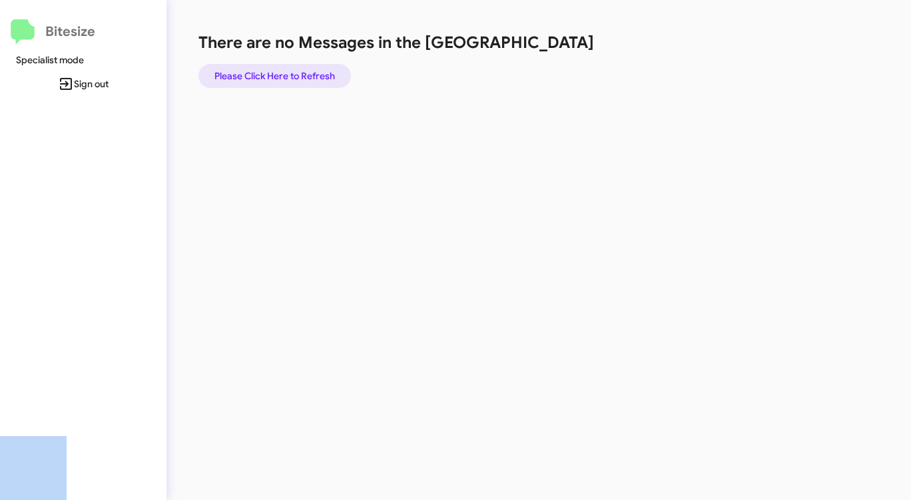
click at [268, 75] on span "Please Click Here to Refresh" at bounding box center [274, 76] width 121 height 24
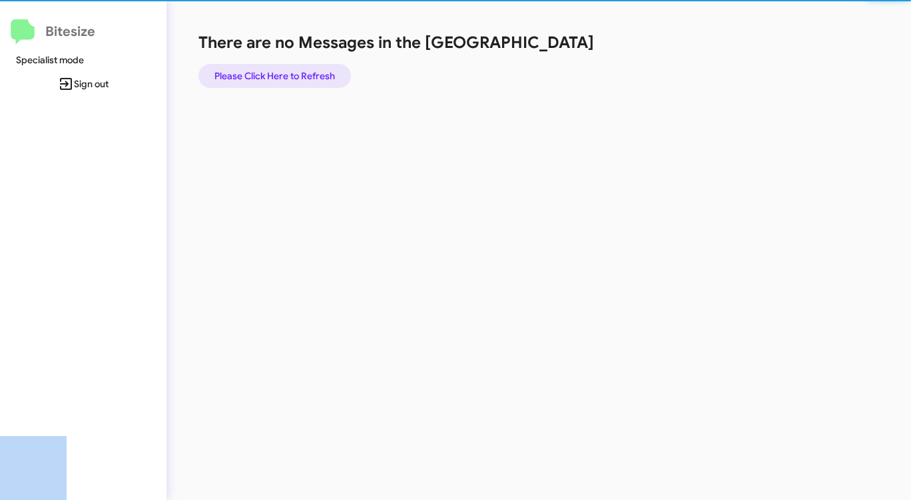
click at [268, 75] on span "Please Click Here to Refresh" at bounding box center [274, 76] width 121 height 24
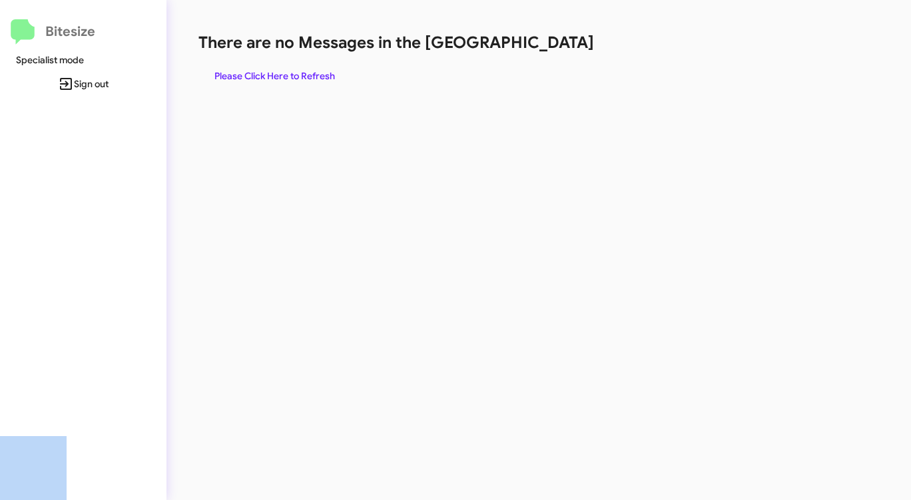
click at [268, 75] on span "Please Click Here to Refresh" at bounding box center [274, 76] width 121 height 24
click at [268, 76] on span "Please Click Here to Refresh" at bounding box center [274, 76] width 121 height 24
click at [266, 77] on span "Please Click Here to Refresh" at bounding box center [274, 76] width 121 height 24
click at [275, 76] on span "Please Click Here to Refresh" at bounding box center [274, 76] width 121 height 24
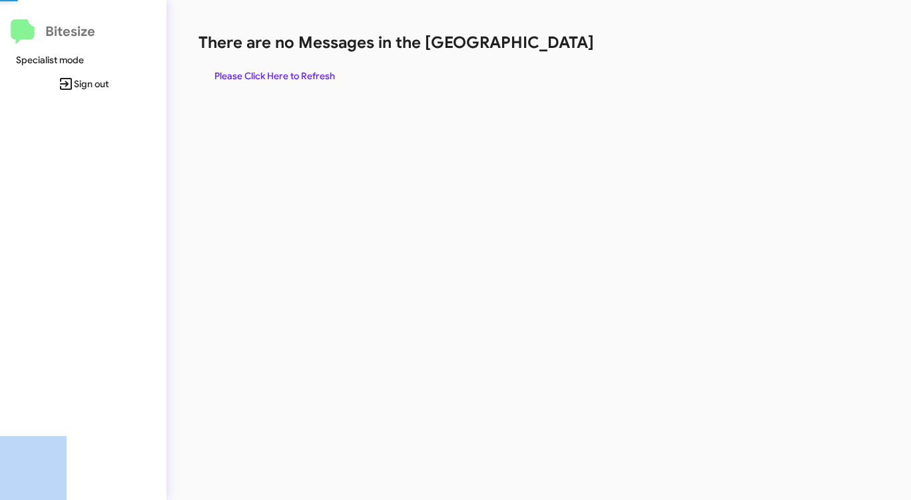
click at [275, 76] on span "Please Click Here to Refresh" at bounding box center [274, 76] width 121 height 24
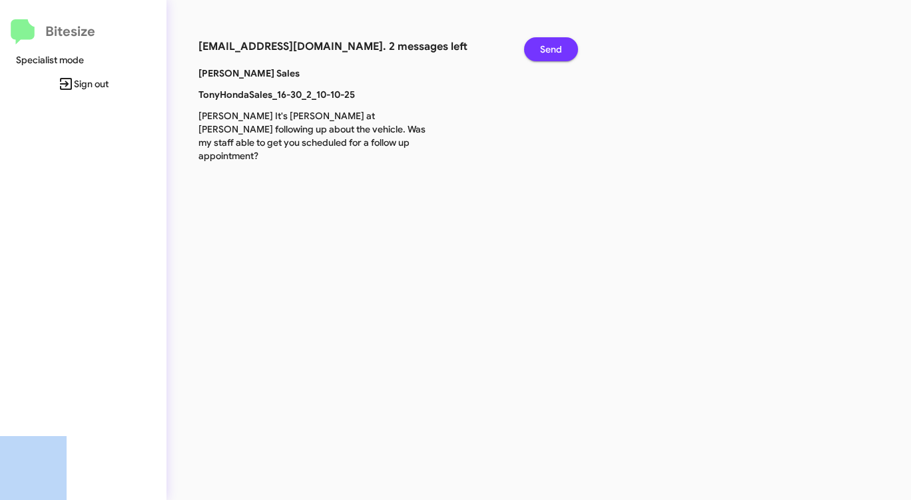
click at [549, 49] on span "Send" at bounding box center [551, 49] width 22 height 24
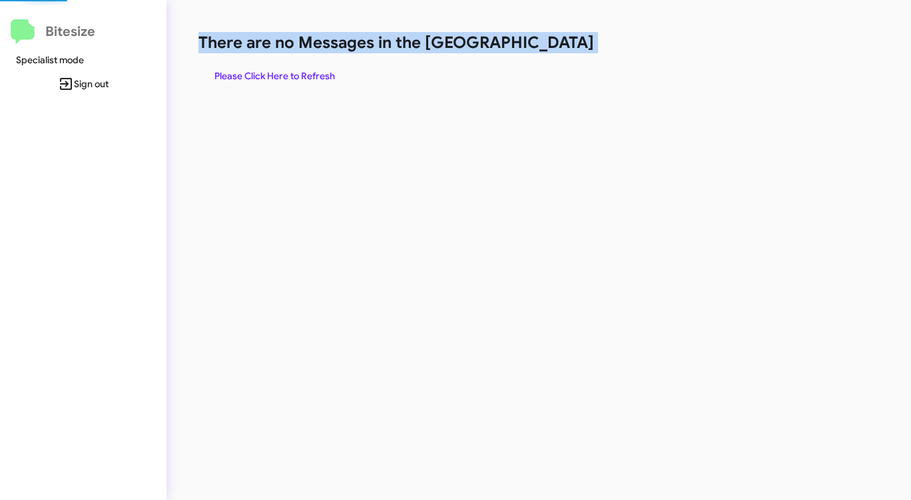
click at [549, 49] on h1 "There are no Messages in the [GEOGRAPHIC_DATA]" at bounding box center [476, 42] width 557 height 21
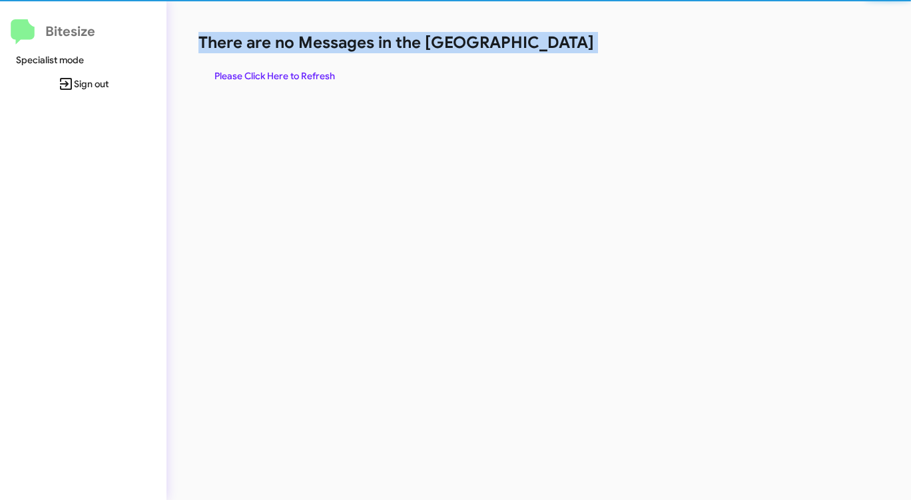
drag, startPoint x: 549, startPoint y: 49, endPoint x: 505, endPoint y: 62, distance: 45.7
click at [548, 49] on h1 "There are no Messages in the [GEOGRAPHIC_DATA]" at bounding box center [476, 42] width 557 height 21
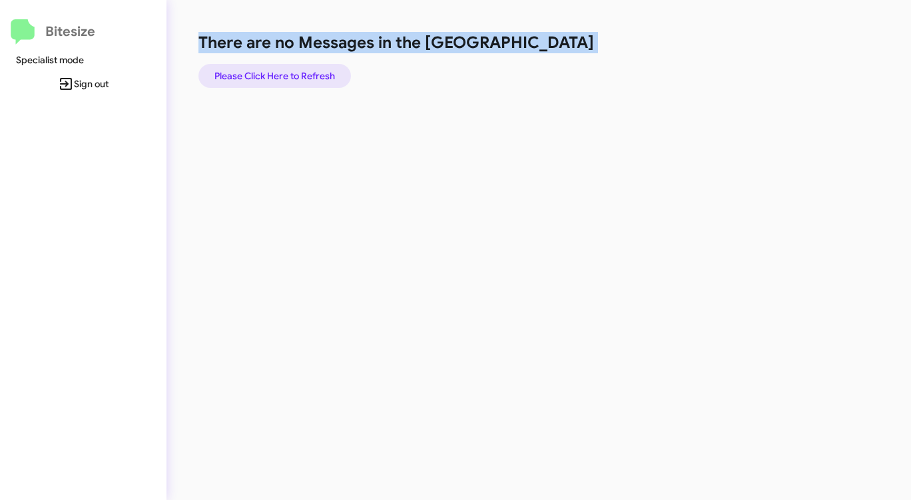
click at [260, 80] on span "Please Click Here to Refresh" at bounding box center [274, 76] width 121 height 24
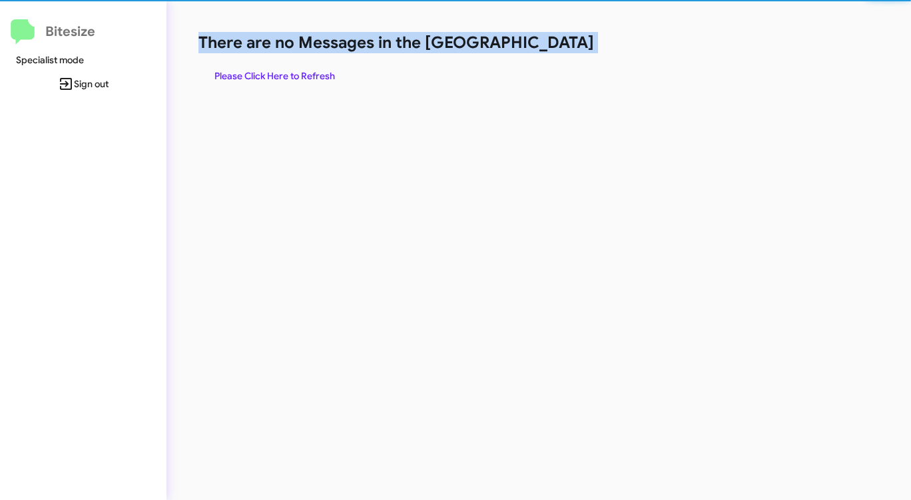
click at [260, 80] on span "Please Click Here to Refresh" at bounding box center [274, 76] width 121 height 24
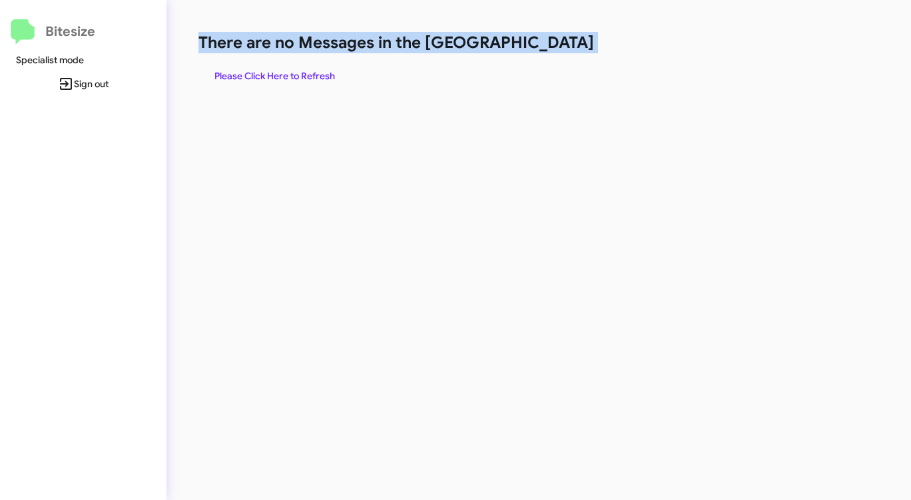
click at [280, 88] on div "There are no Messages in the Queue Please Click Here to Refresh" at bounding box center [476, 250] width 621 height 500
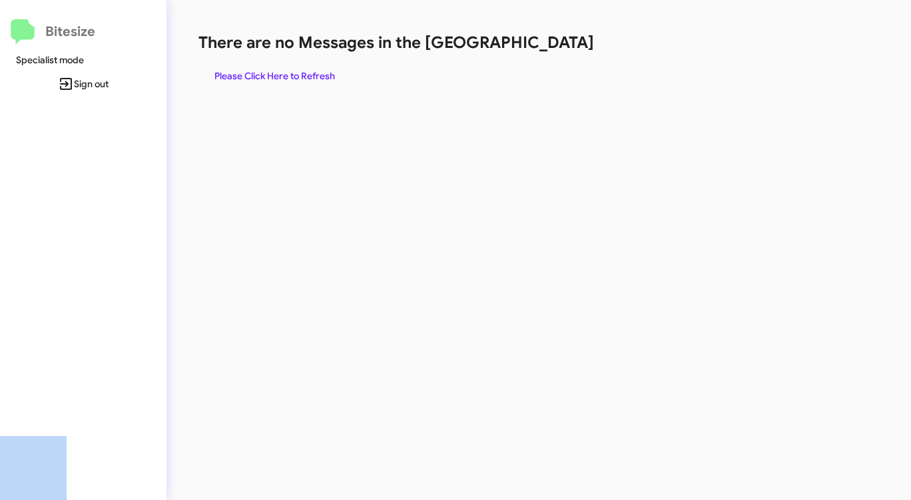
click at [280, 87] on div "There are no Messages in the Queue Please Click Here to Refresh" at bounding box center [476, 250] width 621 height 500
click at [288, 77] on span "Please Click Here to Refresh" at bounding box center [274, 76] width 121 height 24
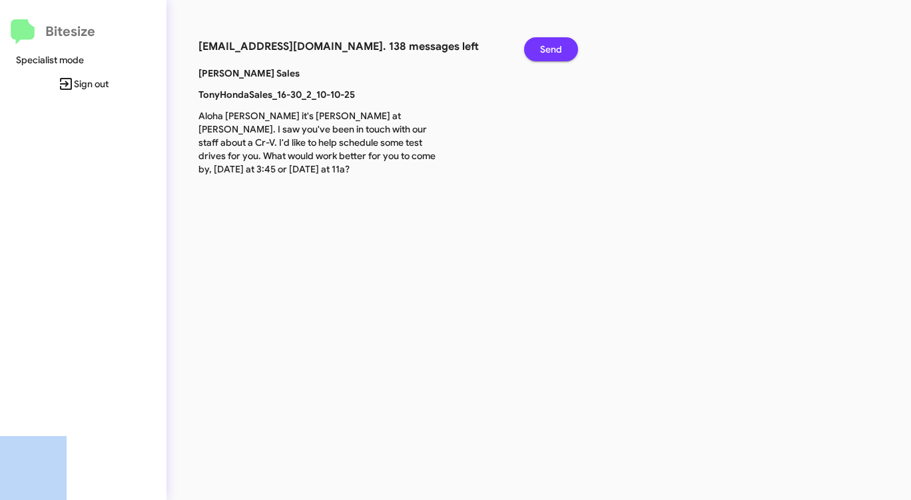
click at [561, 41] on span "Send" at bounding box center [551, 49] width 22 height 24
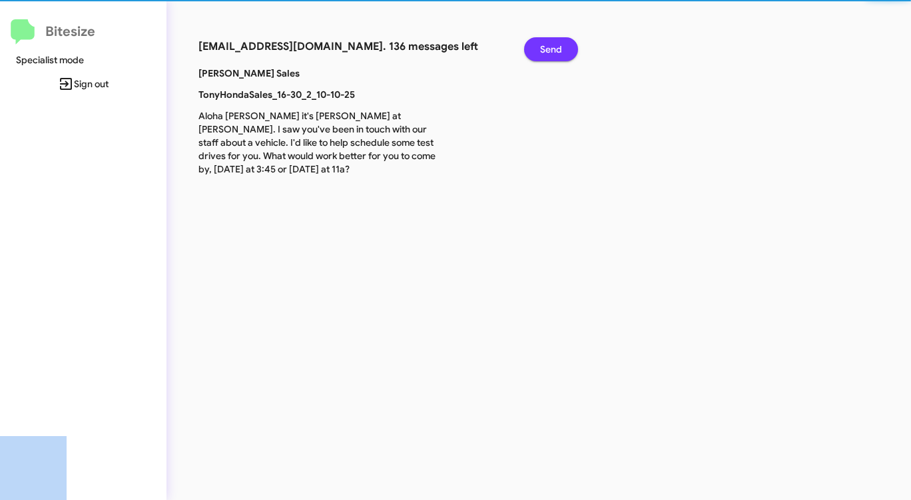
click at [561, 41] on span "Send" at bounding box center [551, 49] width 22 height 24
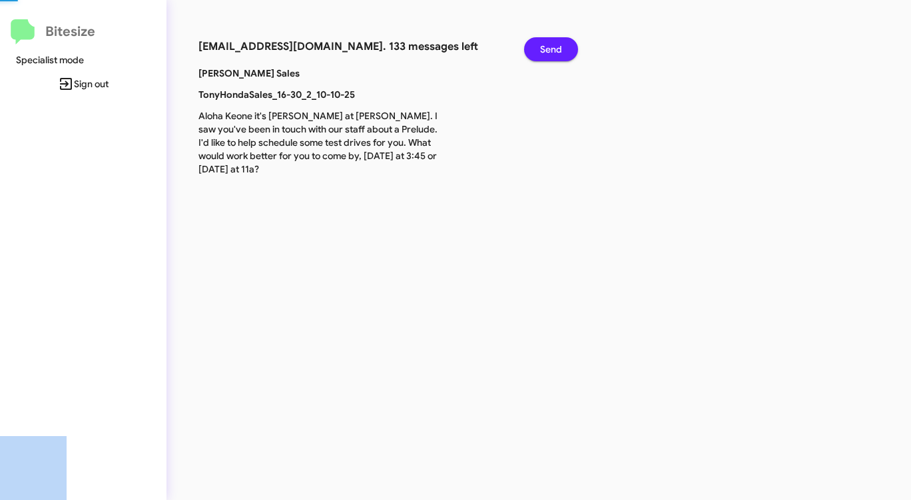
click at [561, 42] on span "Send" at bounding box center [551, 49] width 22 height 24
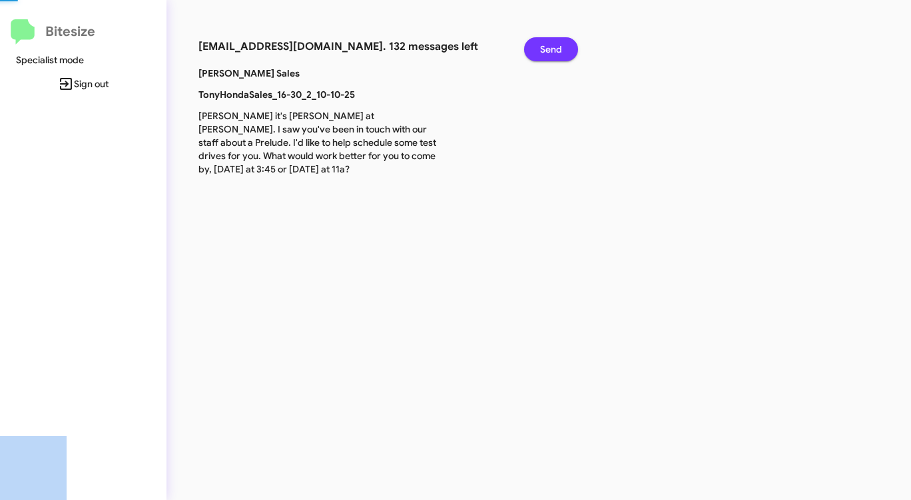
click at [561, 42] on span "Send" at bounding box center [551, 49] width 22 height 24
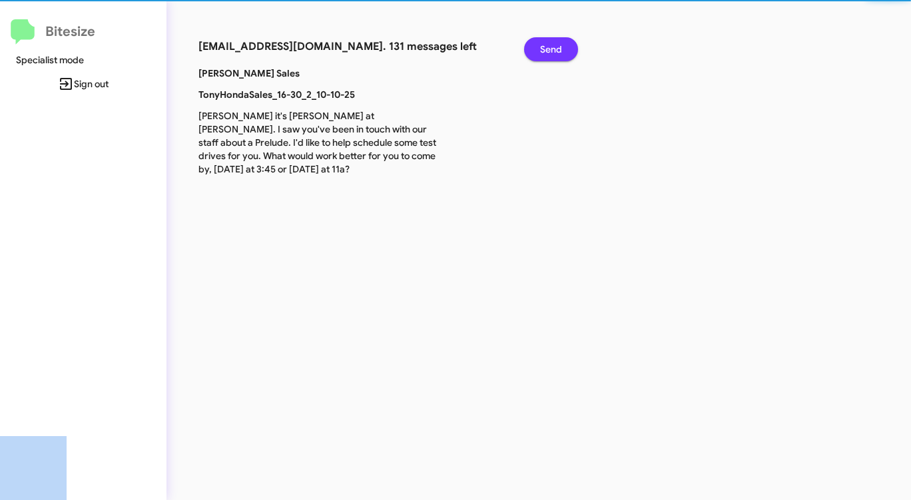
click at [561, 42] on span "Send" at bounding box center [551, 49] width 22 height 24
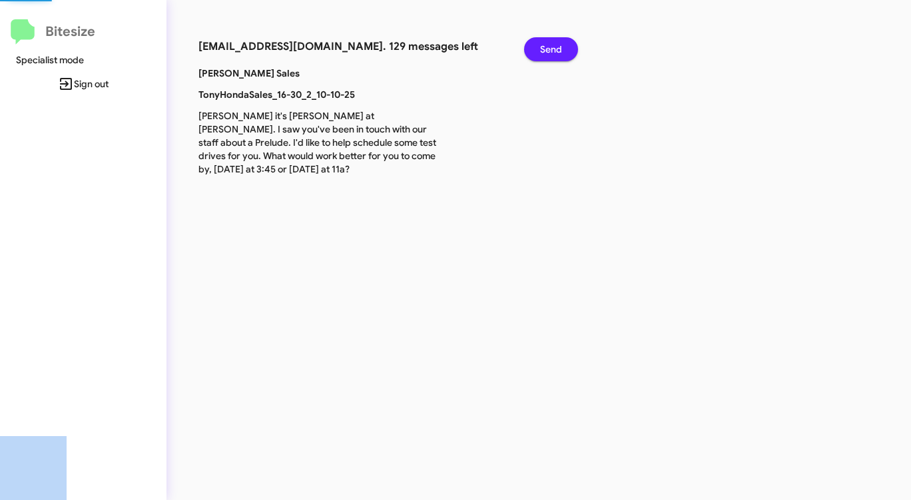
click at [561, 42] on span "Send" at bounding box center [551, 49] width 22 height 24
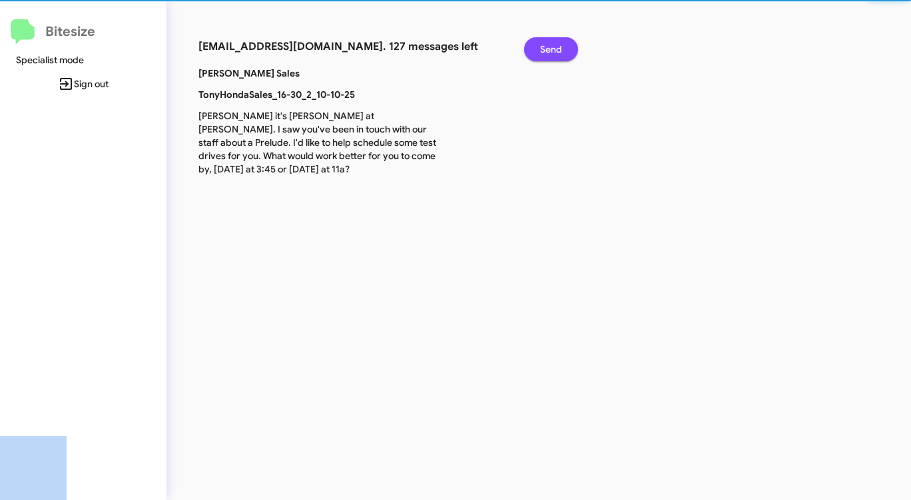
click at [561, 42] on span "Send" at bounding box center [551, 49] width 22 height 24
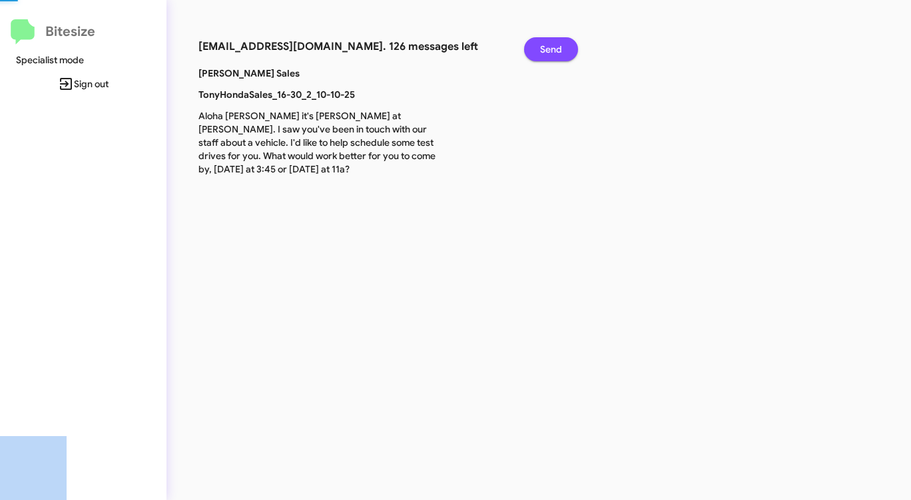
click at [561, 42] on span "Send" at bounding box center [551, 49] width 22 height 24
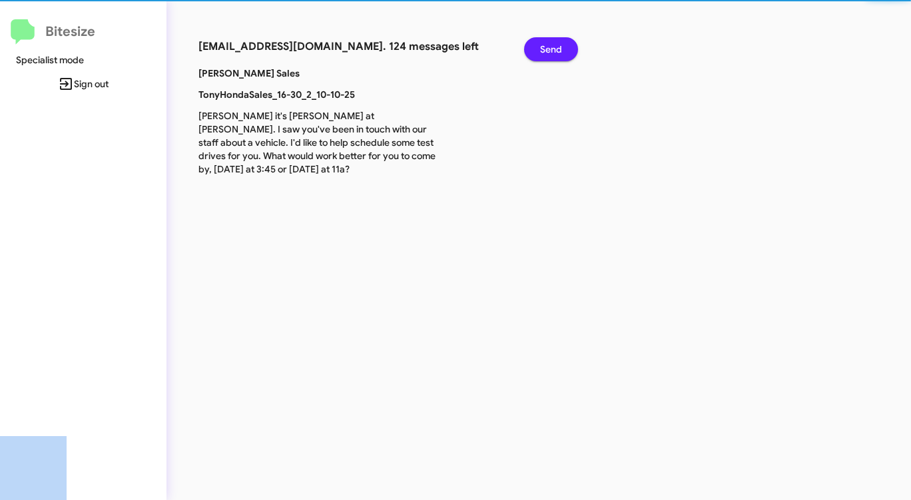
click at [561, 42] on span "Send" at bounding box center [551, 49] width 22 height 24
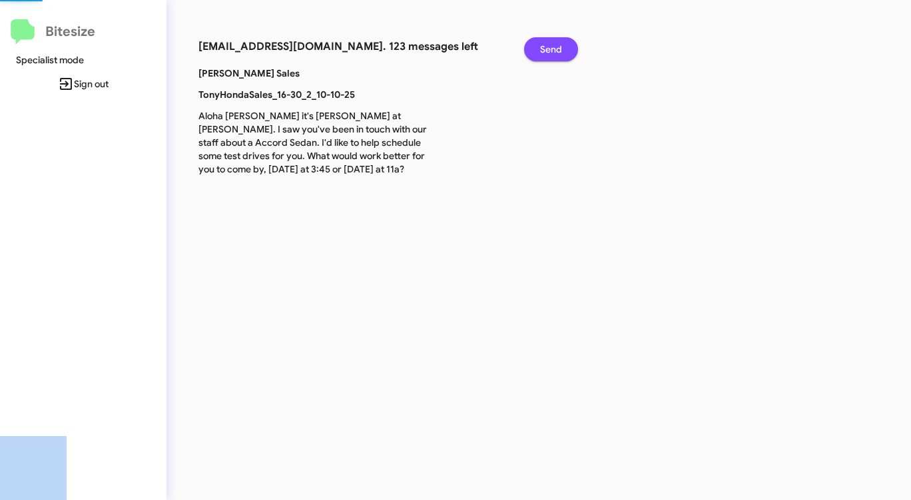
click at [561, 42] on span "Send" at bounding box center [551, 49] width 22 height 24
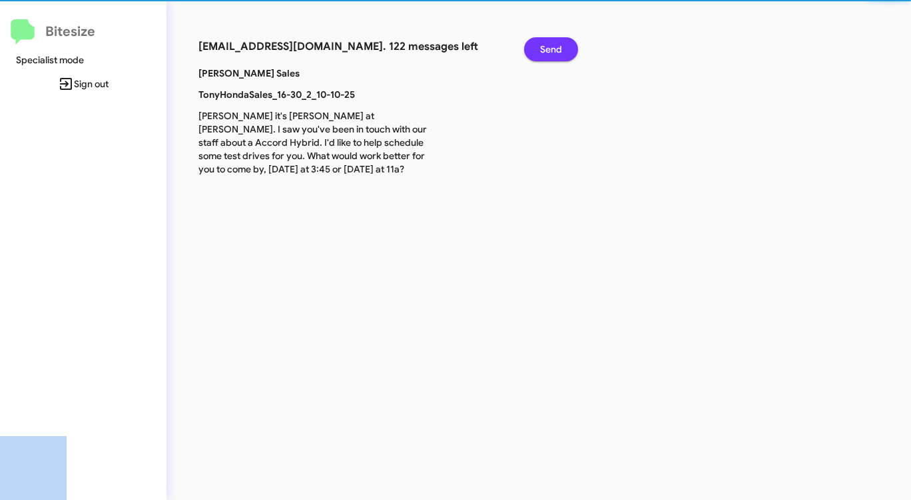
click at [561, 42] on span "Send" at bounding box center [551, 49] width 22 height 24
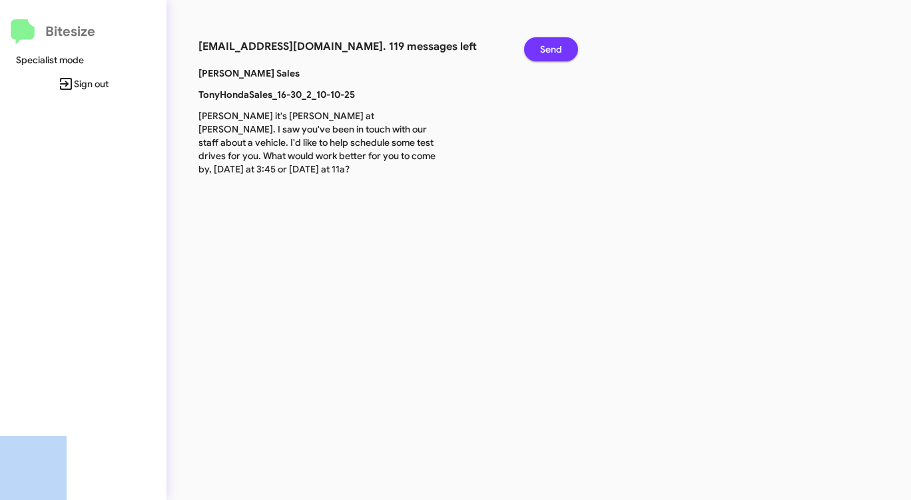
click at [561, 42] on span "Send" at bounding box center [551, 49] width 22 height 24
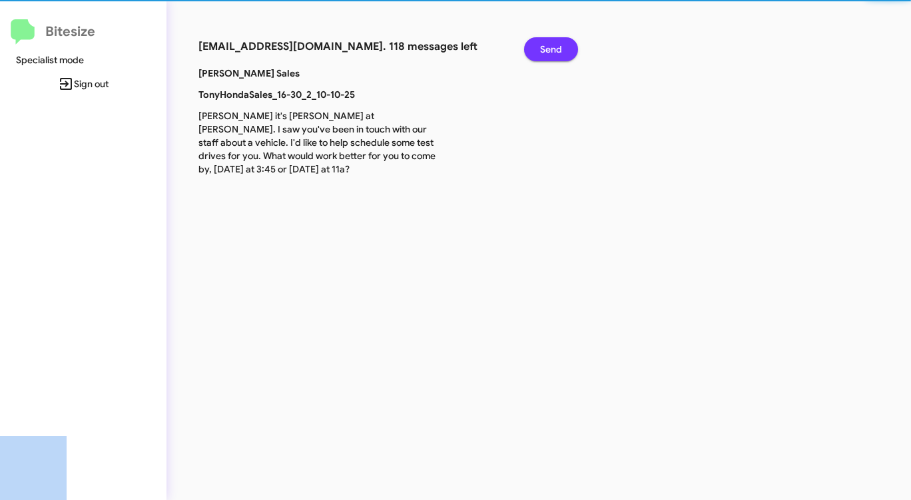
click at [561, 42] on span "Send" at bounding box center [551, 49] width 22 height 24
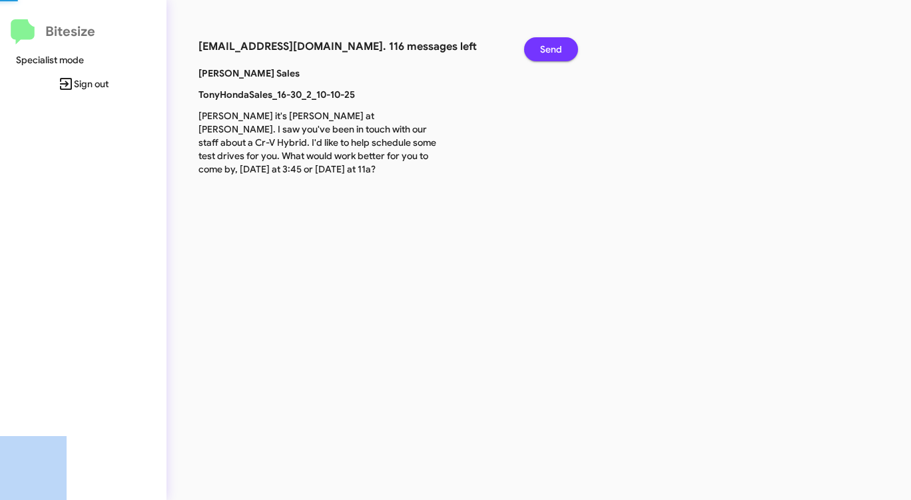
click at [561, 42] on span "Send" at bounding box center [551, 49] width 22 height 24
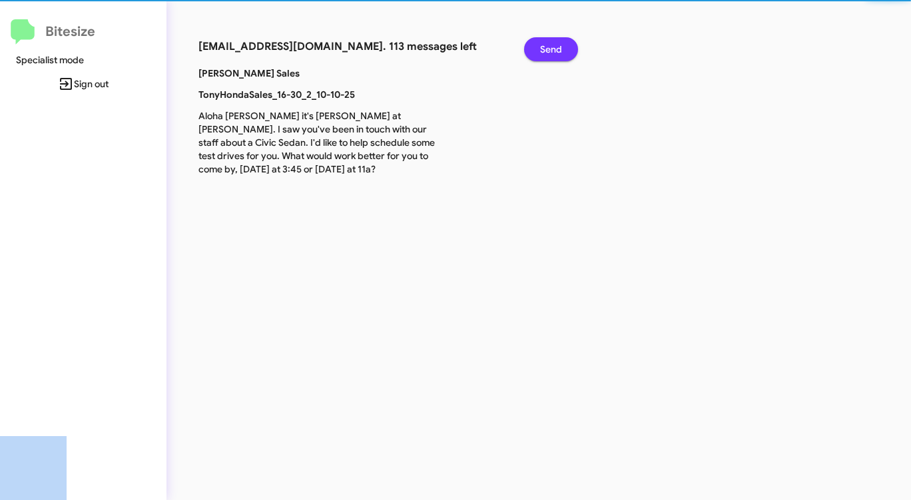
click at [561, 42] on span "Send" at bounding box center [551, 49] width 22 height 24
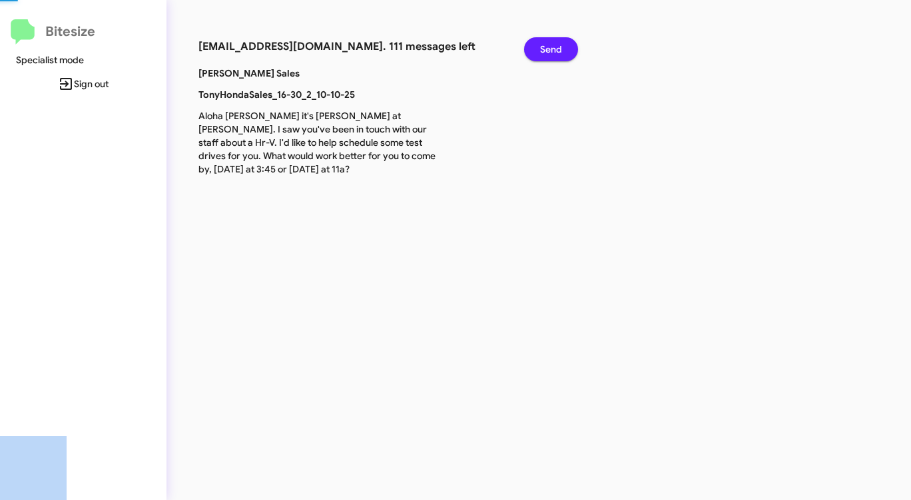
click at [561, 42] on span "Send" at bounding box center [551, 49] width 22 height 24
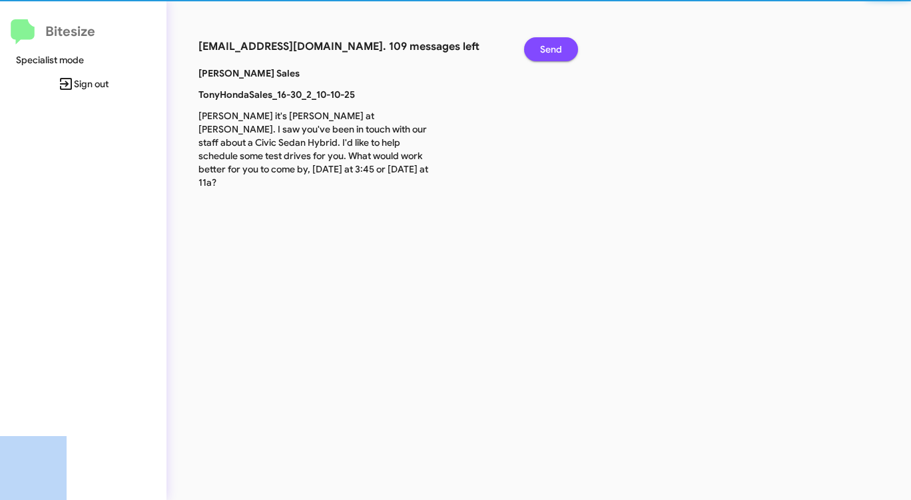
click at [561, 42] on span "Send" at bounding box center [551, 49] width 22 height 24
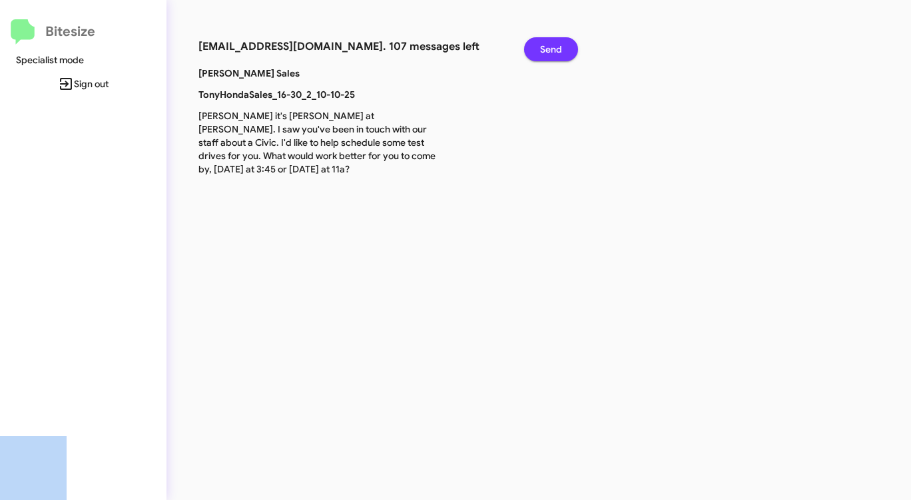
click at [561, 42] on span "Send" at bounding box center [551, 49] width 22 height 24
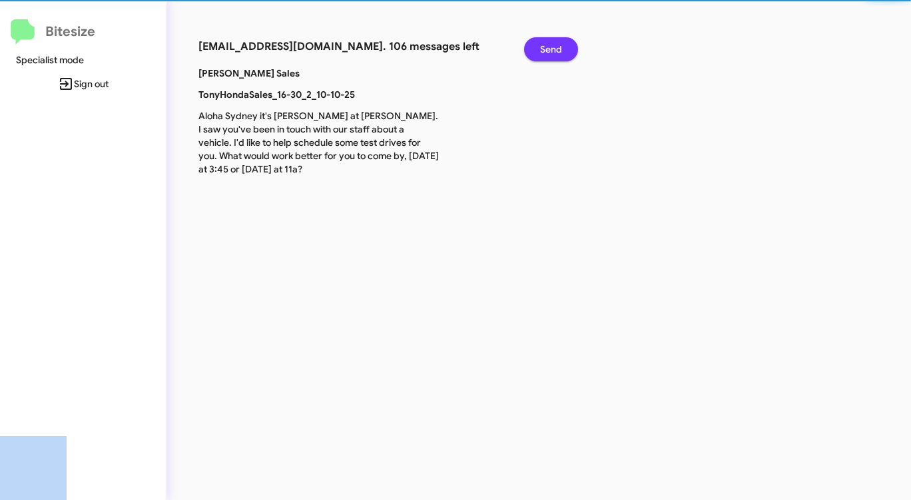
click at [561, 42] on span "Send" at bounding box center [551, 49] width 22 height 24
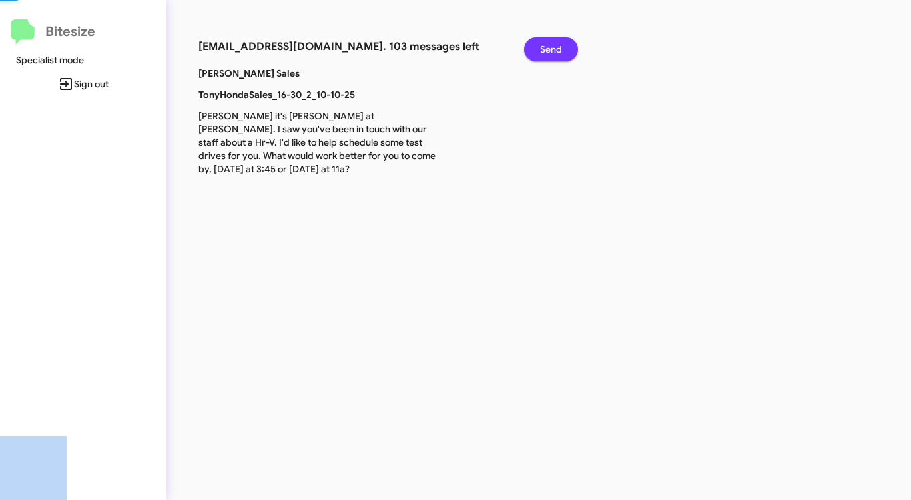
click at [561, 42] on span "Send" at bounding box center [551, 49] width 22 height 24
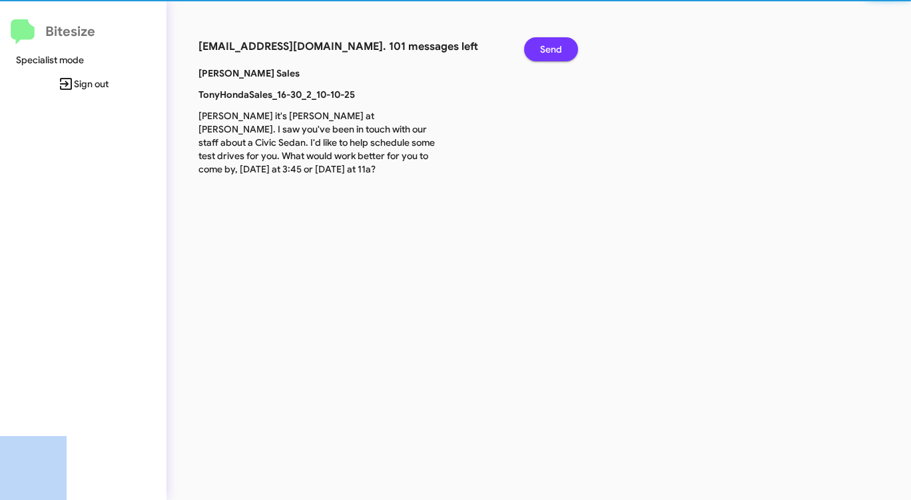
click at [561, 42] on span "Send" at bounding box center [551, 49] width 22 height 24
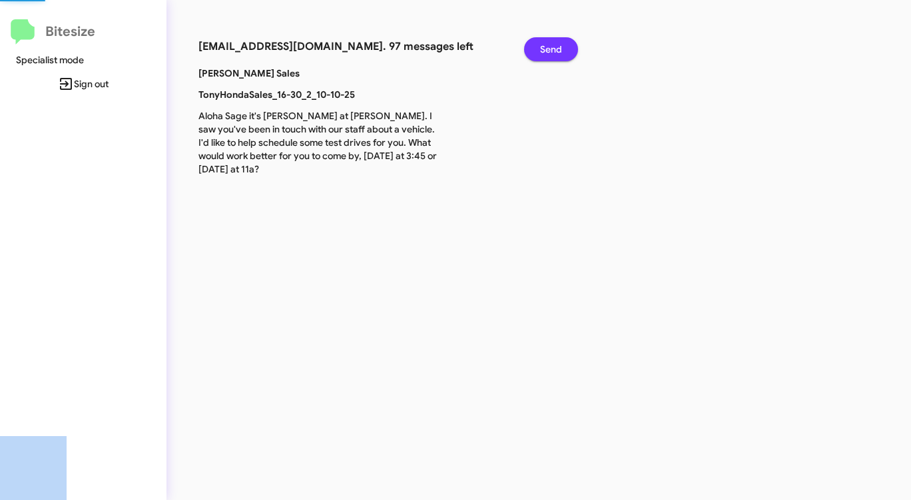
click at [561, 42] on span "Send" at bounding box center [551, 49] width 22 height 24
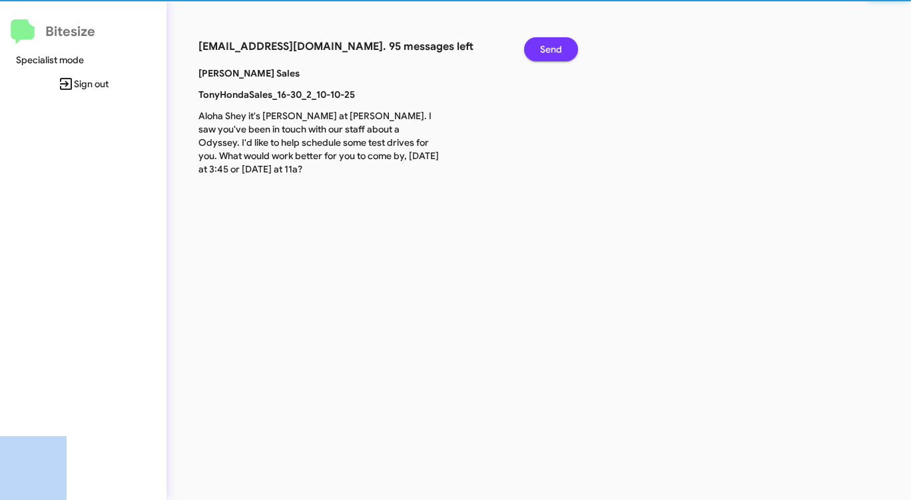
click at [561, 42] on span "Send" at bounding box center [551, 49] width 22 height 24
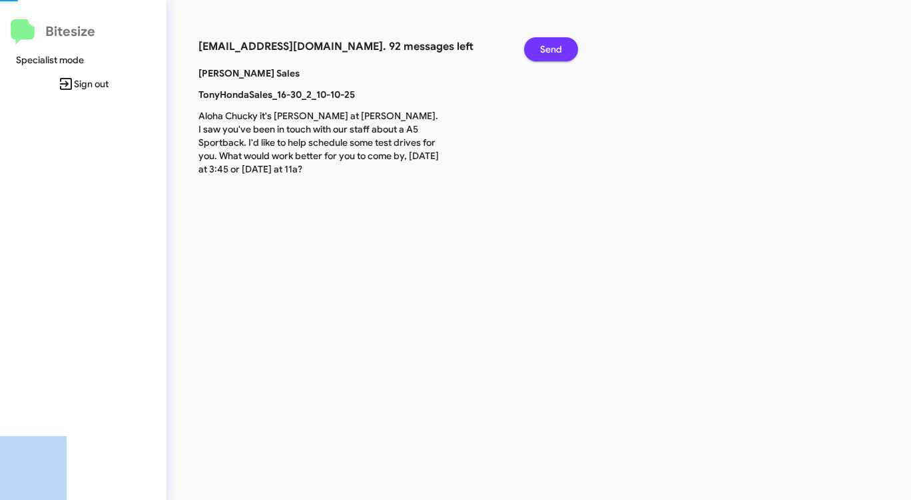
click at [561, 42] on span "Send" at bounding box center [551, 49] width 22 height 24
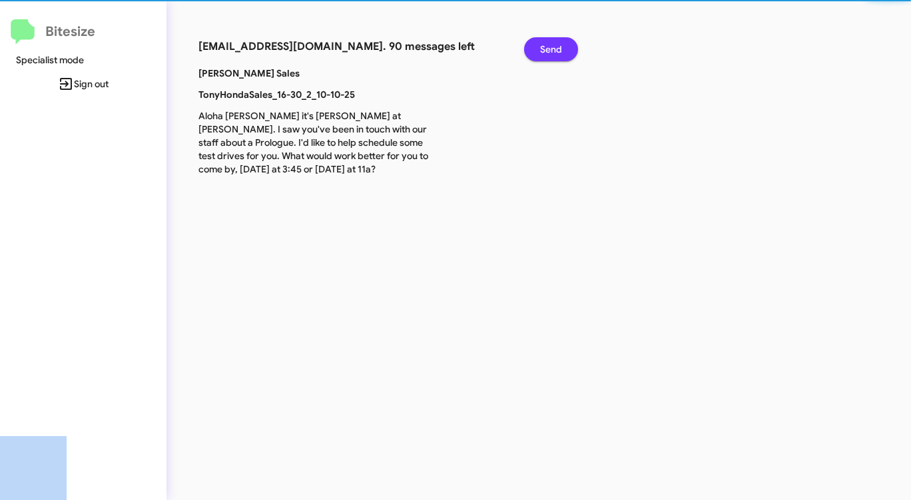
click at [561, 42] on span "Send" at bounding box center [551, 49] width 22 height 24
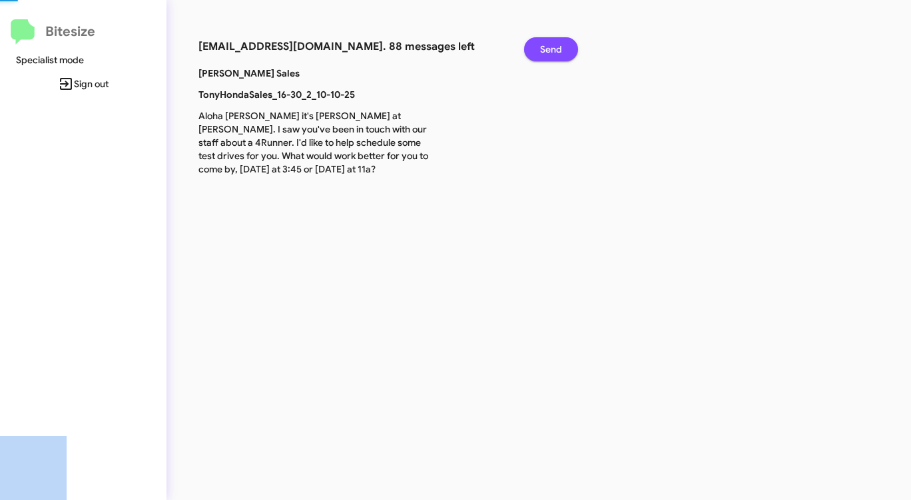
click at [561, 42] on span "Send" at bounding box center [551, 49] width 22 height 24
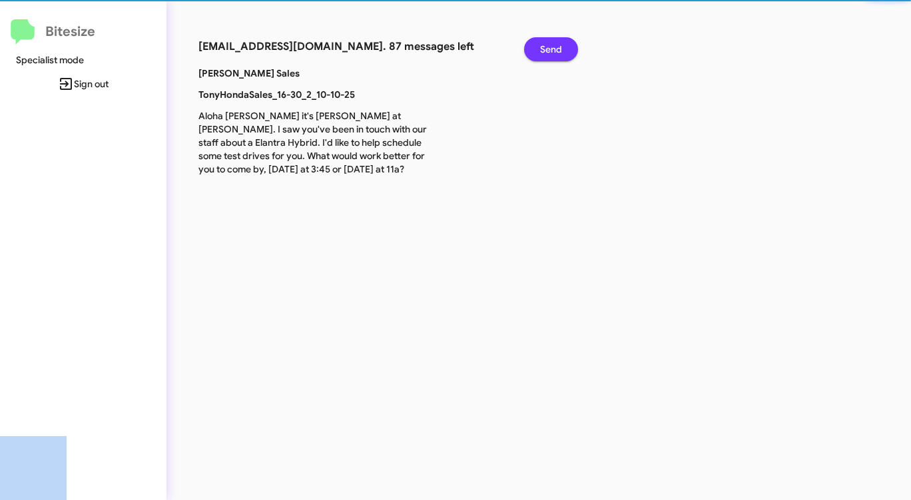
click at [561, 42] on span "Send" at bounding box center [551, 49] width 22 height 24
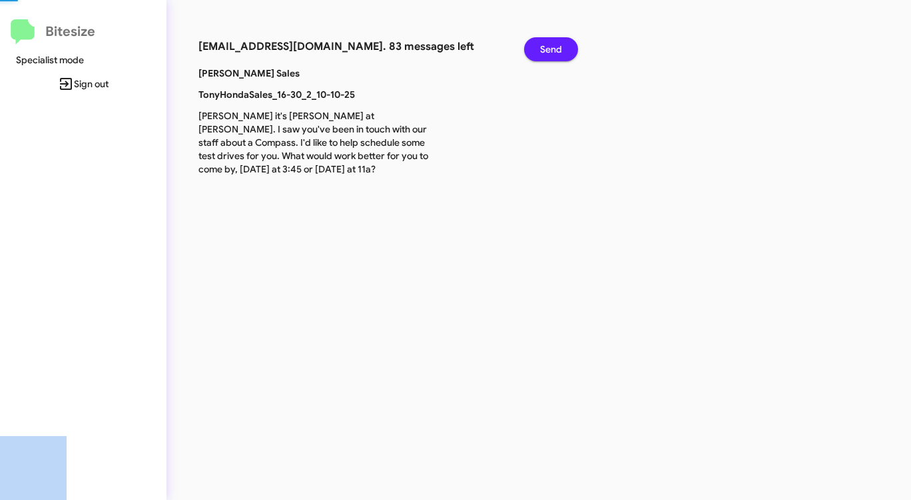
click at [561, 42] on span "Send" at bounding box center [551, 49] width 22 height 24
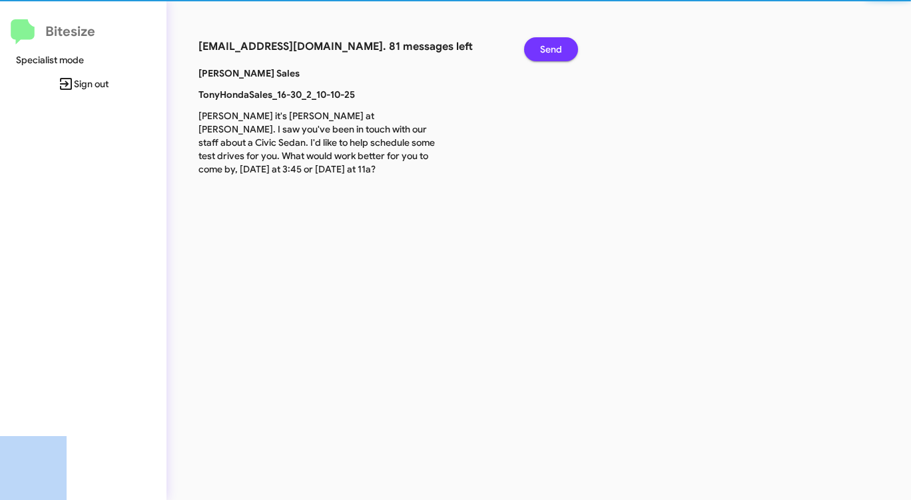
click at [561, 42] on span "Send" at bounding box center [551, 49] width 22 height 24
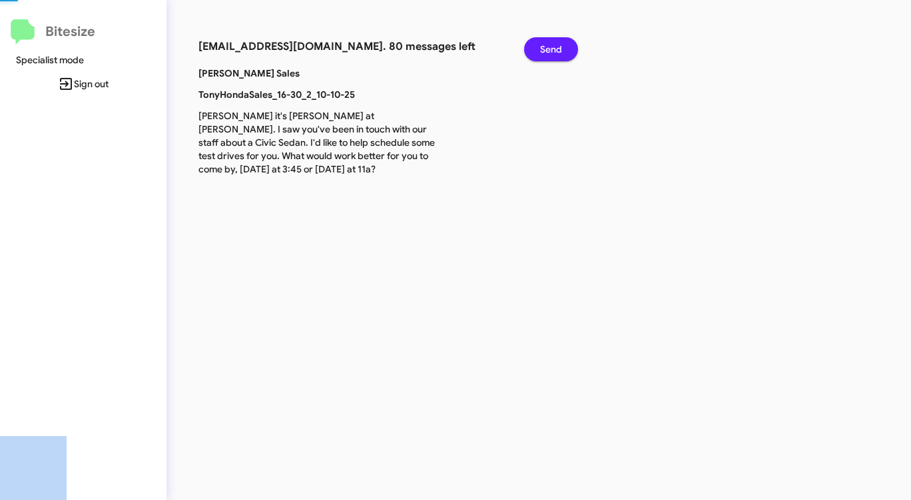
click at [561, 42] on span "Send" at bounding box center [551, 49] width 22 height 24
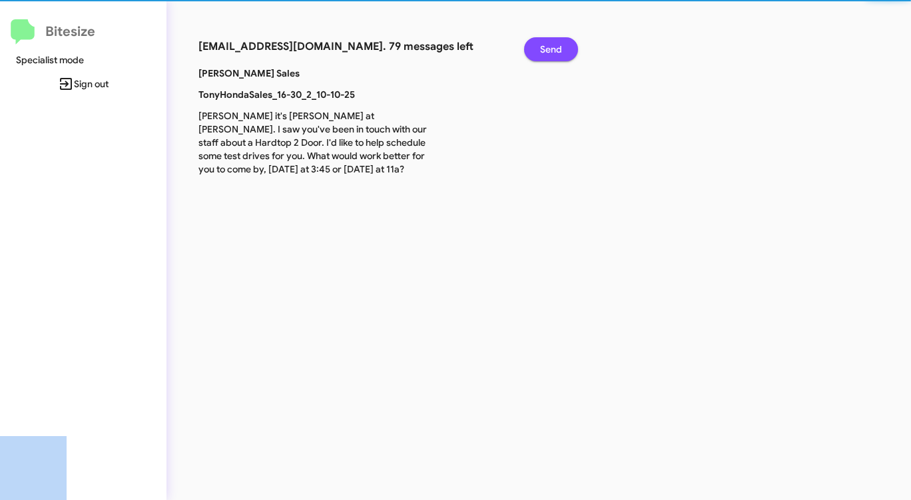
click at [561, 42] on span "Send" at bounding box center [551, 49] width 22 height 24
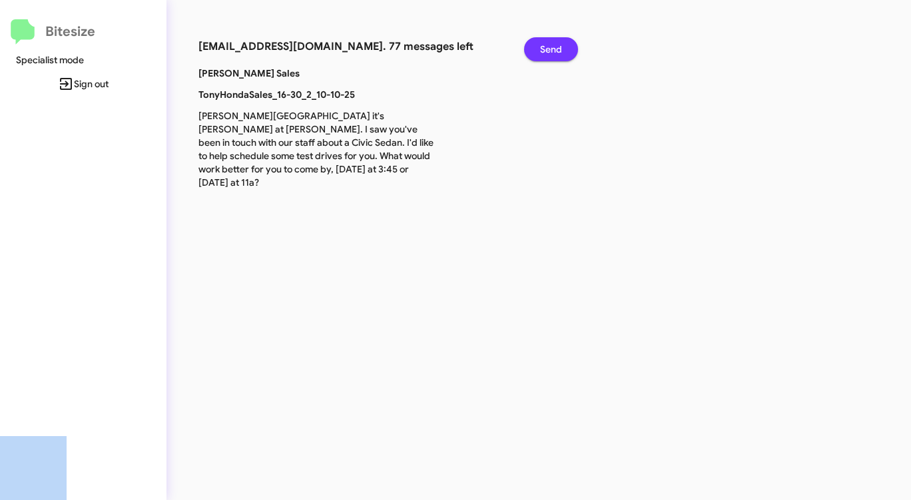
click at [561, 42] on span "Send" at bounding box center [551, 49] width 22 height 24
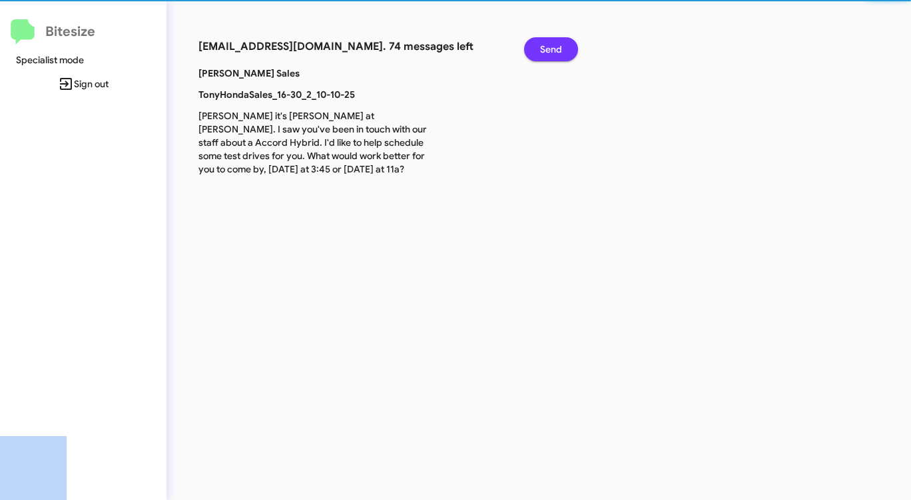
click at [561, 42] on span "Send" at bounding box center [551, 49] width 22 height 24
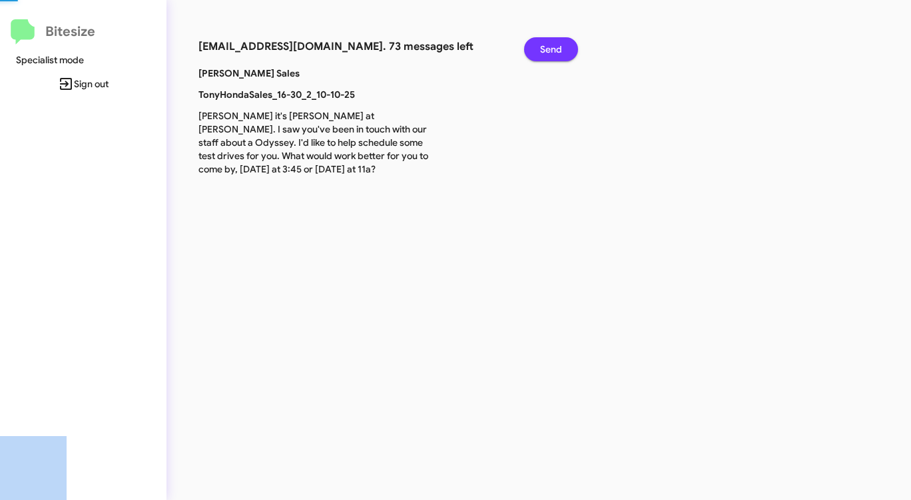
click at [561, 42] on span "Send" at bounding box center [551, 49] width 22 height 24
click at [561, 43] on span "Send" at bounding box center [551, 49] width 22 height 24
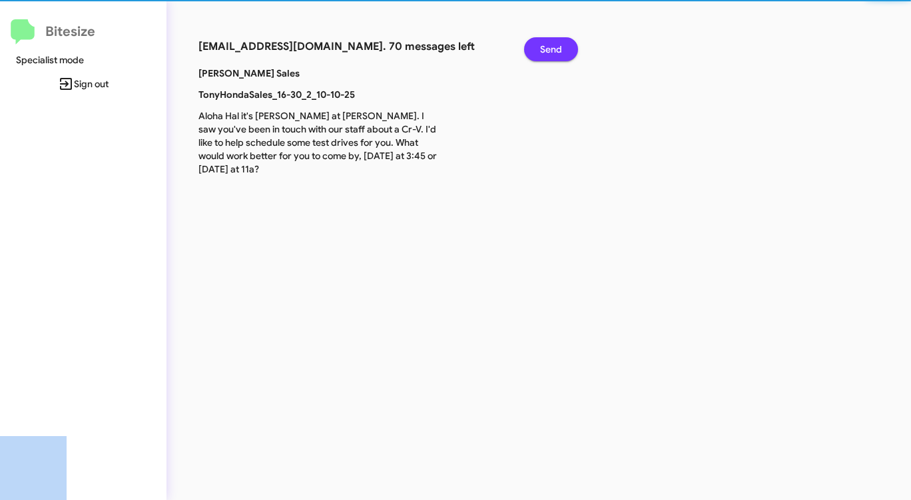
click at [561, 43] on span "Send" at bounding box center [551, 49] width 22 height 24
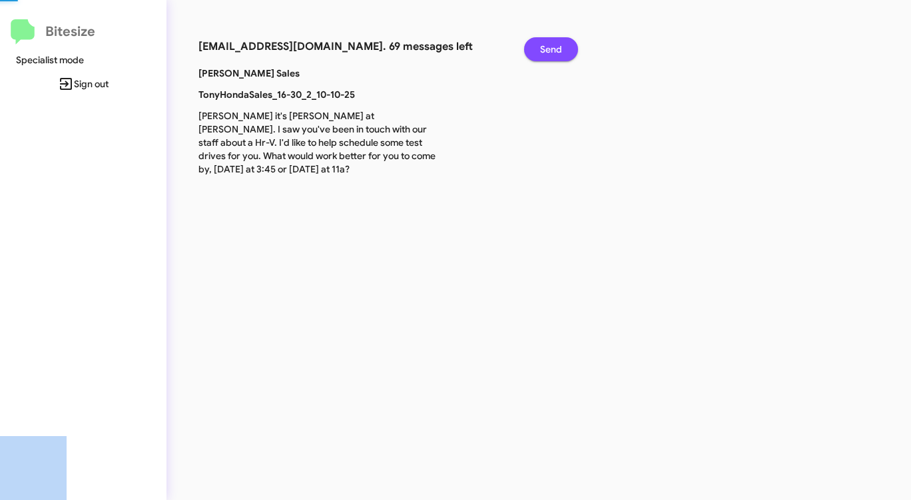
click at [561, 43] on span "Send" at bounding box center [551, 49] width 22 height 24
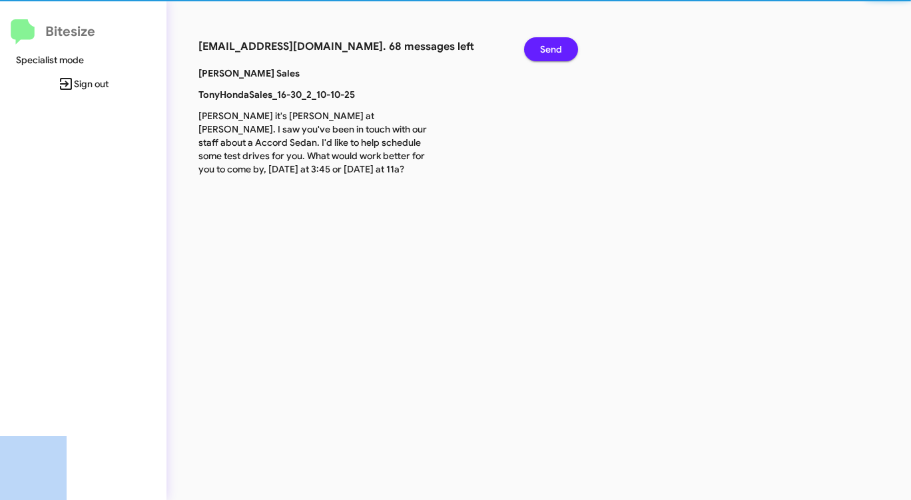
click at [561, 43] on span "Send" at bounding box center [551, 49] width 22 height 24
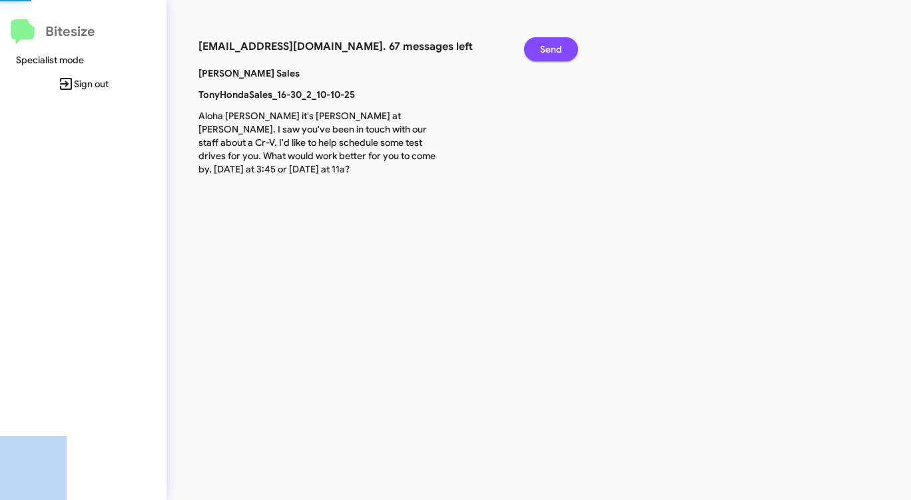
click at [561, 43] on span "Send" at bounding box center [551, 49] width 22 height 24
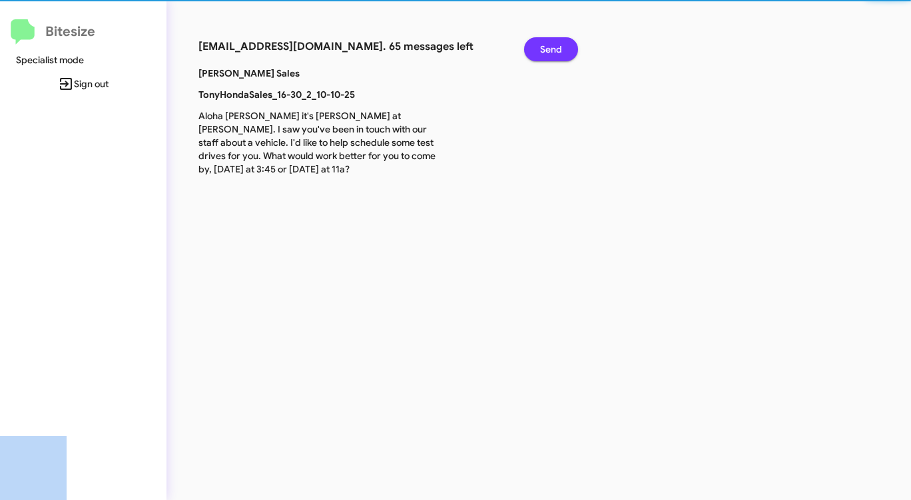
click at [561, 43] on span "Send" at bounding box center [551, 49] width 22 height 24
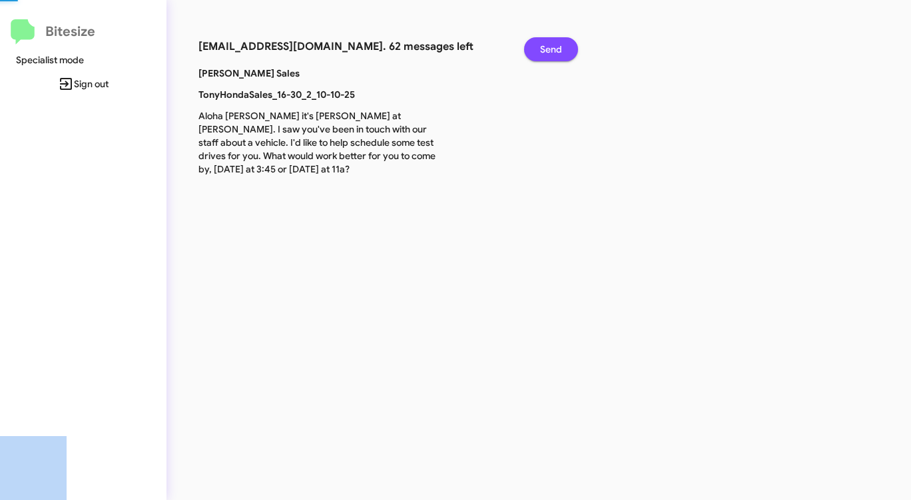
click at [561, 43] on span "Send" at bounding box center [551, 49] width 22 height 24
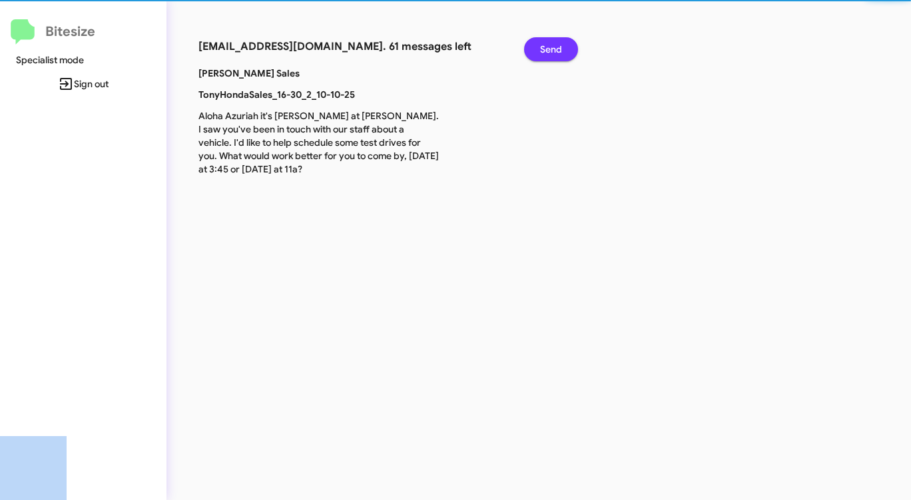
click at [561, 43] on span "Send" at bounding box center [551, 49] width 22 height 24
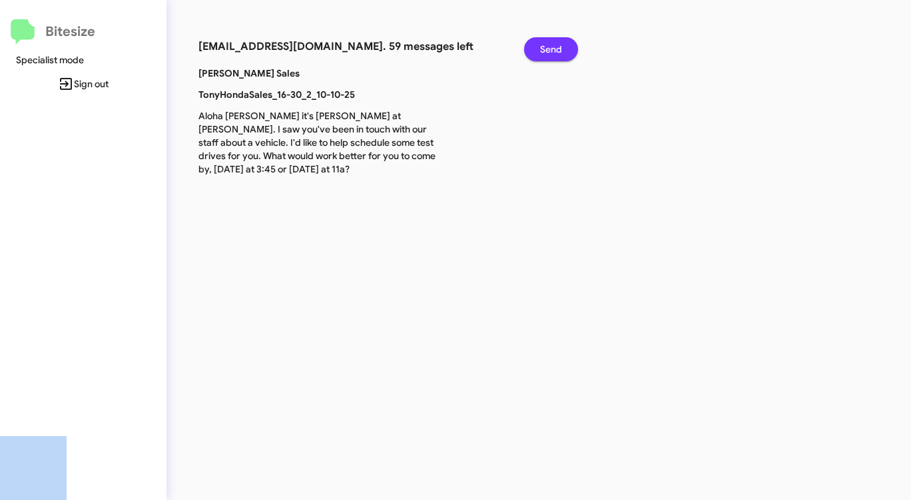
click at [560, 46] on span "Send" at bounding box center [551, 49] width 22 height 24
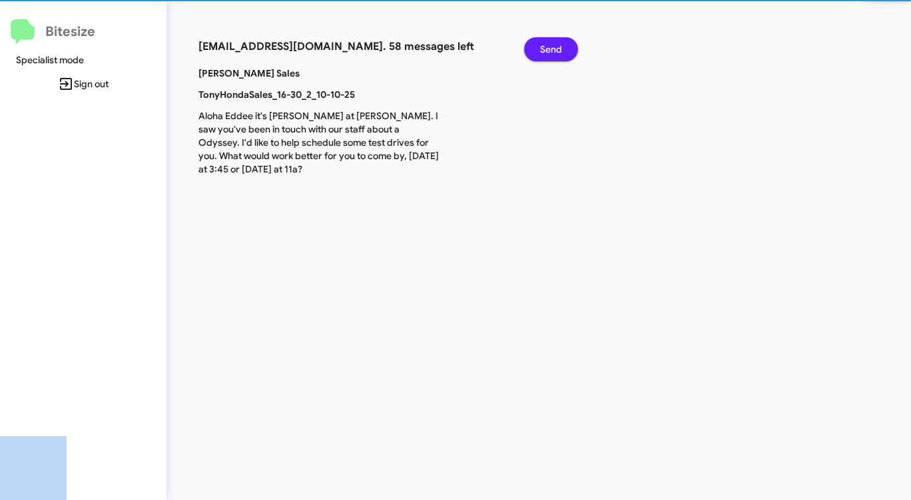
click at [560, 46] on span "Send" at bounding box center [551, 49] width 22 height 24
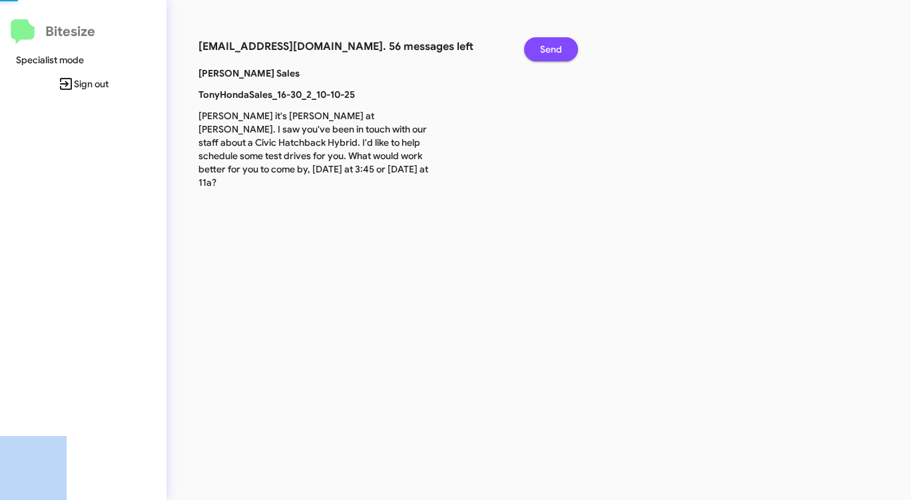
click at [560, 46] on span "Send" at bounding box center [551, 49] width 22 height 24
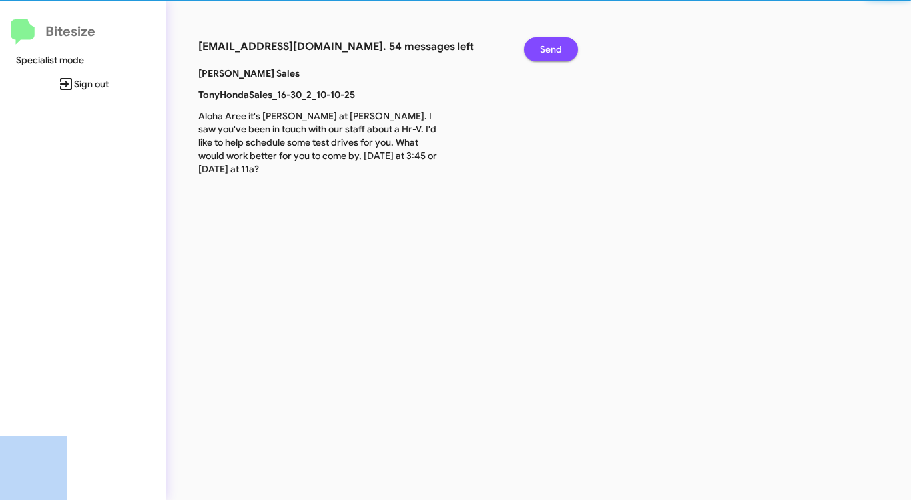
click at [560, 46] on span "Send" at bounding box center [551, 49] width 22 height 24
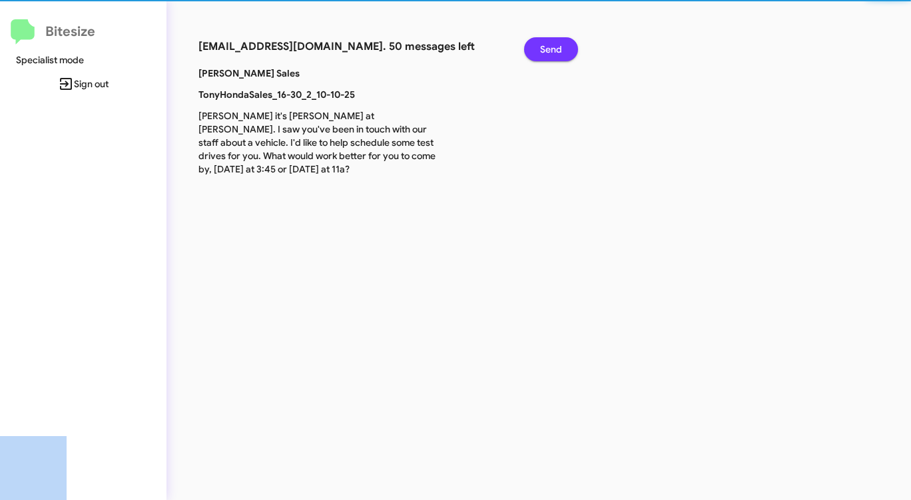
click at [560, 46] on span "Send" at bounding box center [551, 49] width 22 height 24
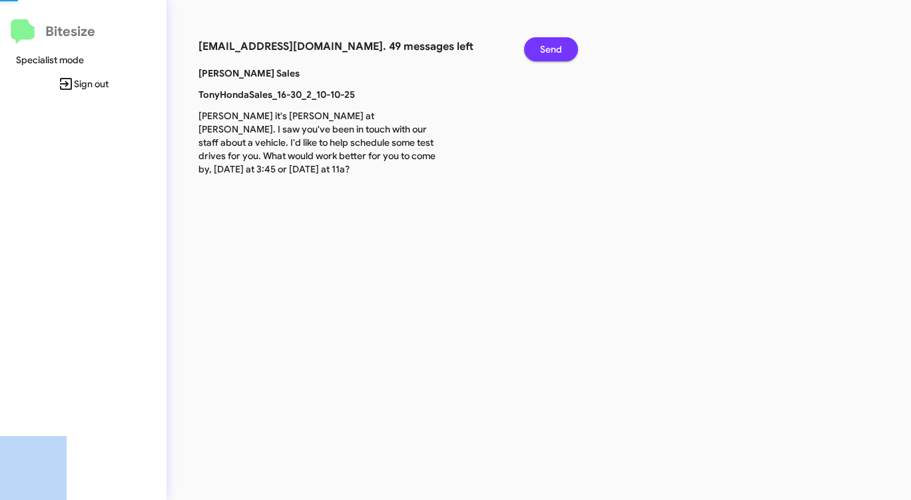
click at [560, 46] on span "Send" at bounding box center [551, 49] width 22 height 24
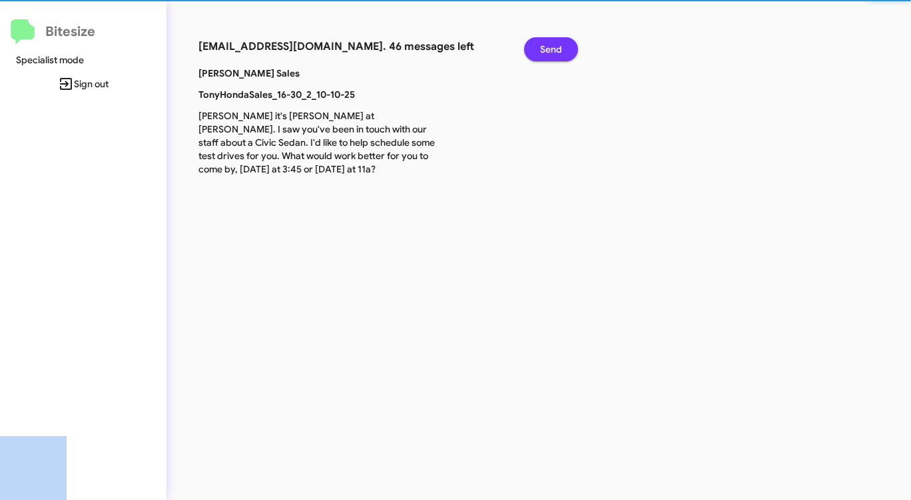
click at [560, 46] on span "Send" at bounding box center [551, 49] width 22 height 24
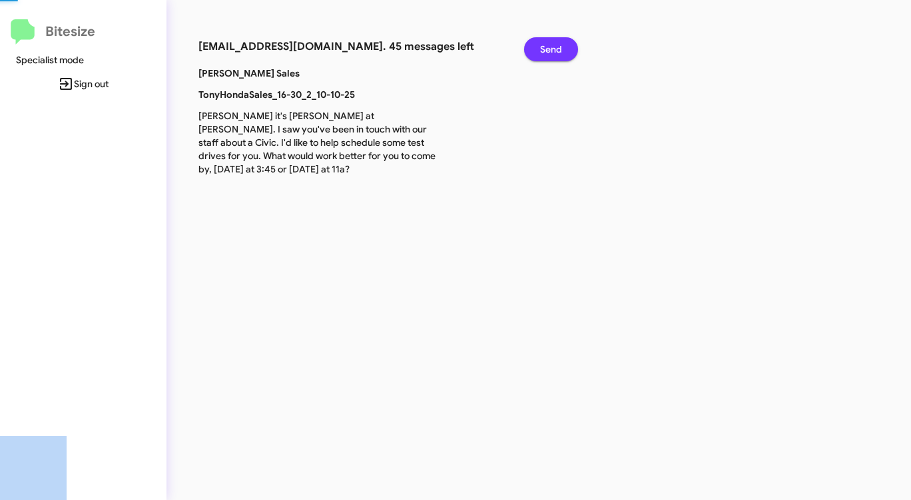
click at [560, 46] on span "Send" at bounding box center [551, 49] width 22 height 24
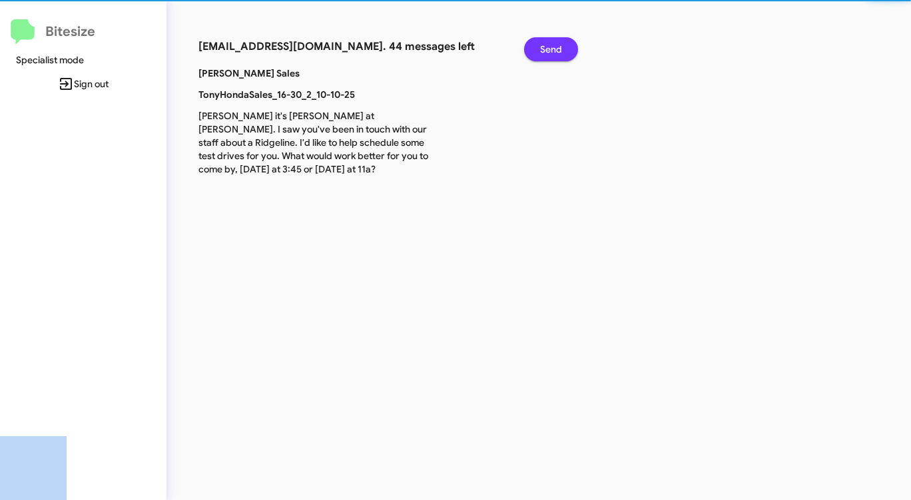
click at [560, 46] on span "Send" at bounding box center [551, 49] width 22 height 24
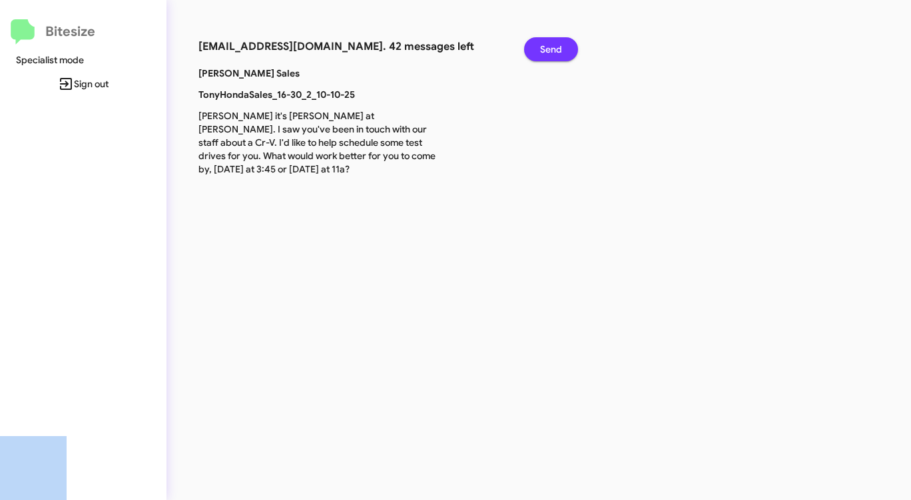
click at [560, 46] on span "Send" at bounding box center [551, 49] width 22 height 24
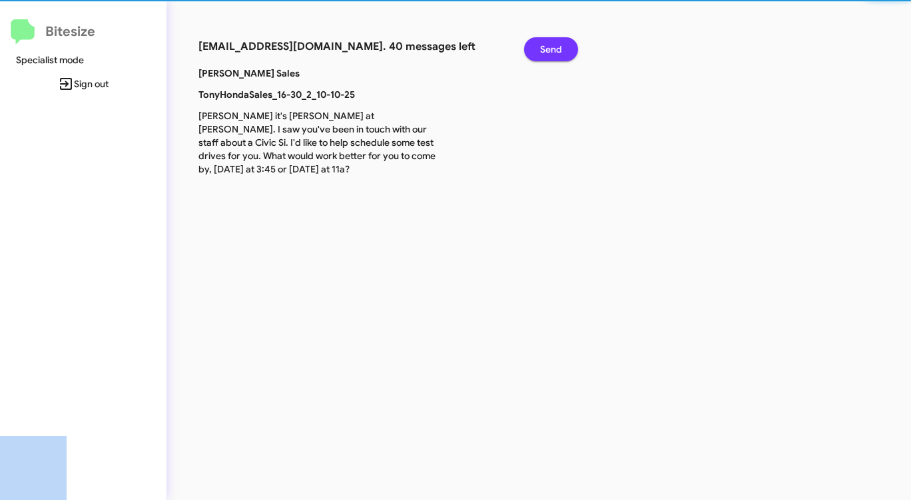
click at [560, 46] on span "Send" at bounding box center [551, 49] width 22 height 24
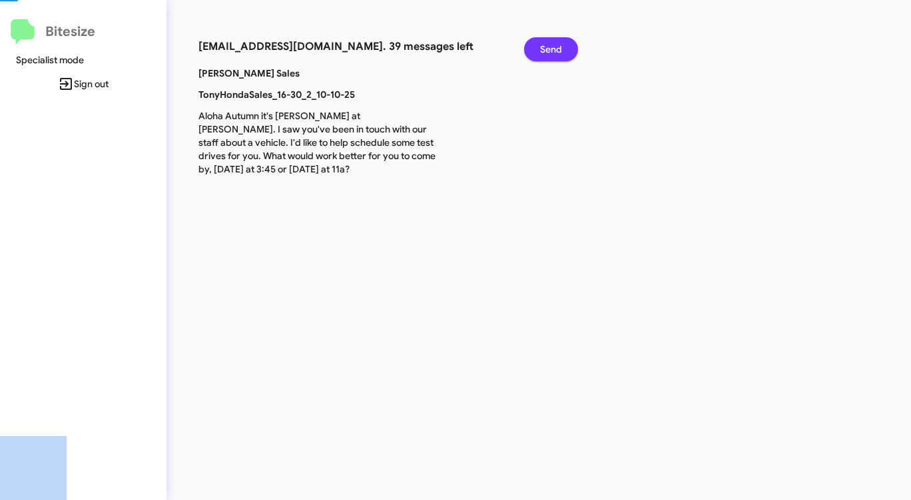
click at [560, 46] on span "Send" at bounding box center [551, 49] width 22 height 24
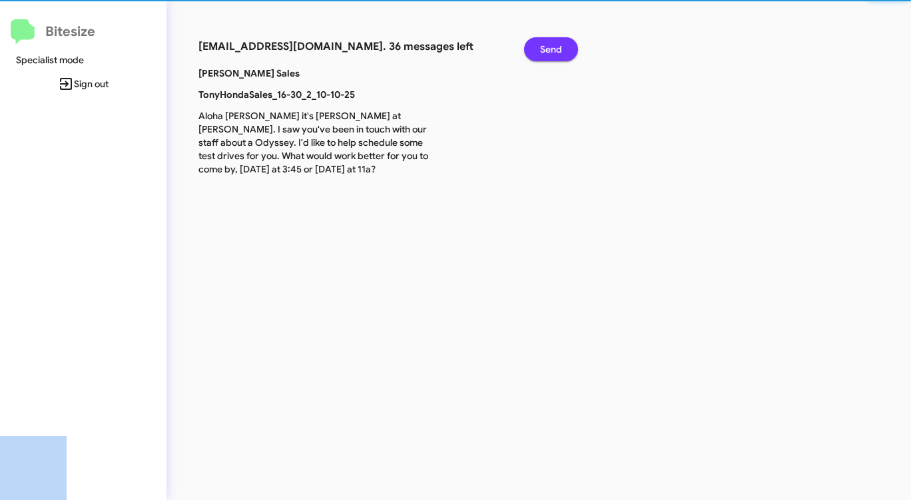
click at [560, 47] on span "Send" at bounding box center [551, 49] width 22 height 24
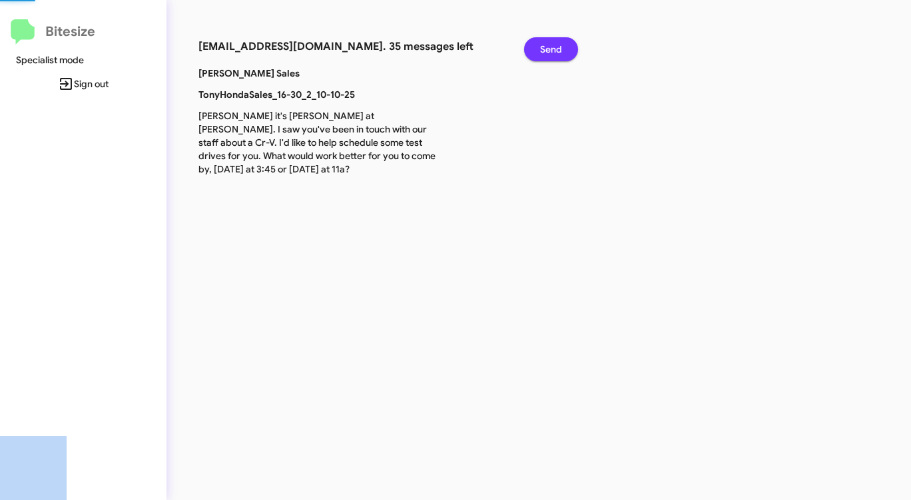
click at [560, 47] on span "Send" at bounding box center [551, 49] width 22 height 24
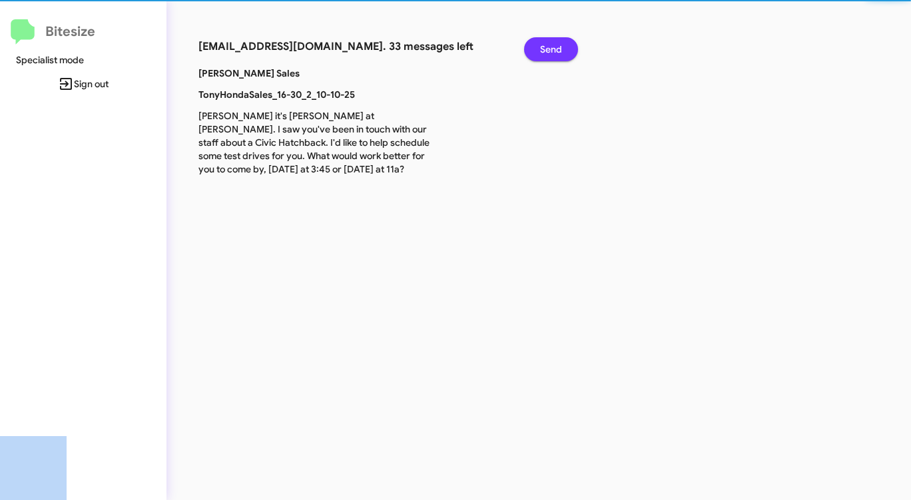
click at [560, 47] on span "Send" at bounding box center [551, 49] width 22 height 24
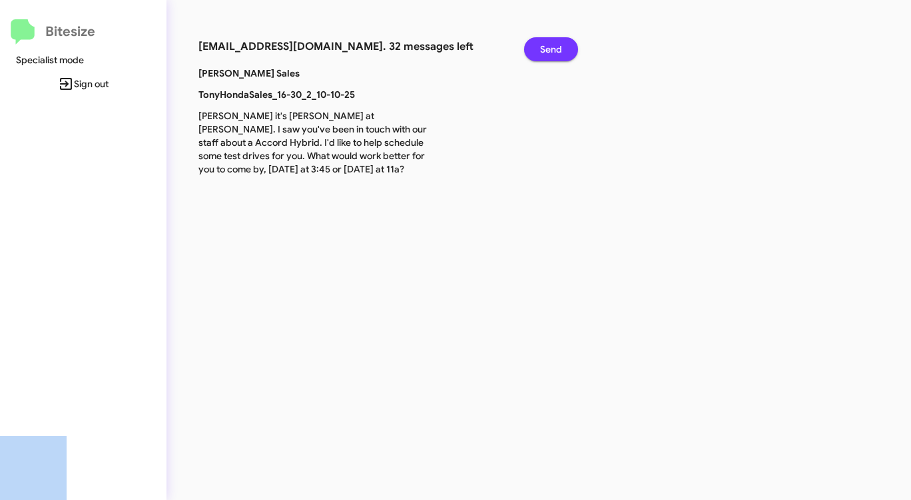
click at [560, 47] on span "Send" at bounding box center [551, 49] width 22 height 24
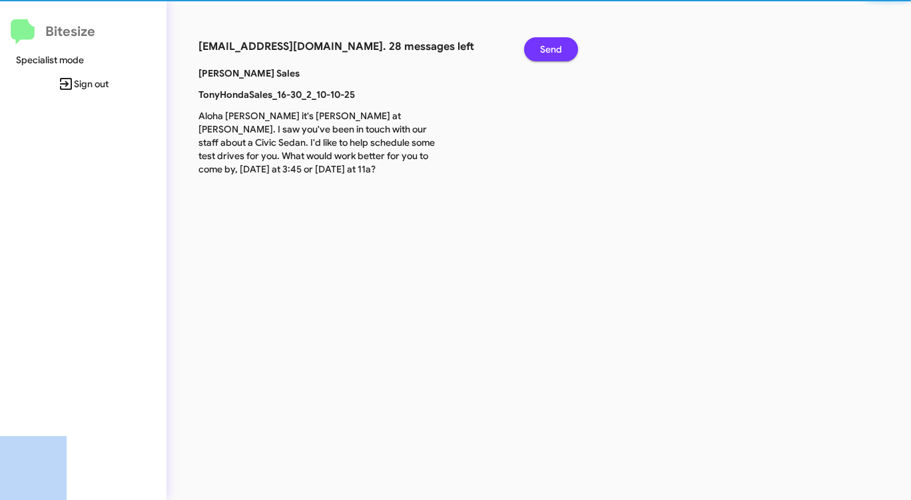
click at [560, 47] on span "Send" at bounding box center [551, 49] width 22 height 24
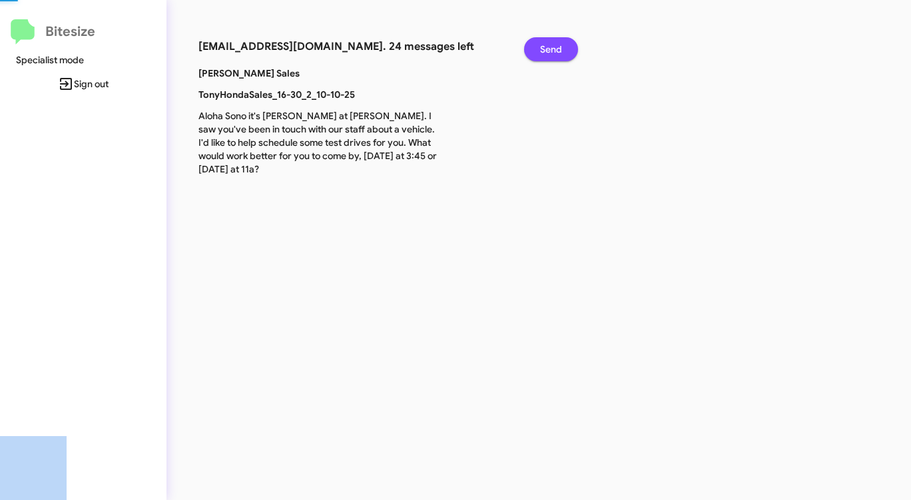
click at [560, 47] on span "Send" at bounding box center [551, 49] width 22 height 24
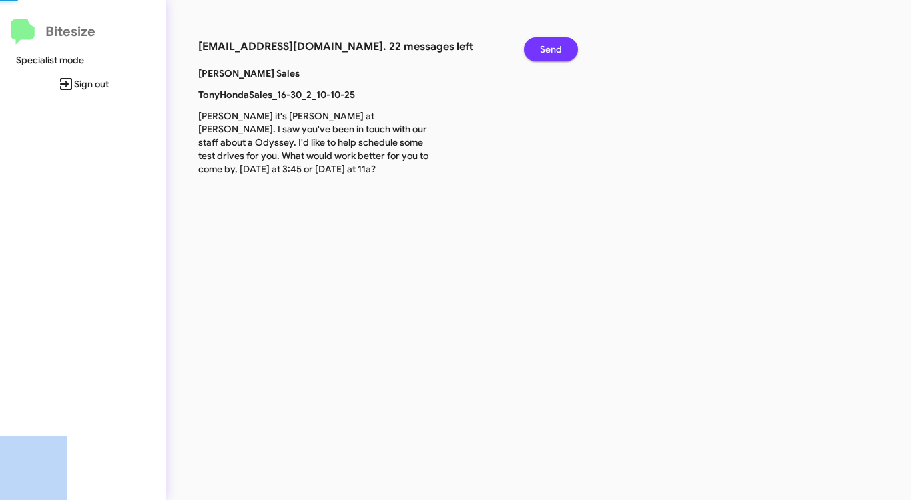
click at [560, 47] on span "Send" at bounding box center [551, 49] width 22 height 24
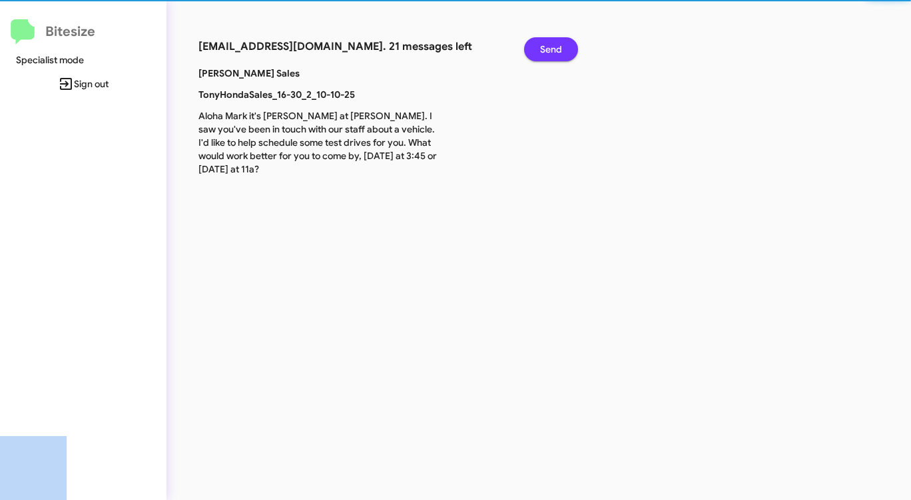
click at [560, 47] on span "Send" at bounding box center [551, 49] width 22 height 24
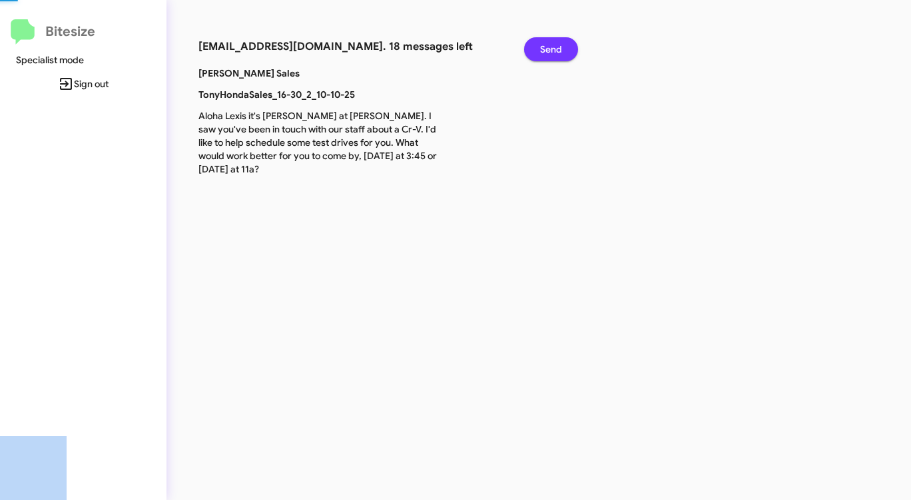
click at [560, 47] on span "Send" at bounding box center [551, 49] width 22 height 24
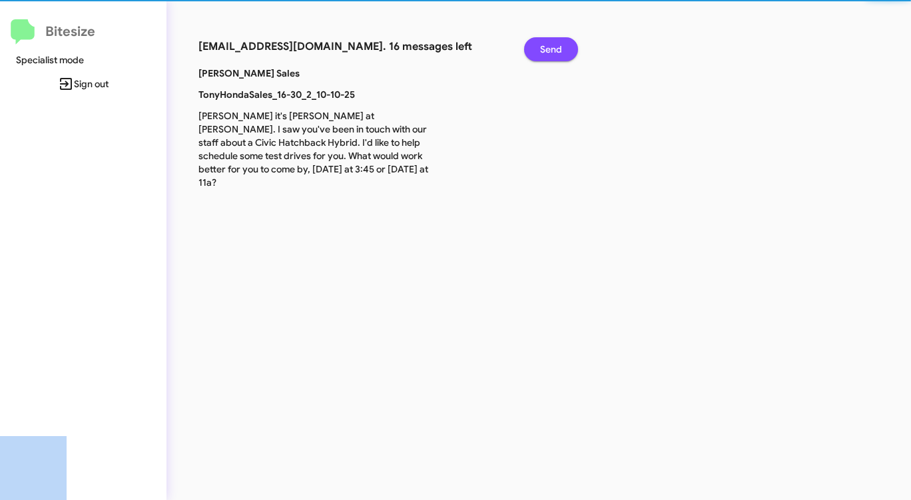
click at [560, 47] on span "Send" at bounding box center [551, 49] width 22 height 24
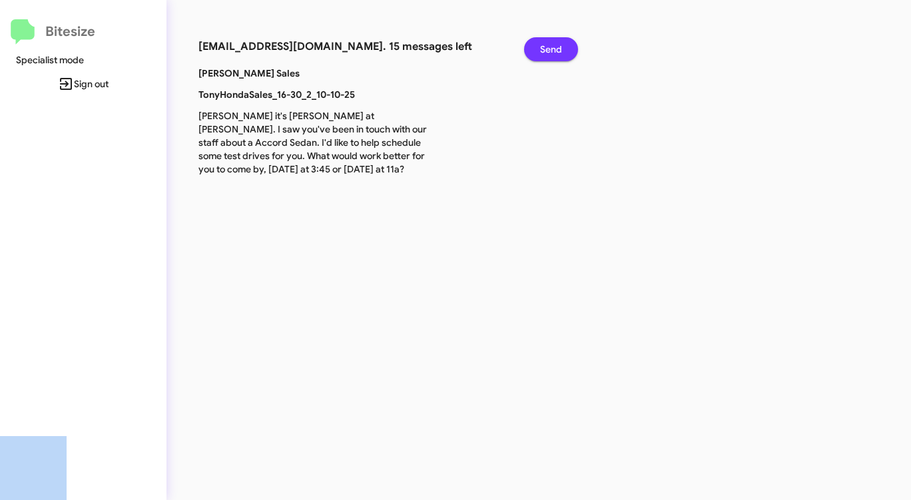
click at [560, 47] on span "Send" at bounding box center [551, 49] width 22 height 24
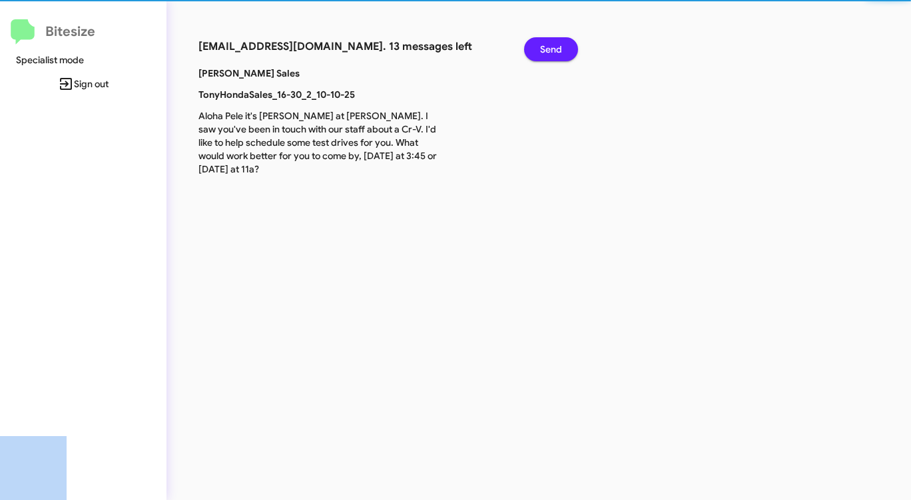
click at [560, 47] on span "Send" at bounding box center [551, 49] width 22 height 24
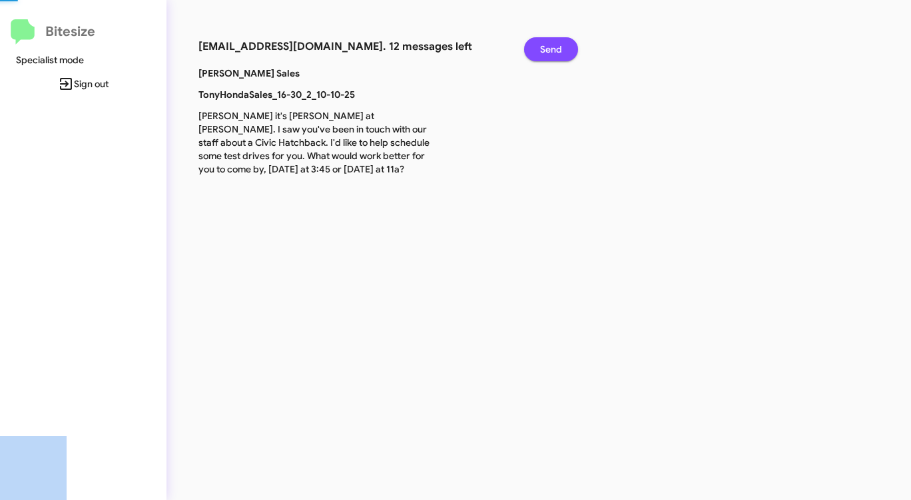
click at [560, 47] on span "Send" at bounding box center [551, 49] width 22 height 24
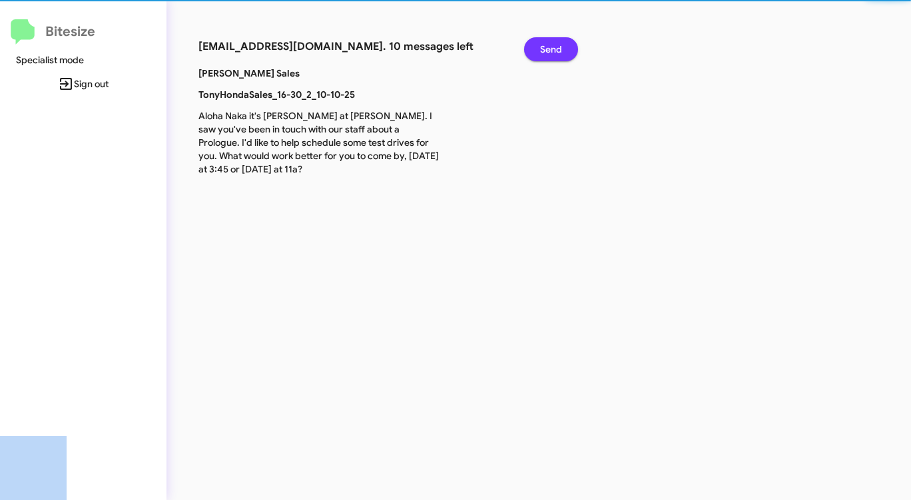
click at [560, 47] on span "Send" at bounding box center [551, 49] width 22 height 24
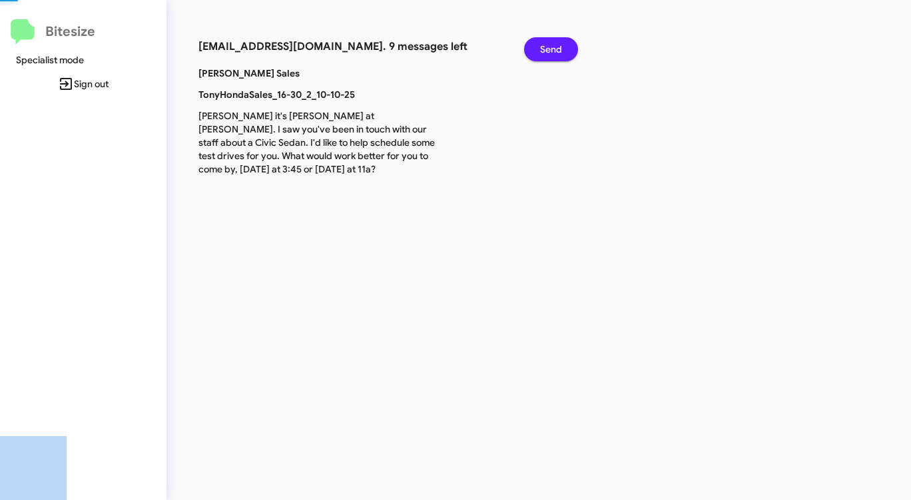
click at [560, 47] on span "Send" at bounding box center [551, 49] width 22 height 24
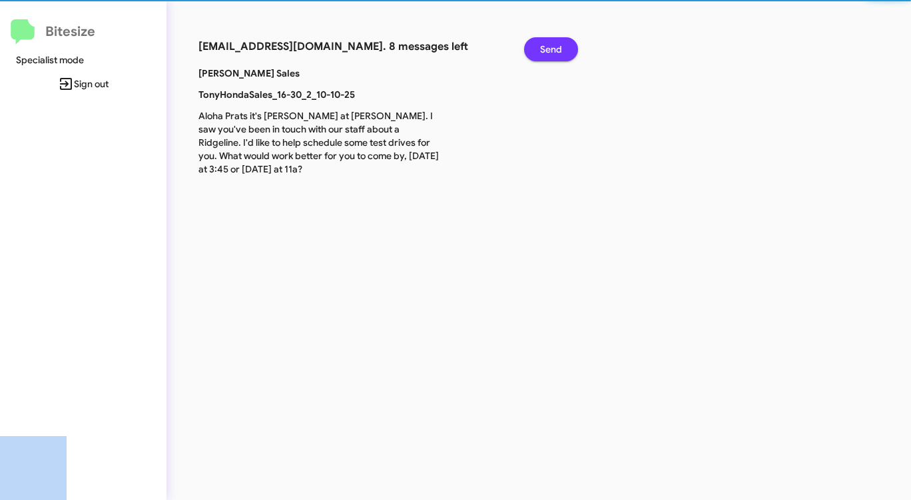
click at [560, 47] on span "Send" at bounding box center [551, 49] width 22 height 24
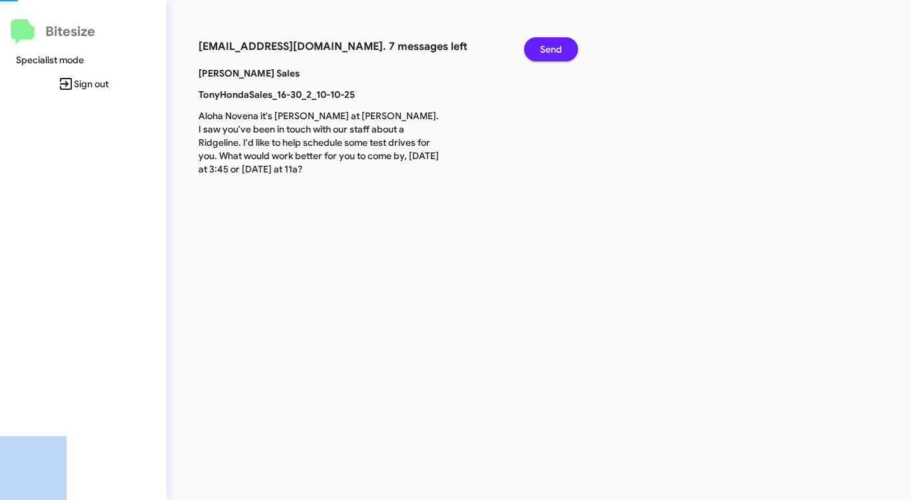
click at [560, 47] on span "Send" at bounding box center [551, 49] width 22 height 24
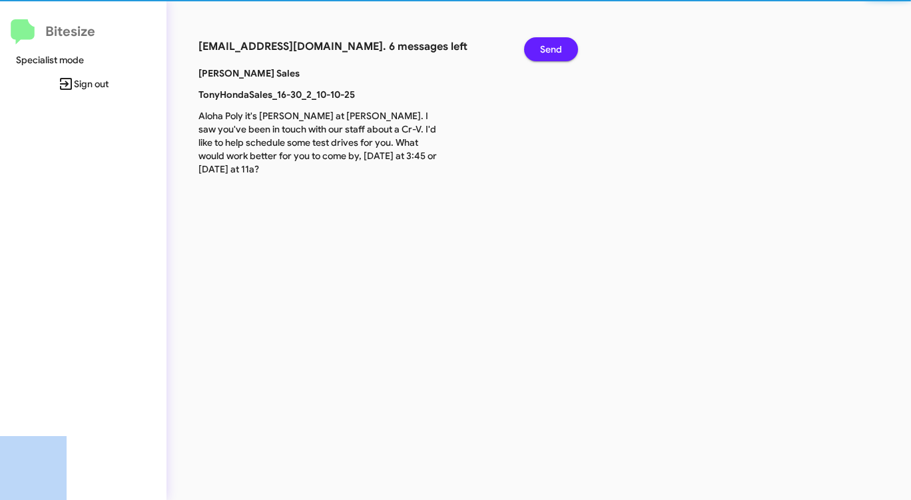
click at [560, 47] on span "Send" at bounding box center [551, 49] width 22 height 24
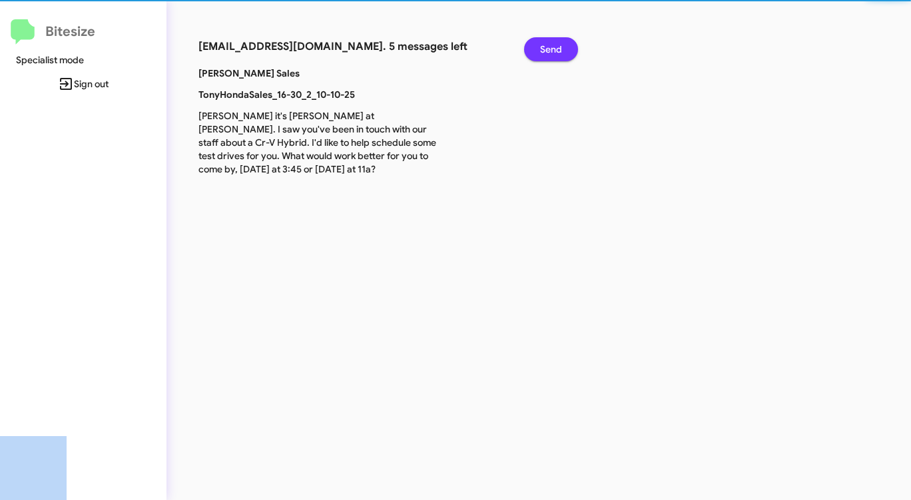
click at [560, 47] on span "Send" at bounding box center [551, 49] width 22 height 24
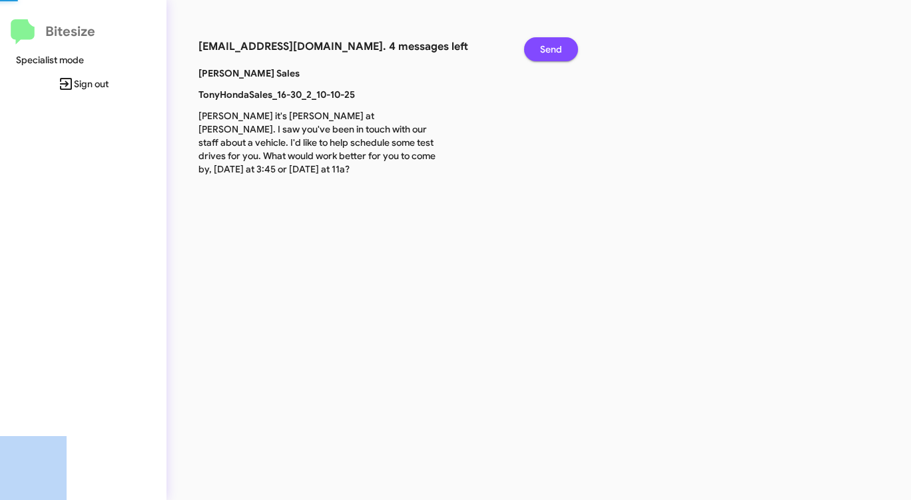
click at [560, 47] on span "Send" at bounding box center [551, 49] width 22 height 24
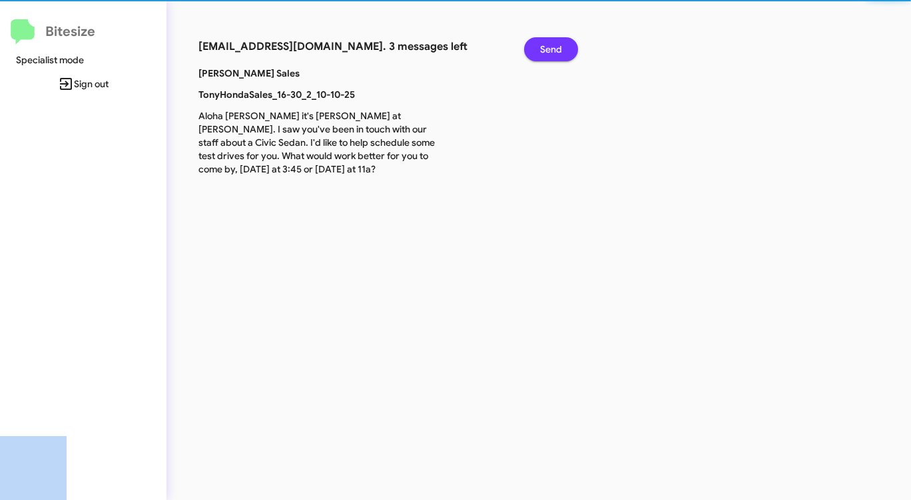
click at [560, 47] on span "Send" at bounding box center [551, 49] width 22 height 24
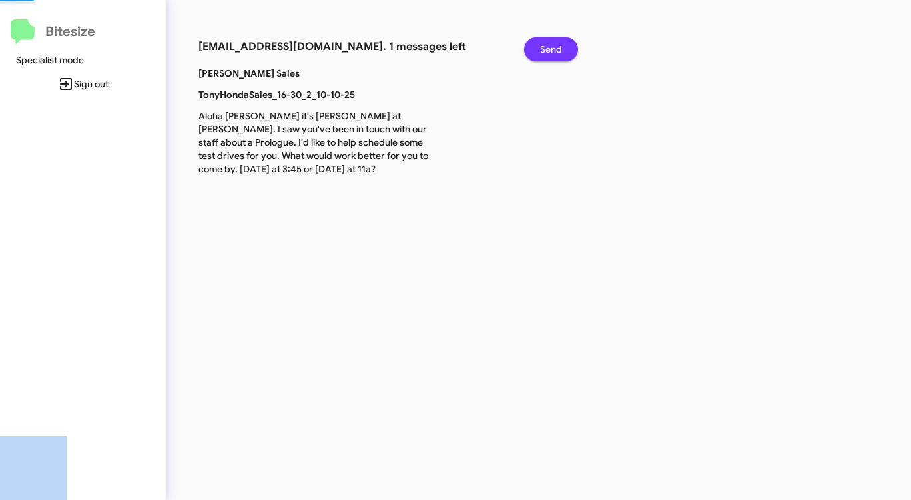
click at [560, 49] on span "Send" at bounding box center [551, 49] width 22 height 24
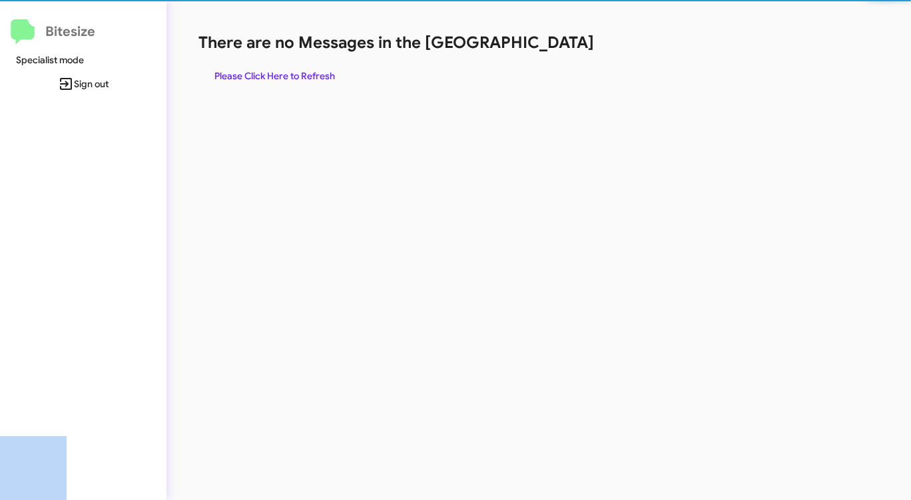
click at [560, 49] on h1 "There are no Messages in the [GEOGRAPHIC_DATA]" at bounding box center [476, 42] width 557 height 21
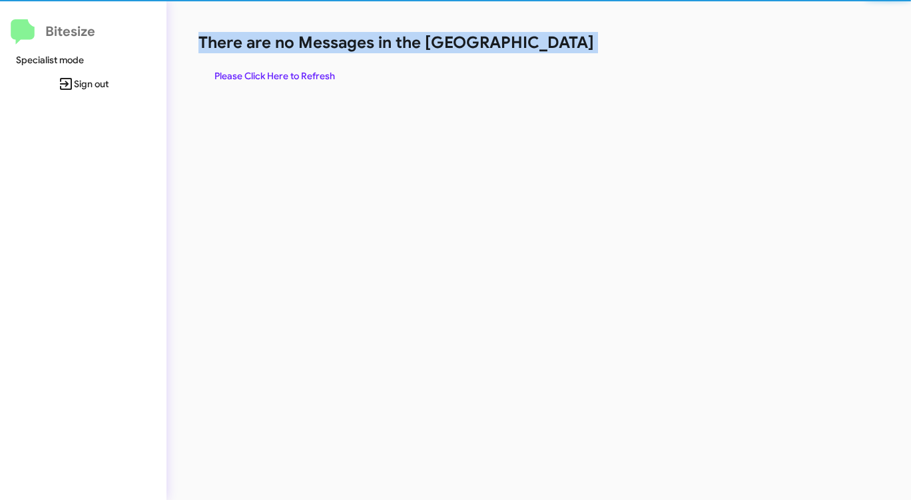
click at [560, 49] on h1 "There are no Messages in the [GEOGRAPHIC_DATA]" at bounding box center [476, 42] width 557 height 21
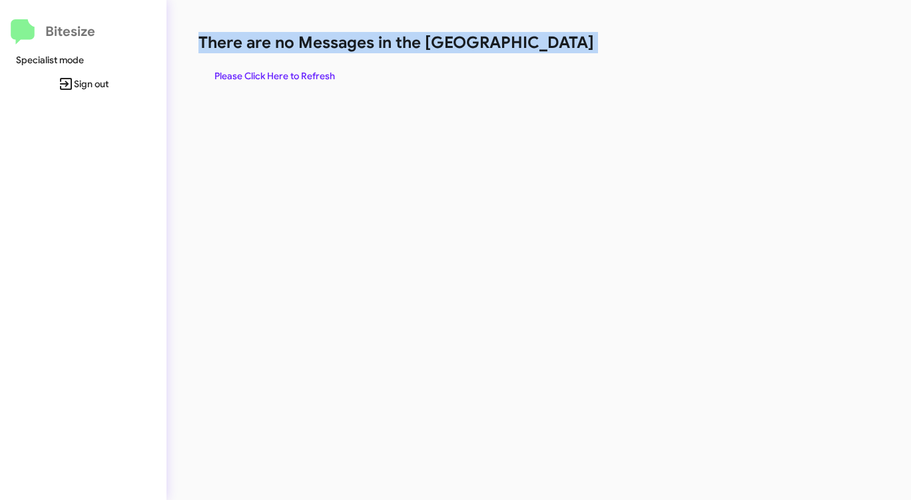
click at [560, 49] on h1 "There are no Messages in the [GEOGRAPHIC_DATA]" at bounding box center [476, 42] width 557 height 21
click at [300, 89] on div "There are no Messages in the Queue Please Click Here to Refresh" at bounding box center [476, 250] width 621 height 500
click at [308, 84] on span "Please Click Here to Refresh" at bounding box center [274, 76] width 121 height 24
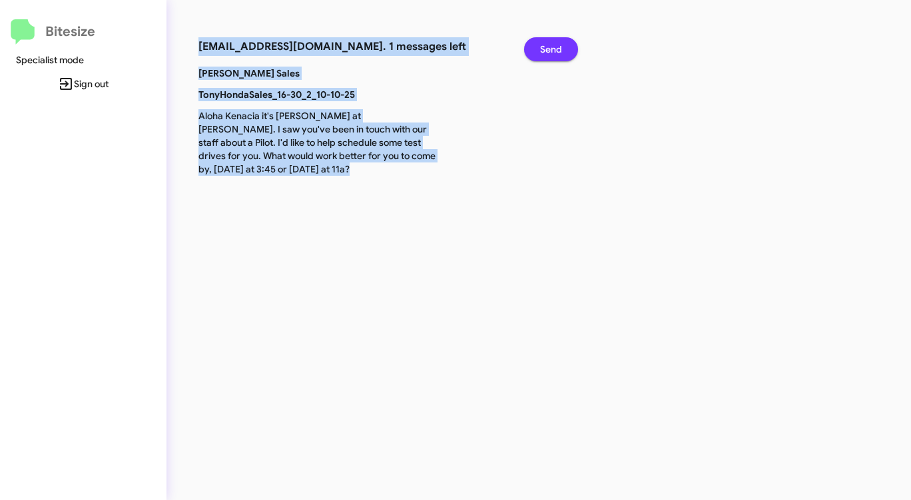
click at [554, 56] on span "Send" at bounding box center [551, 49] width 22 height 24
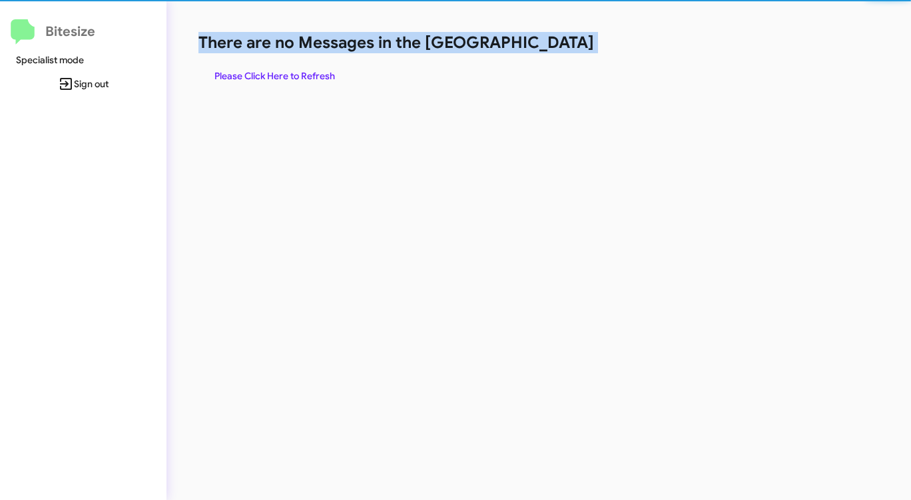
click at [554, 56] on div "There are no Messages in the Queue Please Click Here to Refresh" at bounding box center [476, 60] width 557 height 56
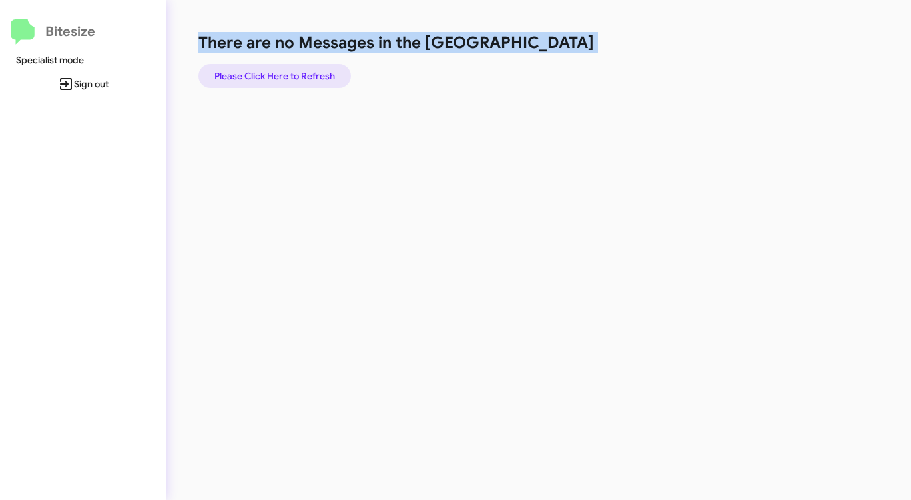
click at [288, 85] on span "Please Click Here to Refresh" at bounding box center [274, 76] width 121 height 24
click at [288, 84] on span "Please Click Here to Refresh" at bounding box center [274, 76] width 121 height 24
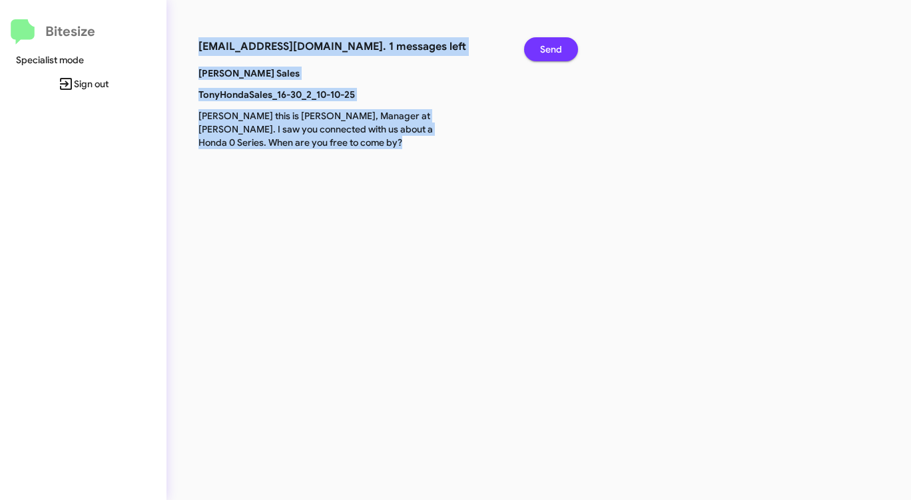
click at [539, 47] on button "Send" at bounding box center [551, 49] width 54 height 24
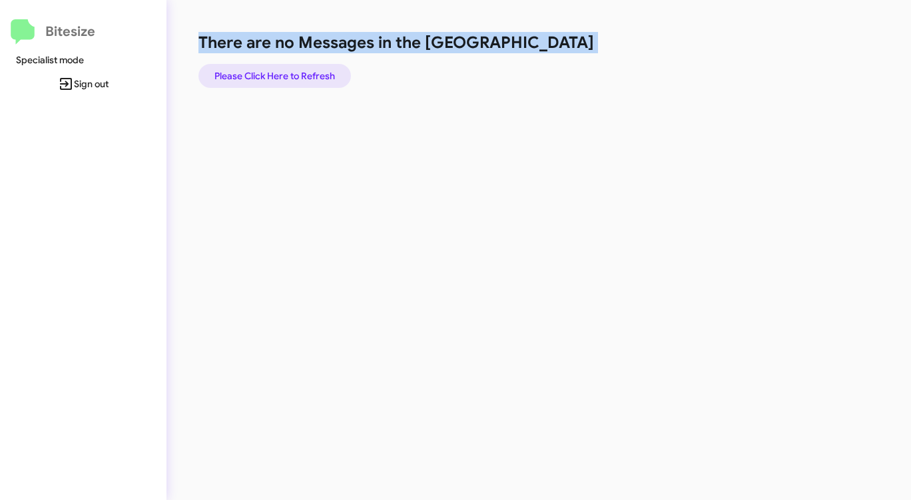
click at [270, 76] on span "Please Click Here to Refresh" at bounding box center [274, 76] width 121 height 24
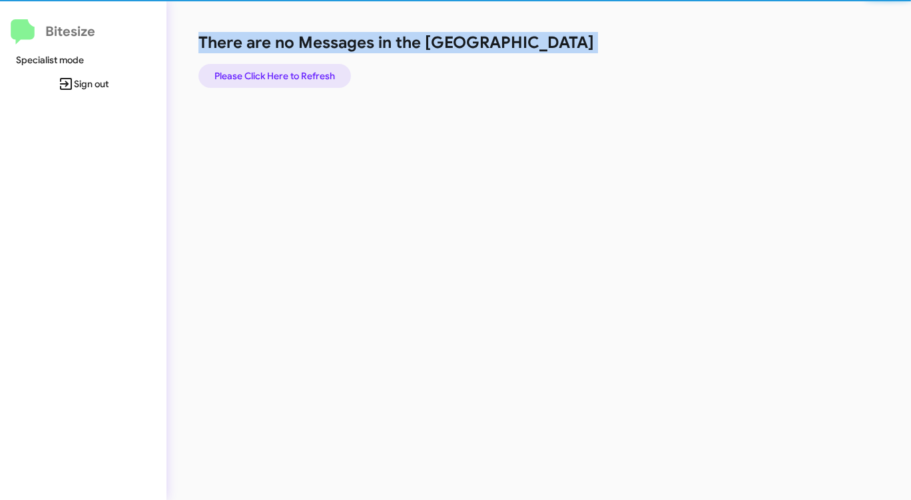
click at [270, 76] on span "Please Click Here to Refresh" at bounding box center [274, 76] width 121 height 24
